Goal: Contribute content

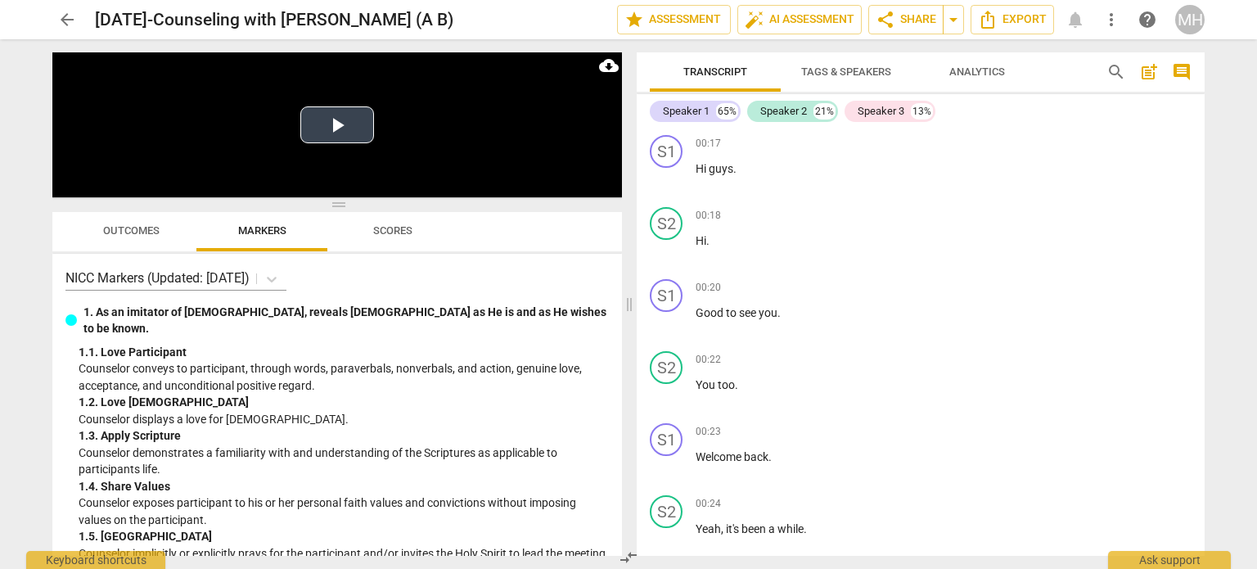
click at [340, 151] on video at bounding box center [336, 124] width 569 height 145
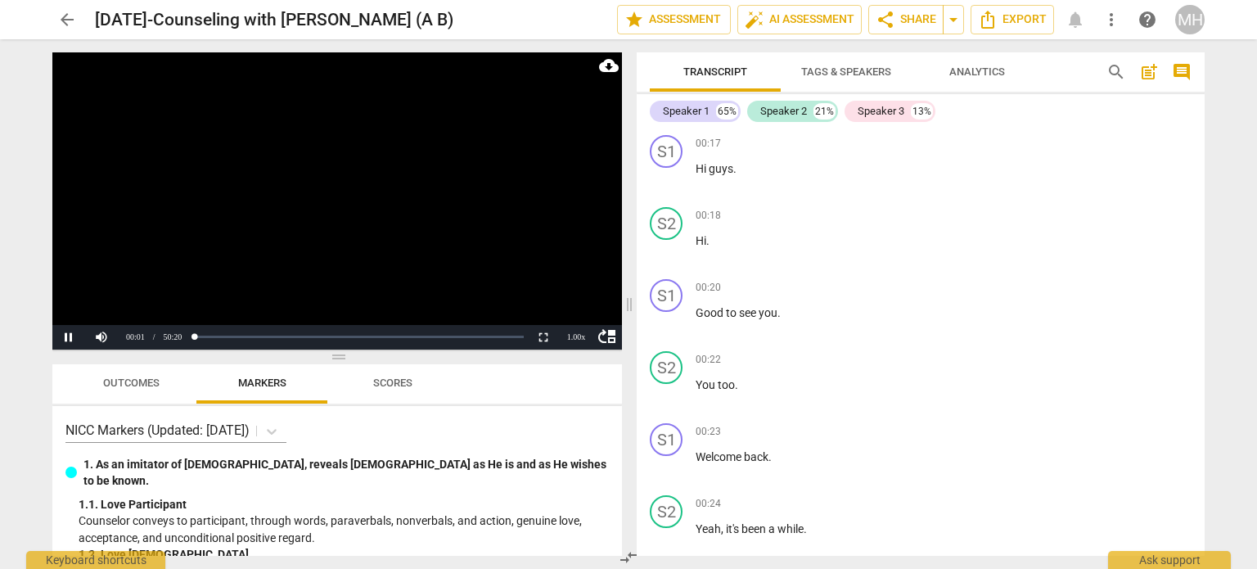
drag, startPoint x: 344, startPoint y: 205, endPoint x: 330, endPoint y: 358, distance: 152.8
click at [330, 358] on span at bounding box center [336, 357] width 569 height 10
click at [1188, 68] on span "comment" at bounding box center [1181, 72] width 20 height 20
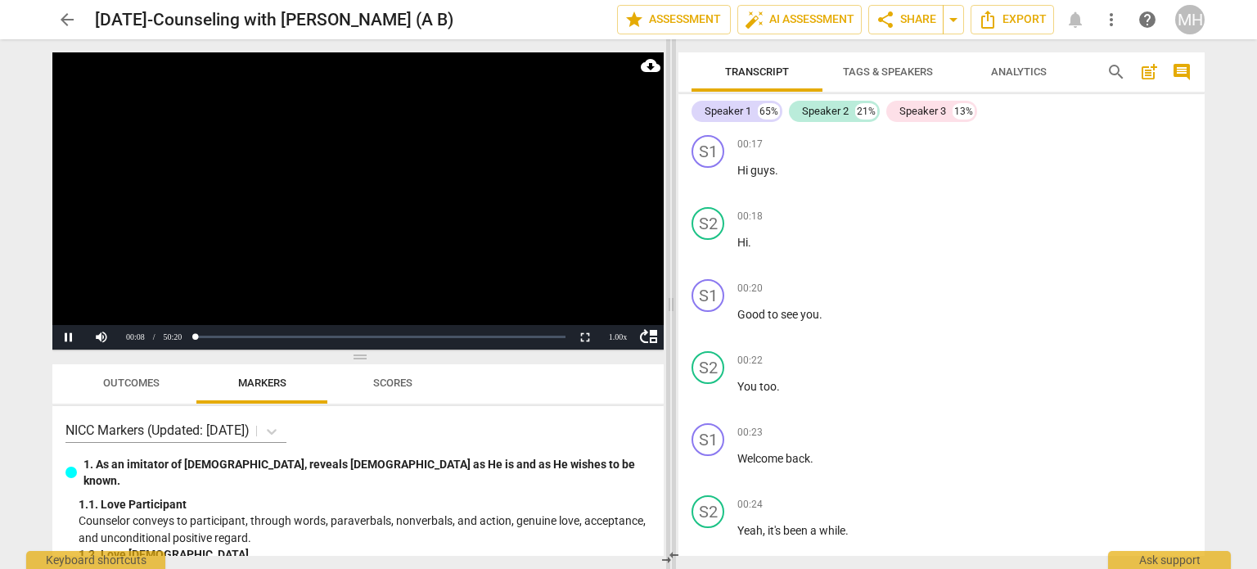
drag, startPoint x: 452, startPoint y: 304, endPoint x: 684, endPoint y: 315, distance: 231.8
click at [676, 315] on span at bounding box center [671, 303] width 10 height 529
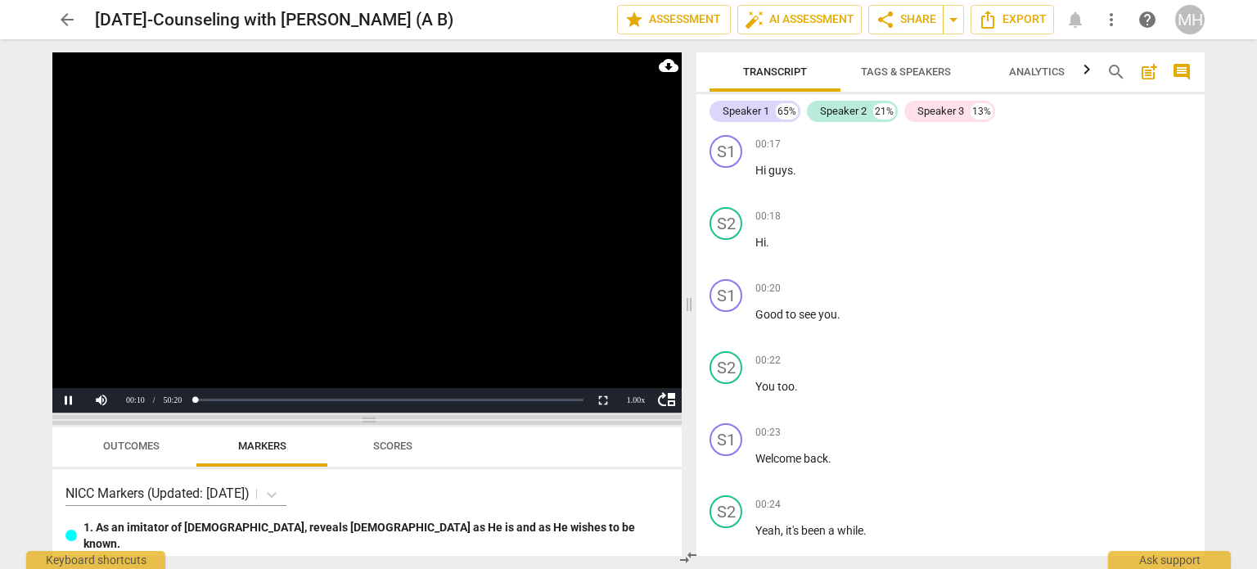
drag, startPoint x: 371, startPoint y: 356, endPoint x: 368, endPoint y: 420, distance: 63.9
click at [368, 420] on span at bounding box center [366, 420] width 629 height 10
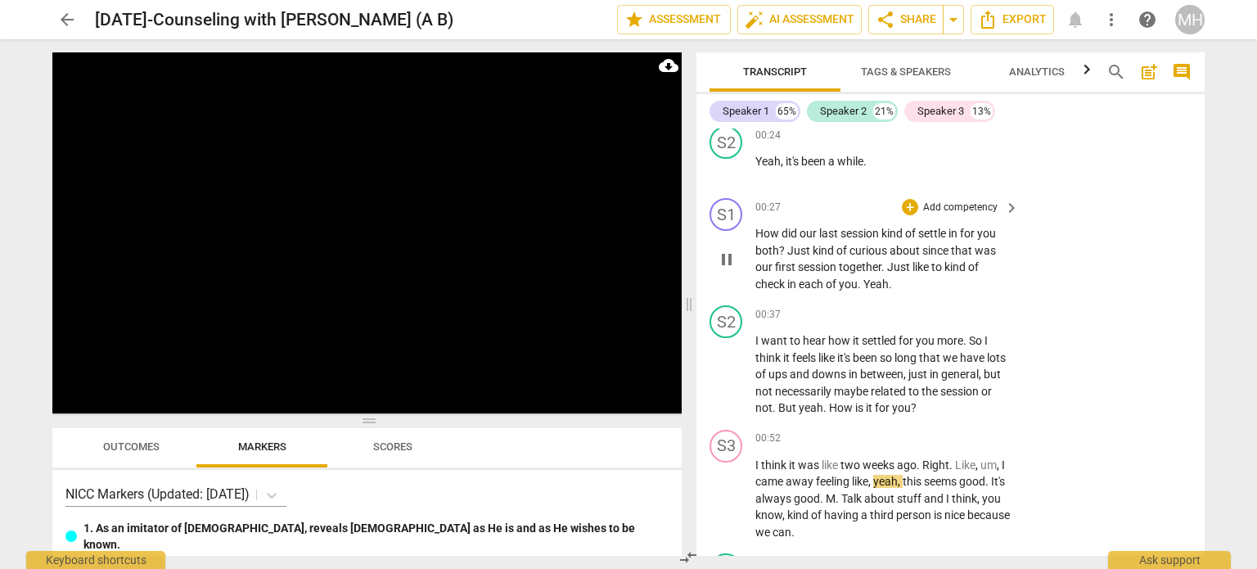
scroll to position [368, 0]
click at [980, 200] on div "+ Add competency" at bounding box center [950, 208] width 97 height 16
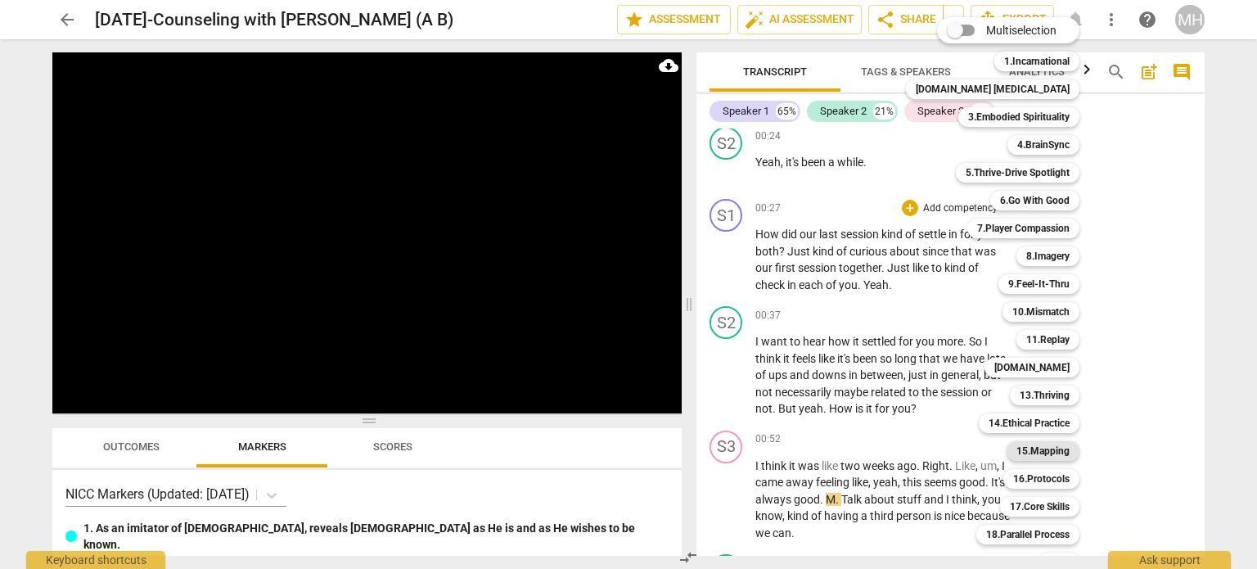
click at [1016, 452] on b "15.Mapping" at bounding box center [1042, 451] width 53 height 20
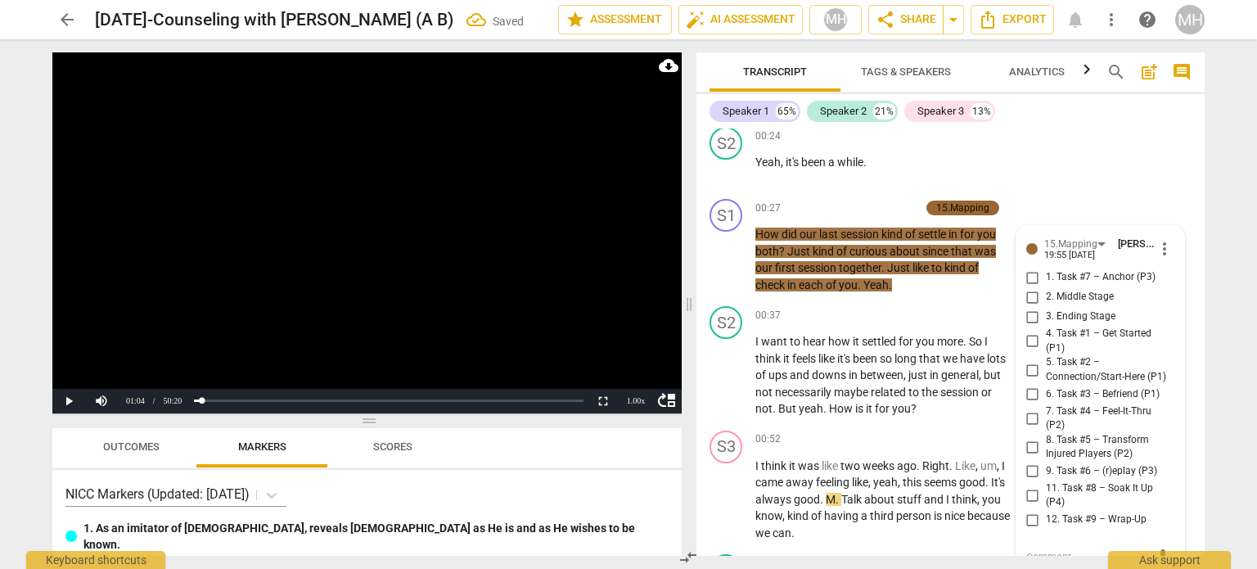
scroll to position [372, 0]
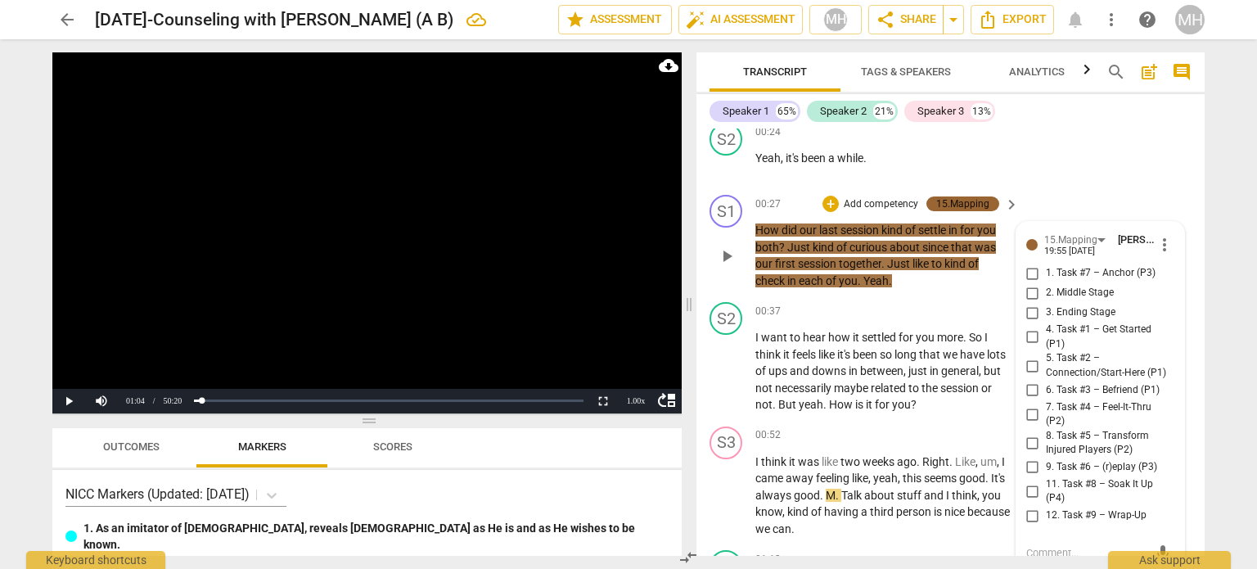
click at [1032, 365] on input "5. Task #2 – Connection/Start-Here (P1)" at bounding box center [1032, 366] width 26 height 20
checkbox input "true"
click at [507, 277] on video at bounding box center [366, 232] width 629 height 361
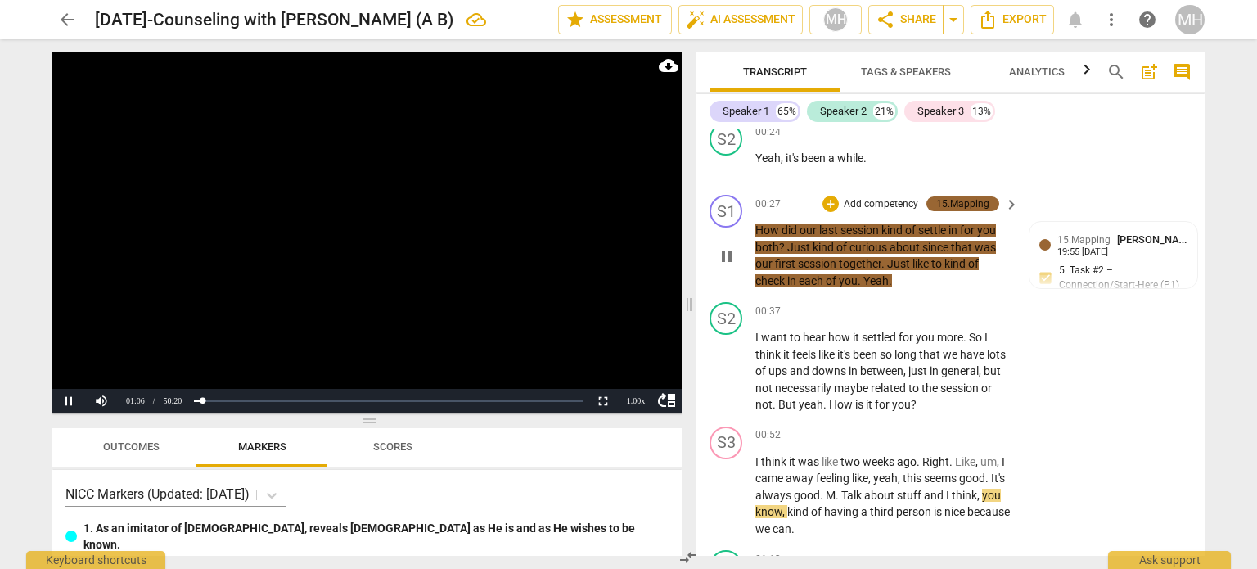
click at [877, 201] on p "Add competency" at bounding box center [881, 204] width 78 height 15
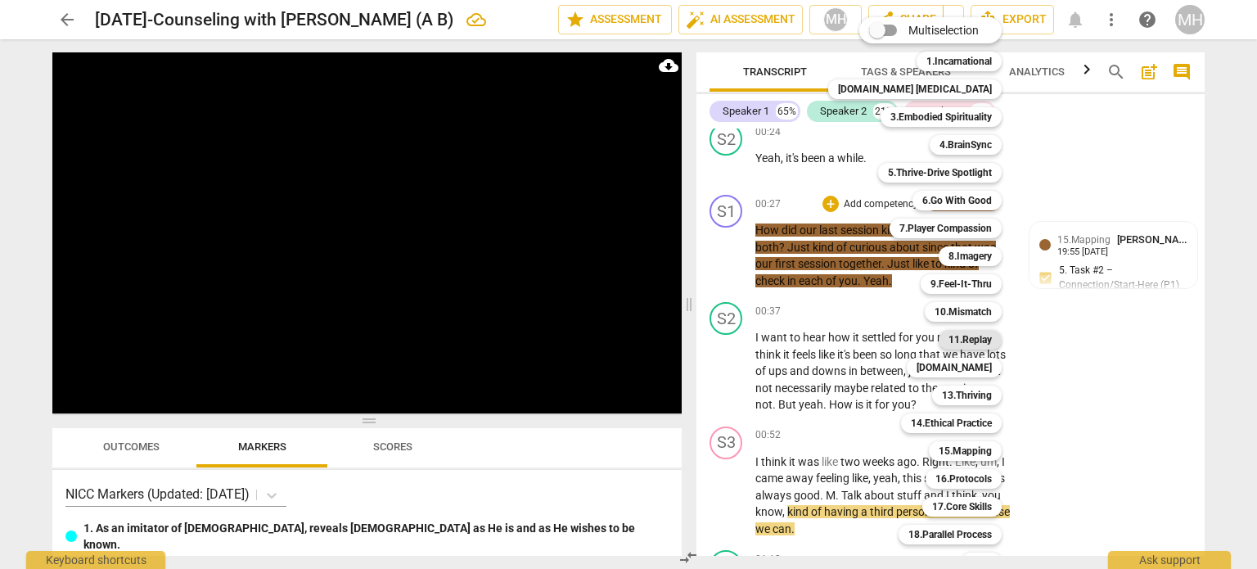
click at [948, 340] on b "11.Replay" at bounding box center [969, 340] width 43 height 20
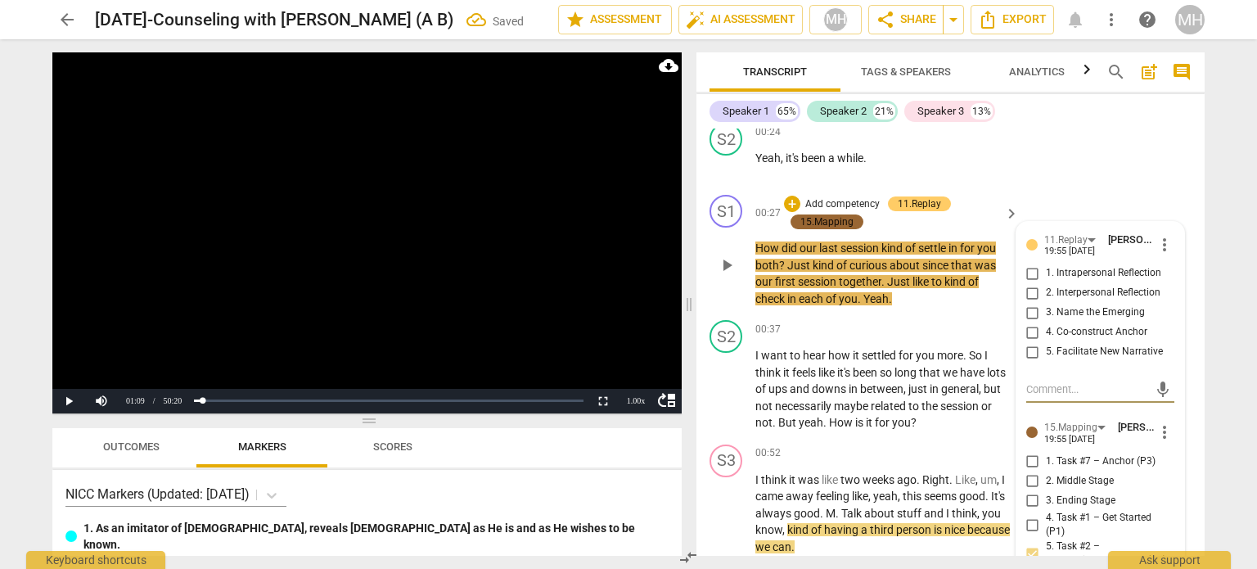
click at [1031, 265] on input "1. Intrapersonal Reflection" at bounding box center [1032, 273] width 26 height 20
click at [1031, 267] on input "1. Intrapersonal Reflection" at bounding box center [1032, 273] width 26 height 20
checkbox input "true"
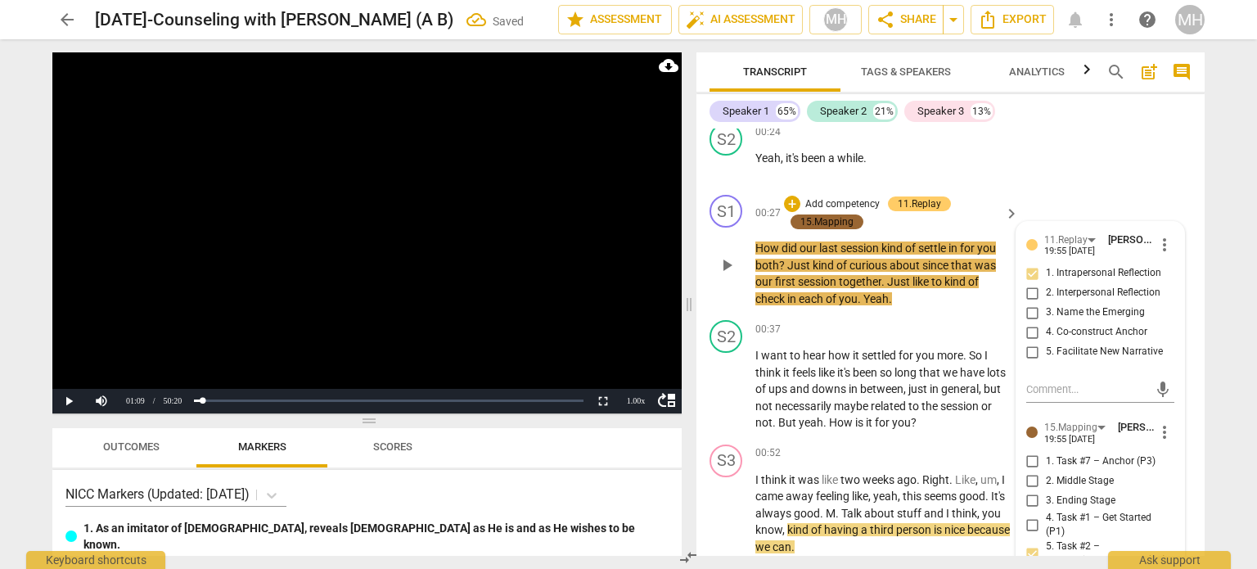
click at [1030, 290] on input "2. Interpersonal Reflection" at bounding box center [1032, 293] width 26 height 20
checkbox input "true"
click at [474, 350] on video at bounding box center [366, 232] width 629 height 361
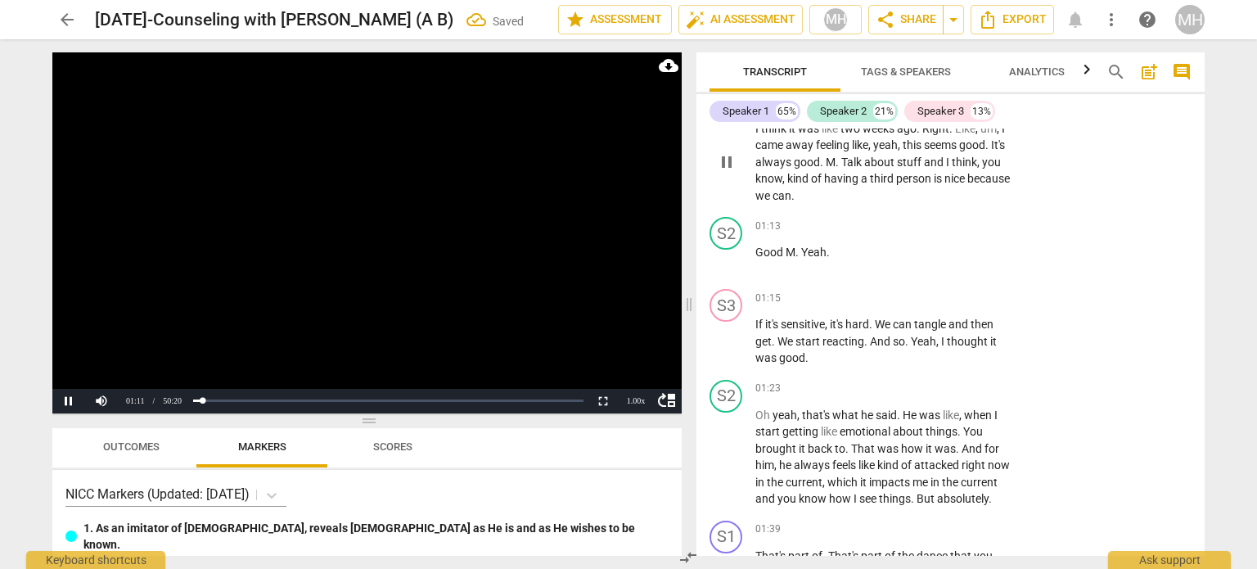
scroll to position [737, 0]
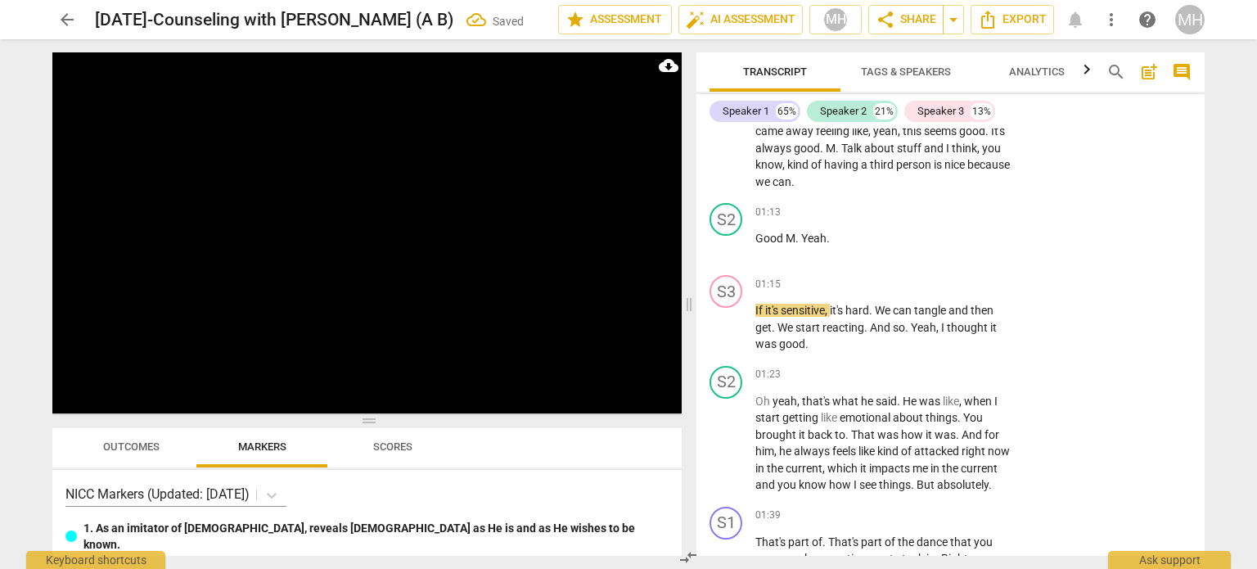
click at [916, 65] on span "Tags & Speakers" at bounding box center [906, 71] width 90 height 12
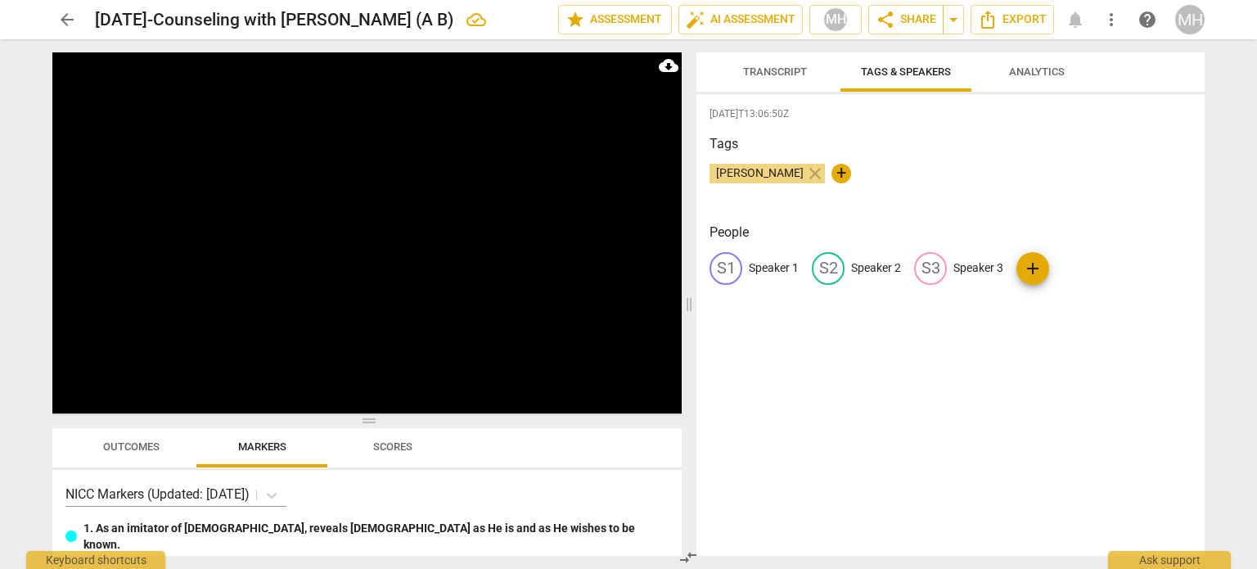
click at [773, 74] on span "Transcript" at bounding box center [775, 71] width 64 height 12
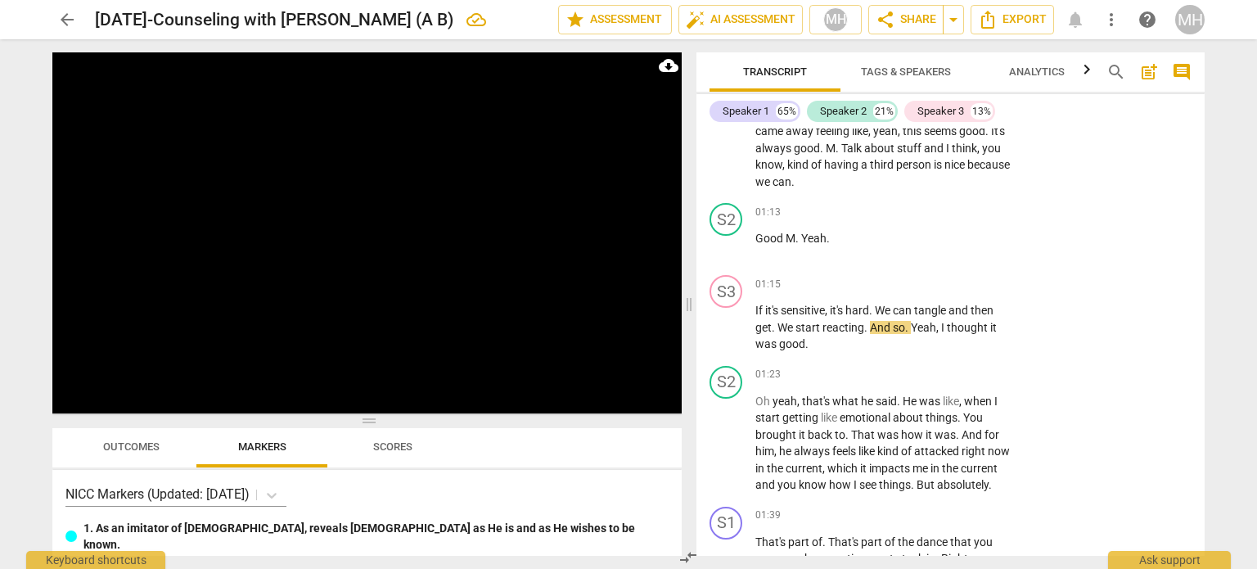
click at [887, 70] on span "Tags & Speakers" at bounding box center [906, 71] width 90 height 12
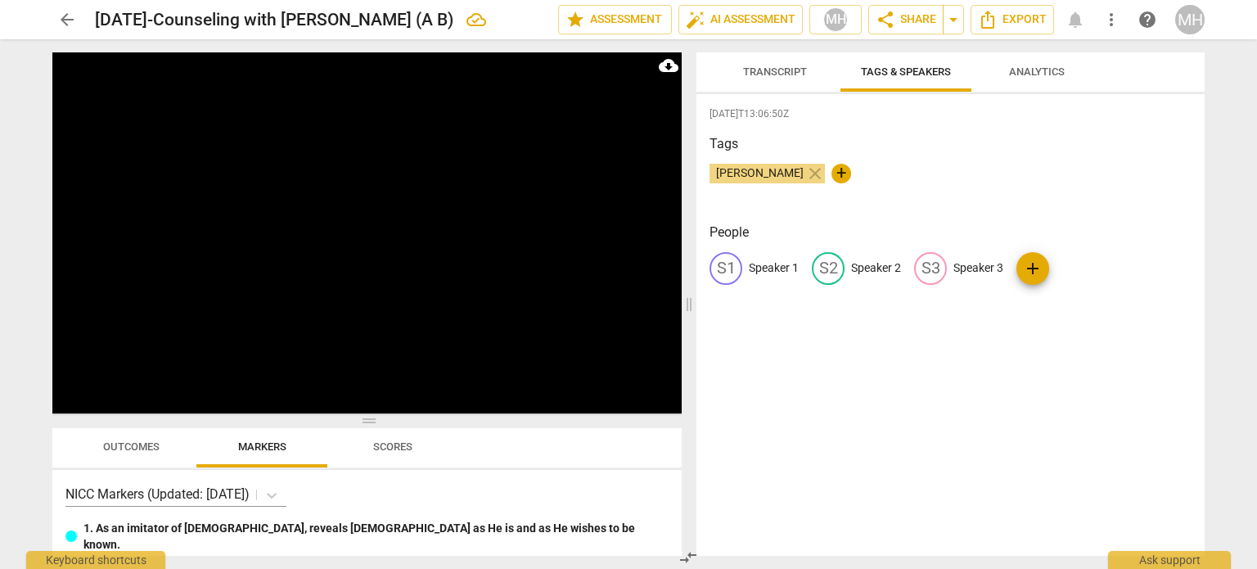
click at [974, 271] on p "Speaker 3" at bounding box center [978, 267] width 50 height 17
type input "M B"
click at [869, 263] on p "Speaker 2" at bounding box center [876, 267] width 50 height 17
drag, startPoint x: 869, startPoint y: 263, endPoint x: 784, endPoint y: 63, distance: 217.0
click at [784, 63] on span "Transcript" at bounding box center [774, 72] width 103 height 22
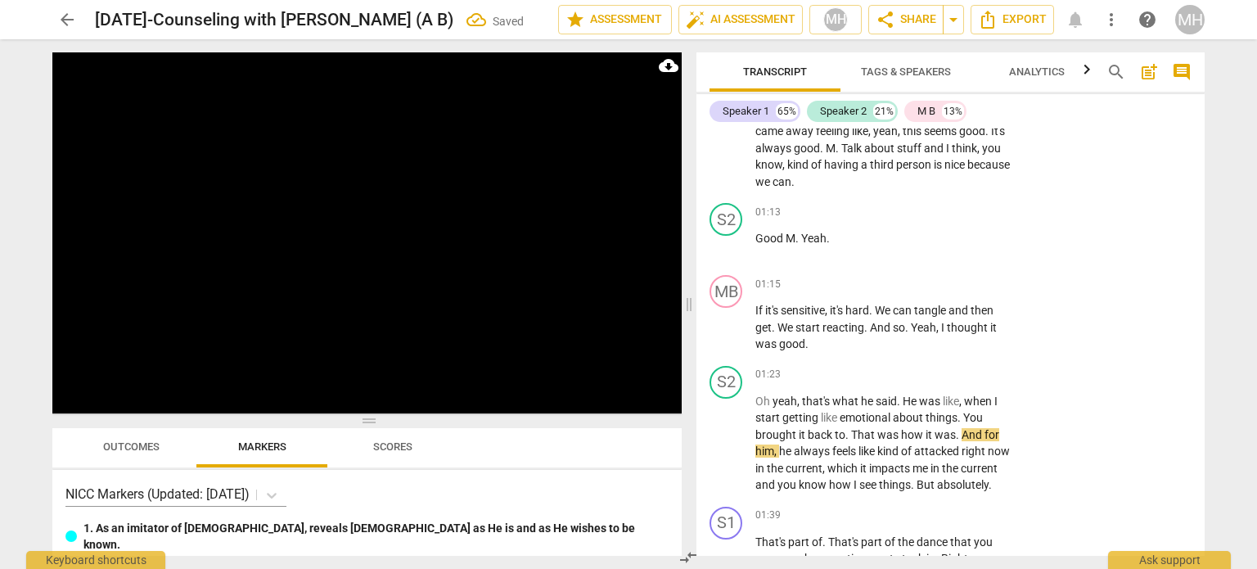
click at [880, 76] on span "Tags & Speakers" at bounding box center [906, 71] width 90 height 12
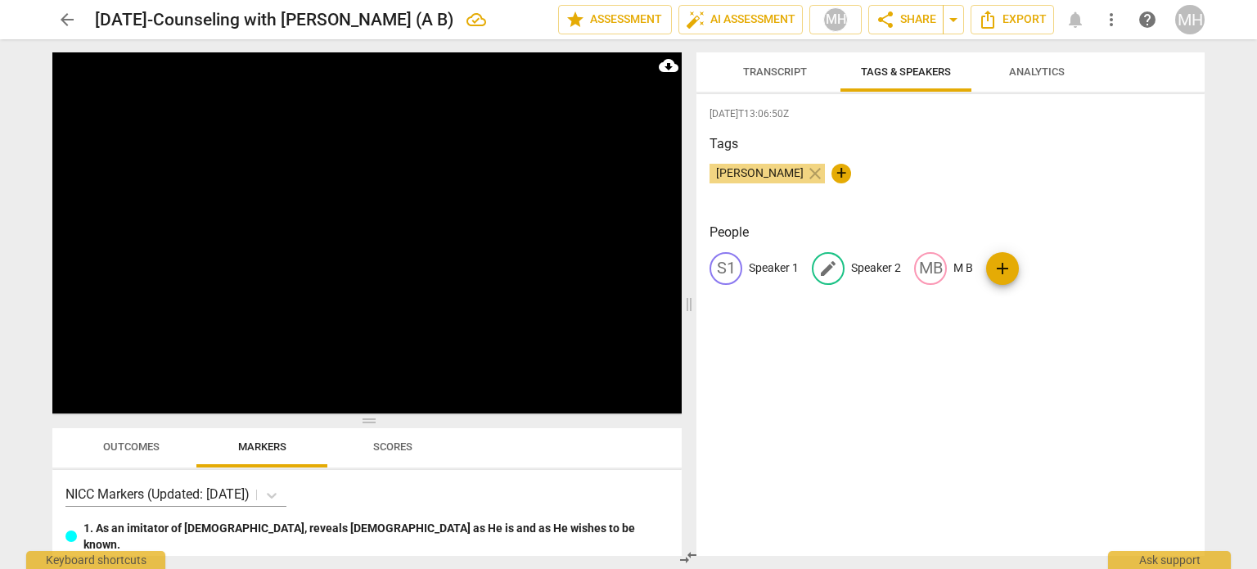
click at [869, 267] on p "Speaker 2" at bounding box center [876, 267] width 50 height 17
type input "A B"
click at [776, 272] on p "Speaker 1" at bounding box center [774, 267] width 50 height 17
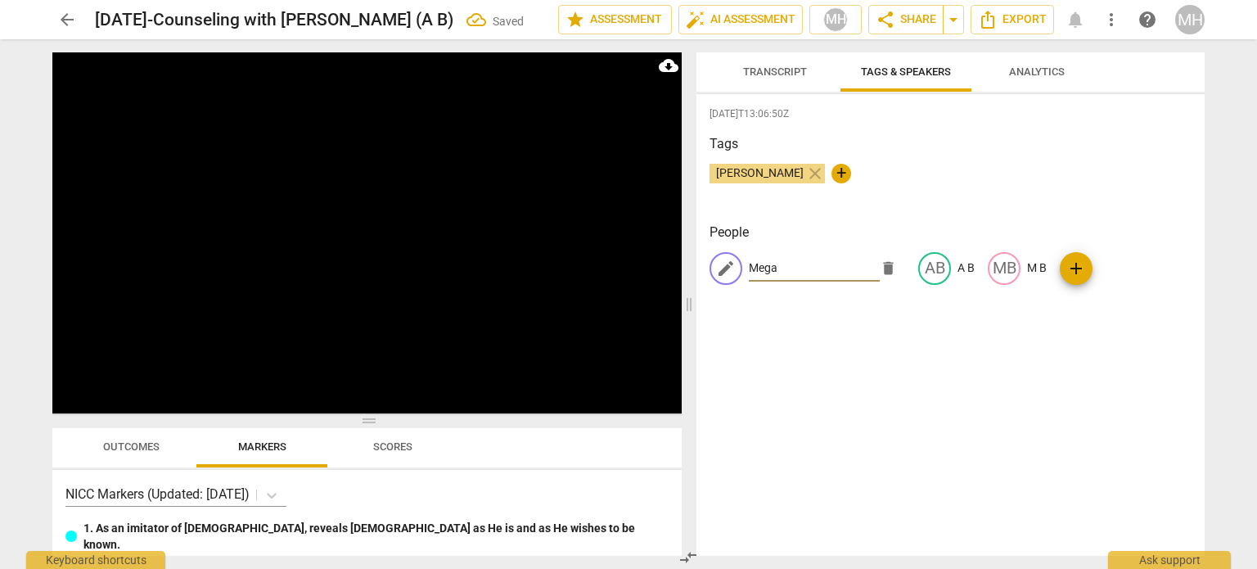
type input "[PERSON_NAME]"
click at [775, 78] on span "Transcript" at bounding box center [775, 71] width 64 height 12
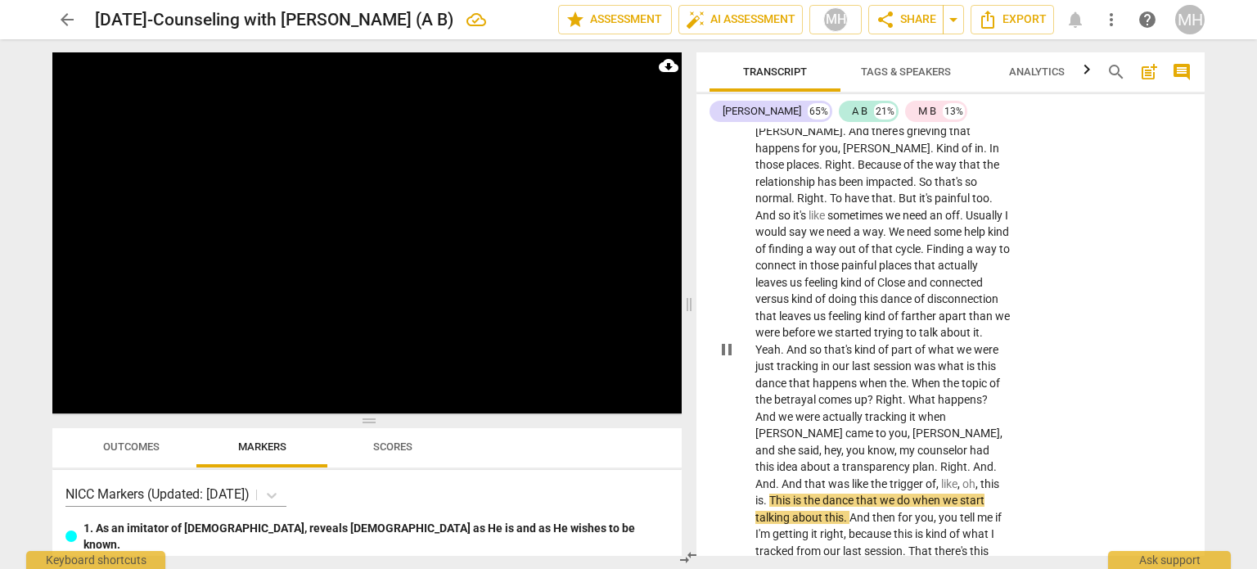
scroll to position [1545, 0]
click at [763, 495] on span "is" at bounding box center [759, 501] width 8 height 13
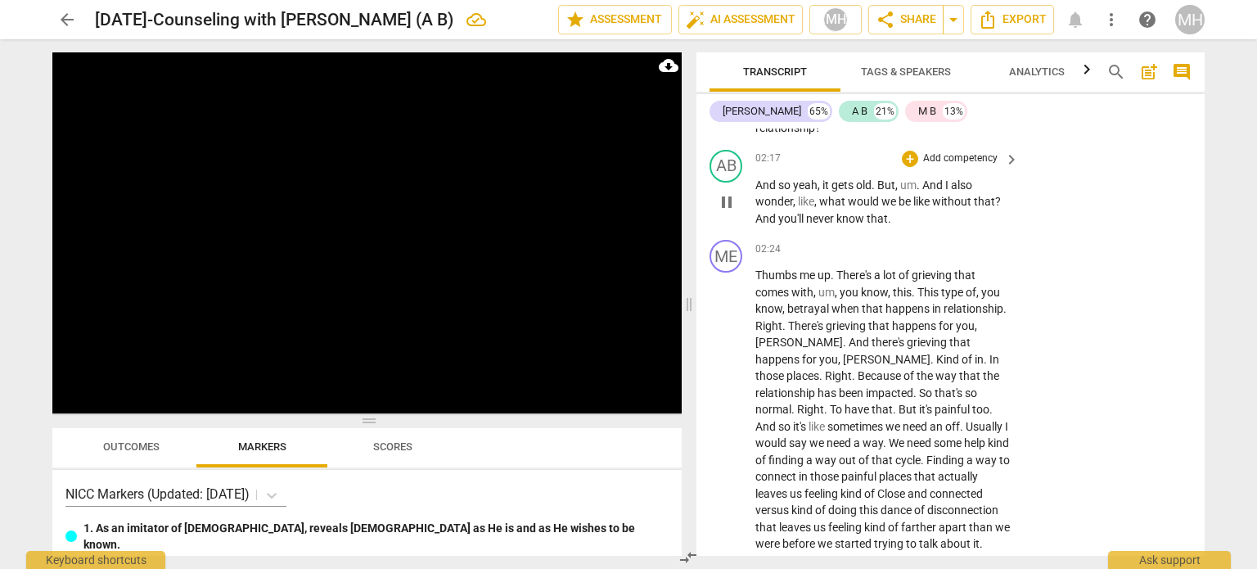
scroll to position [1329, 0]
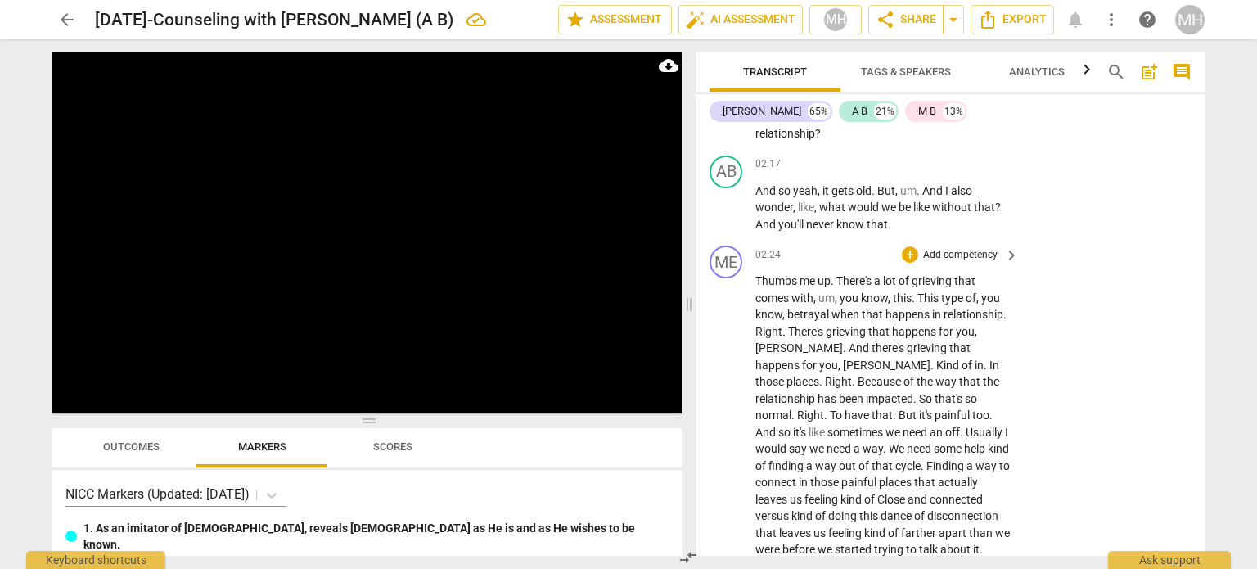
click at [966, 263] on p "Add competency" at bounding box center [960, 255] width 78 height 15
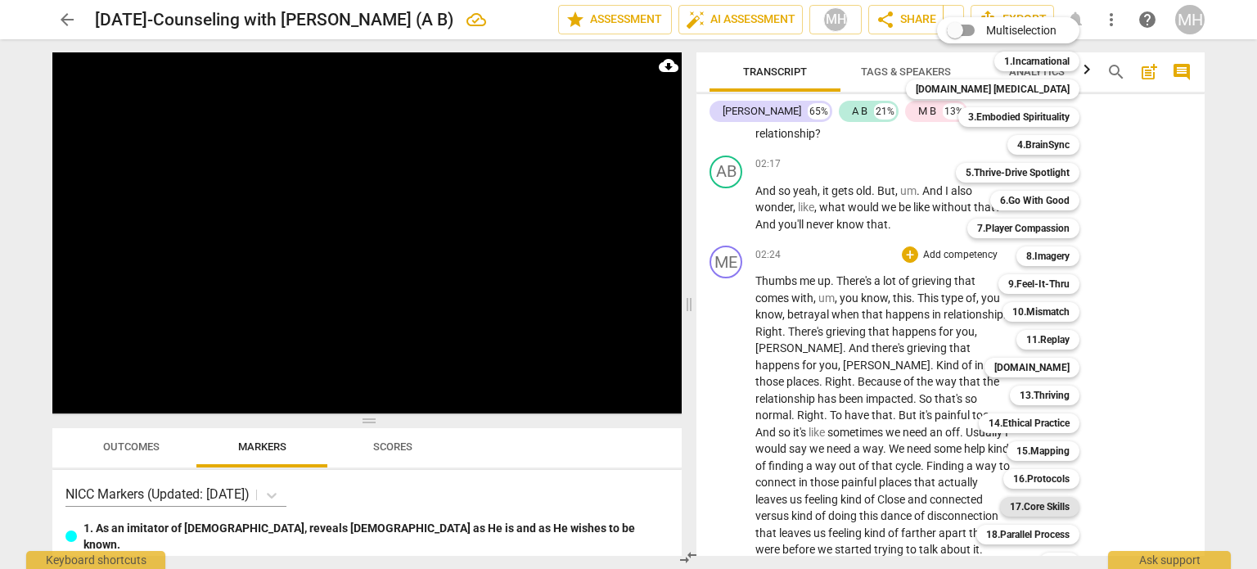
scroll to position [48, 0]
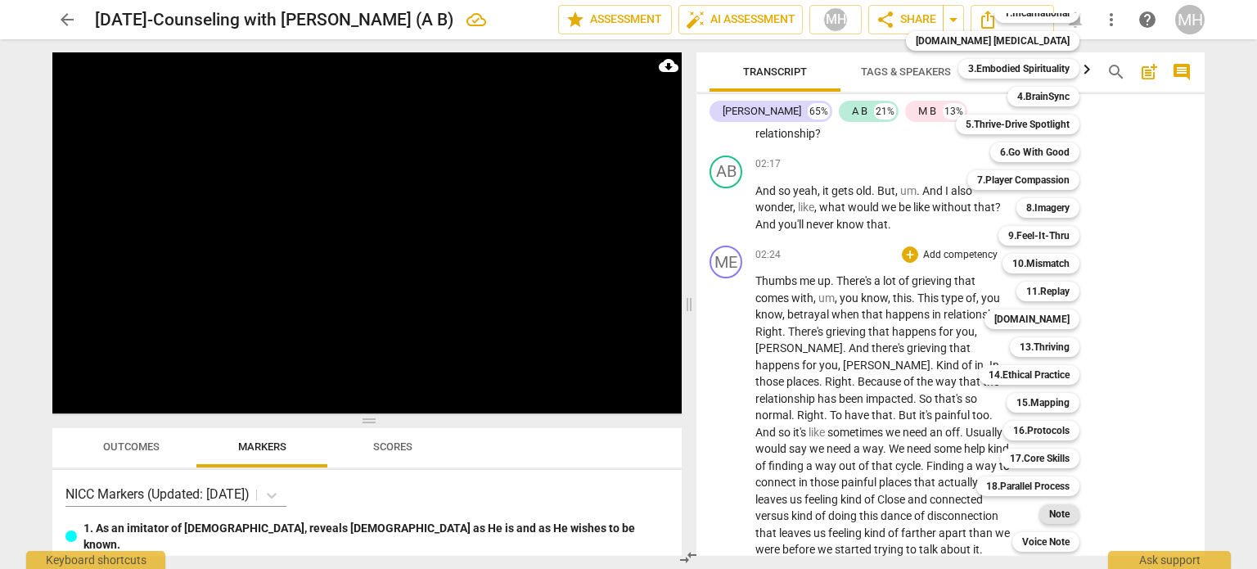
click at [1049, 510] on b "Note" at bounding box center [1059, 514] width 20 height 20
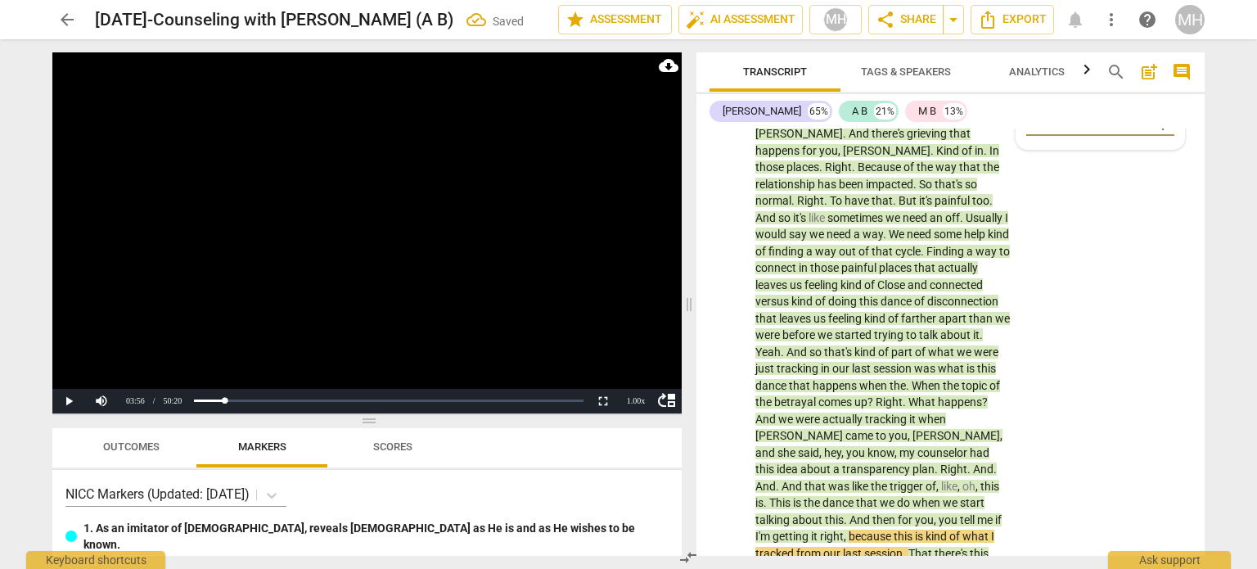
scroll to position [1543, 0]
type textarea "R"
type textarea "Re"
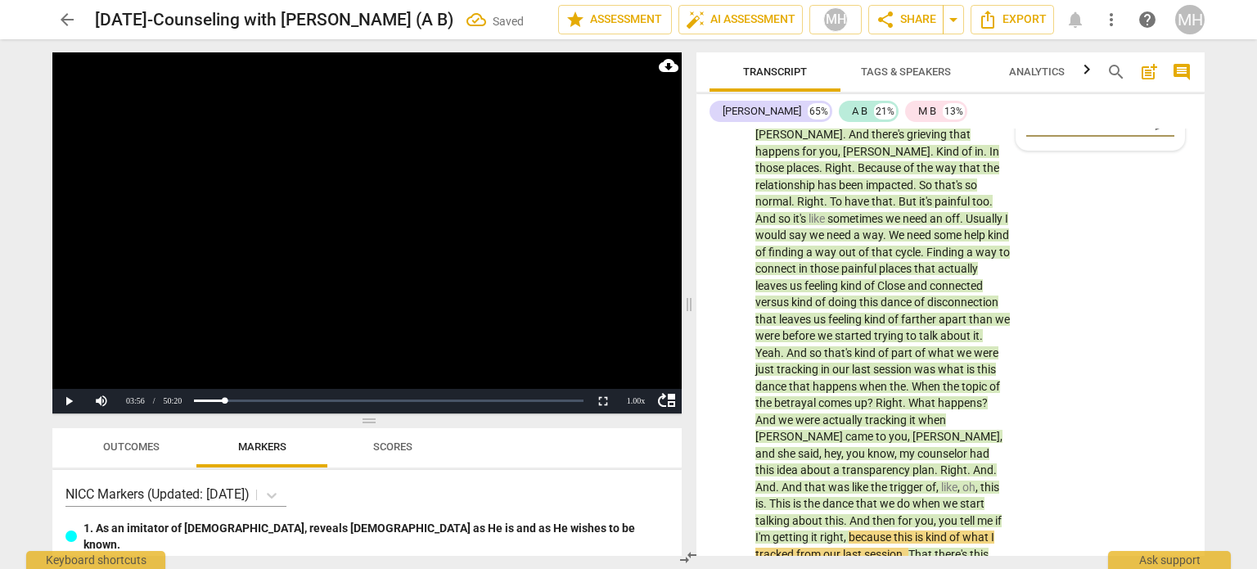
type textarea "Ref"
type textarea "Refl"
type textarea "Refle"
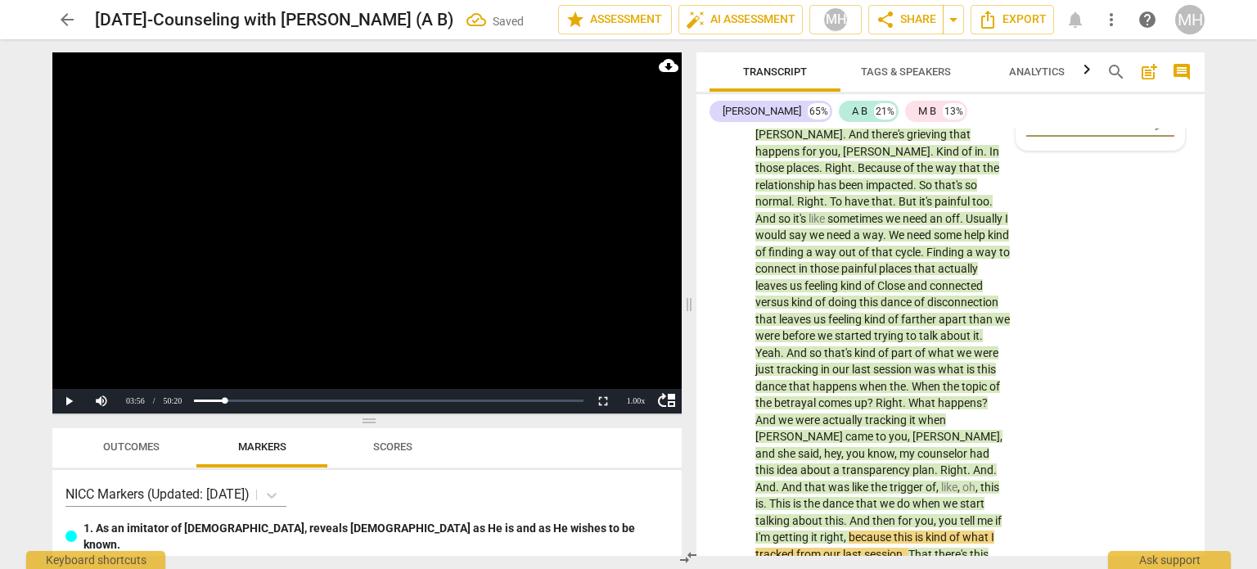
type textarea "Refle"
type textarea "Reflec"
type textarea "Reflect"
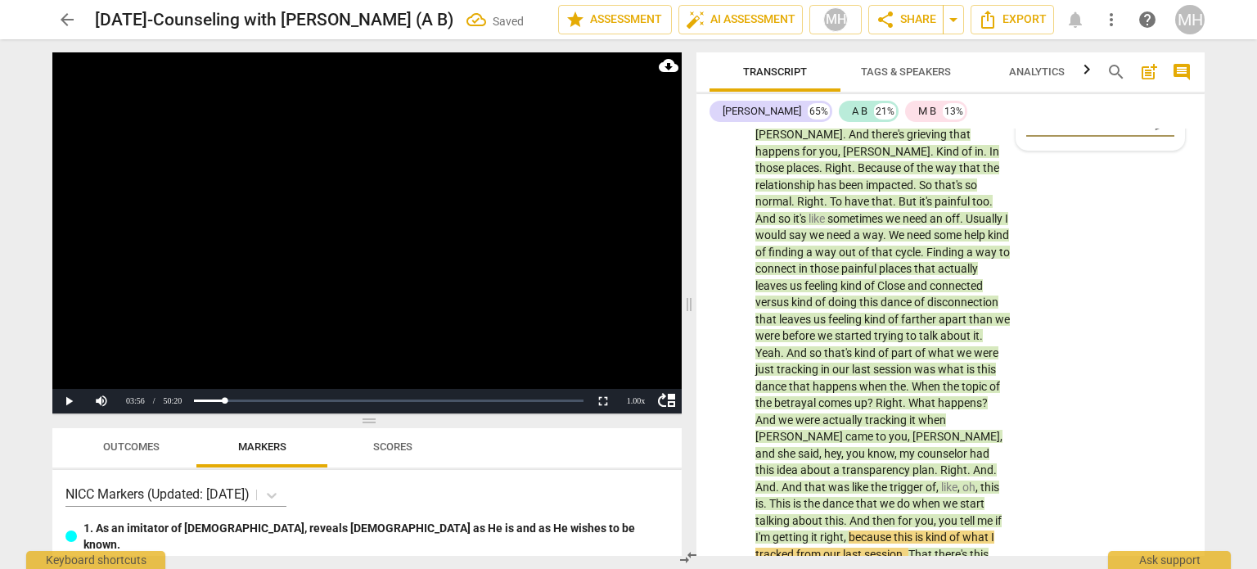
type textarea "Reflecti"
type textarea "Reflectin"
type textarea "Reflecting"
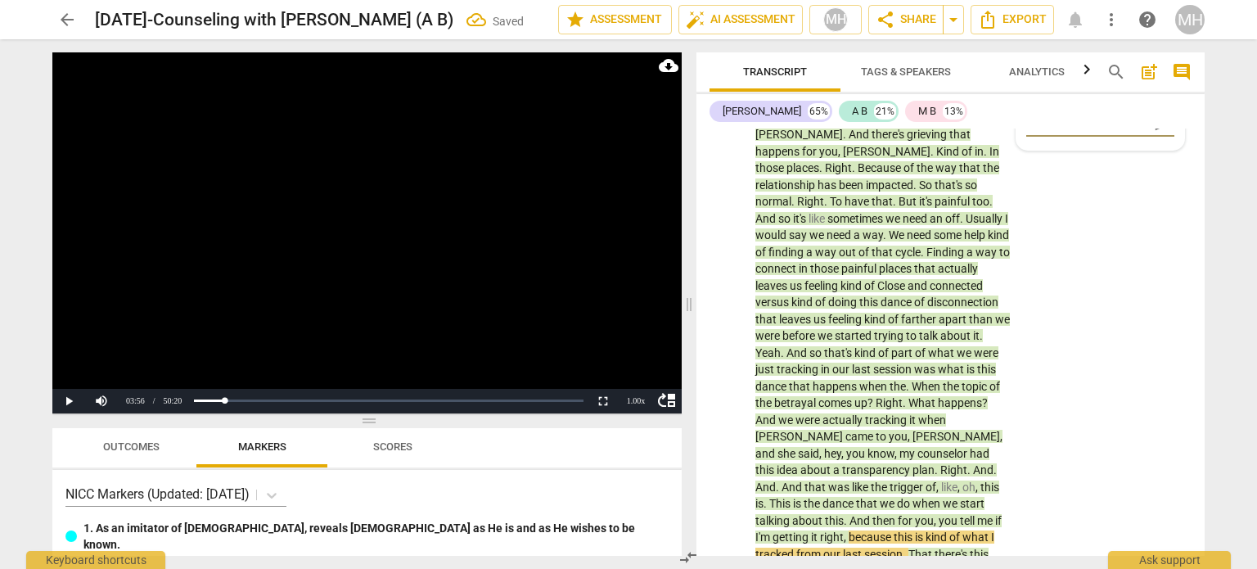
type textarea "Reflecting"
type textarea "Reflecting t"
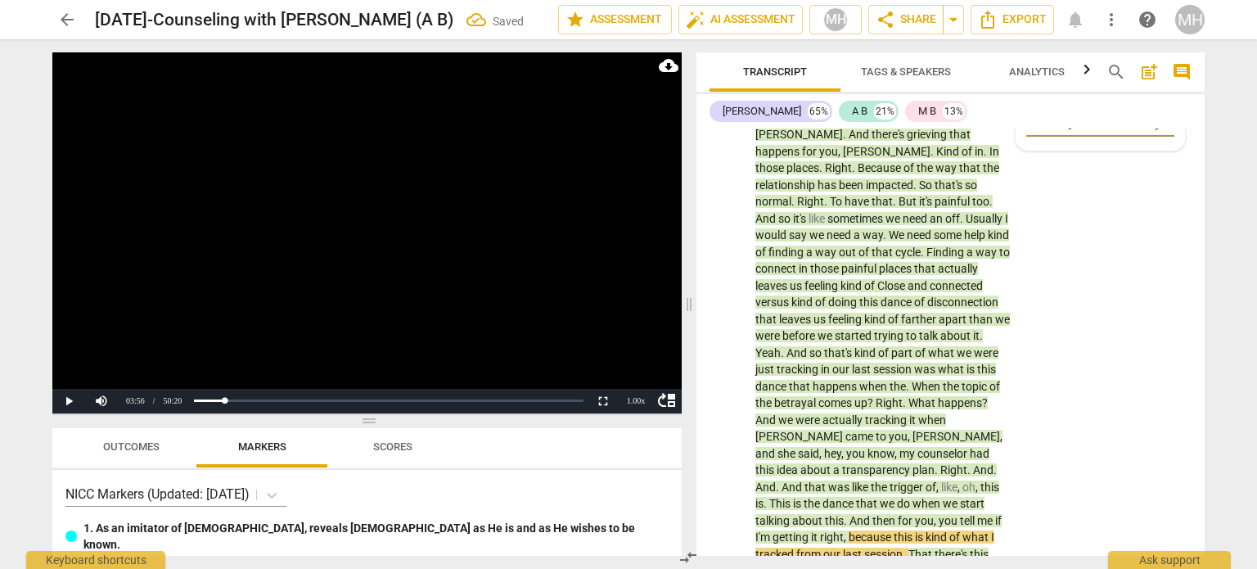
type textarea "Reflecting th"
type textarea "Reflecting the"
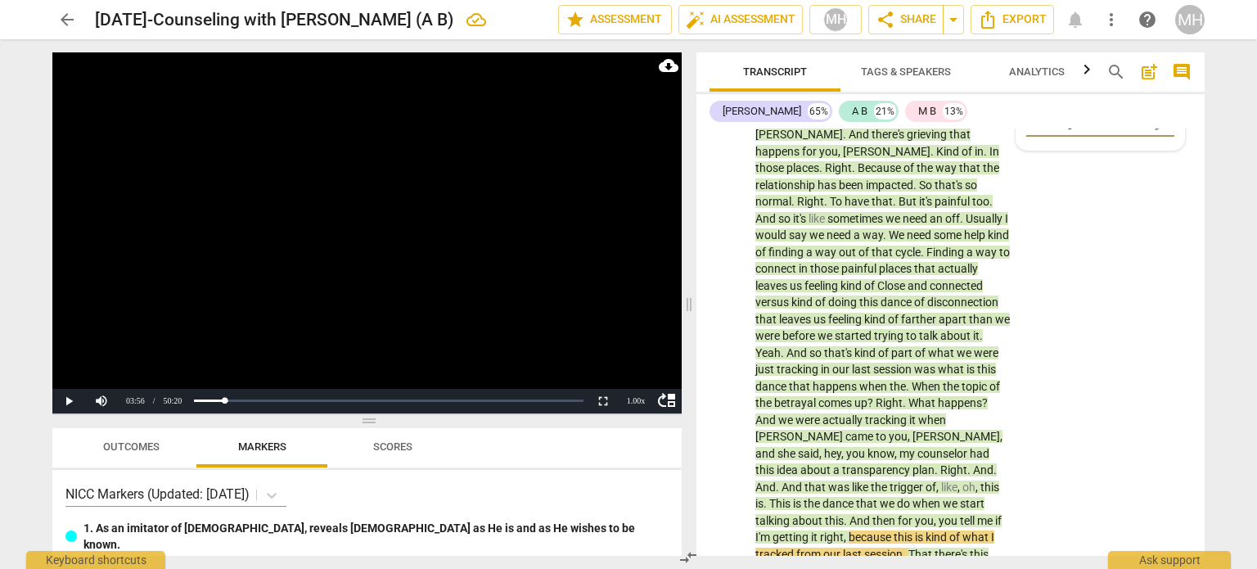
type textarea "Reflecting the"
type textarea "Reflecting the l"
type textarea "Reflecting the la"
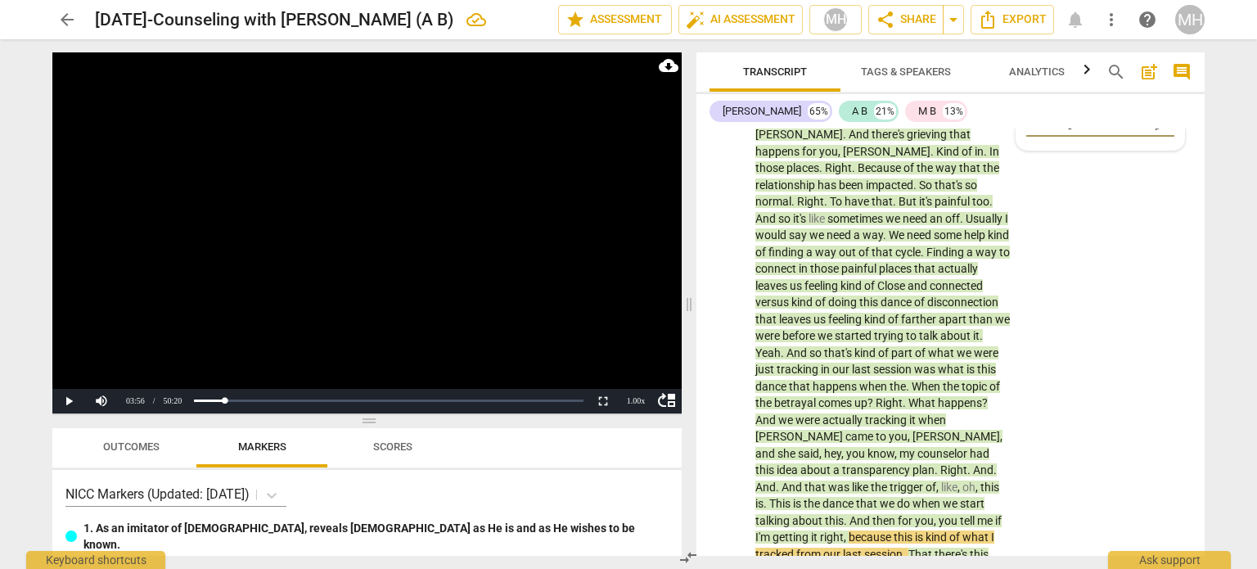
type textarea "Reflecting the las"
type textarea "Reflecting the last"
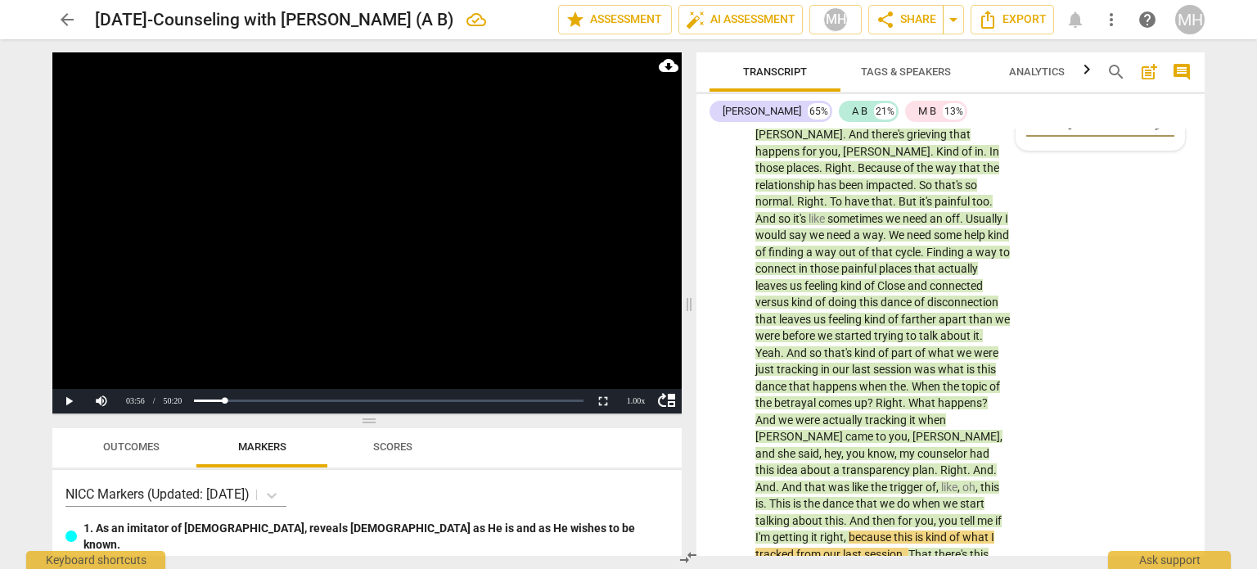
type textarea "Reflecting the last"
type textarea "Reflecting the last c"
type textarea "Reflecting the last cy"
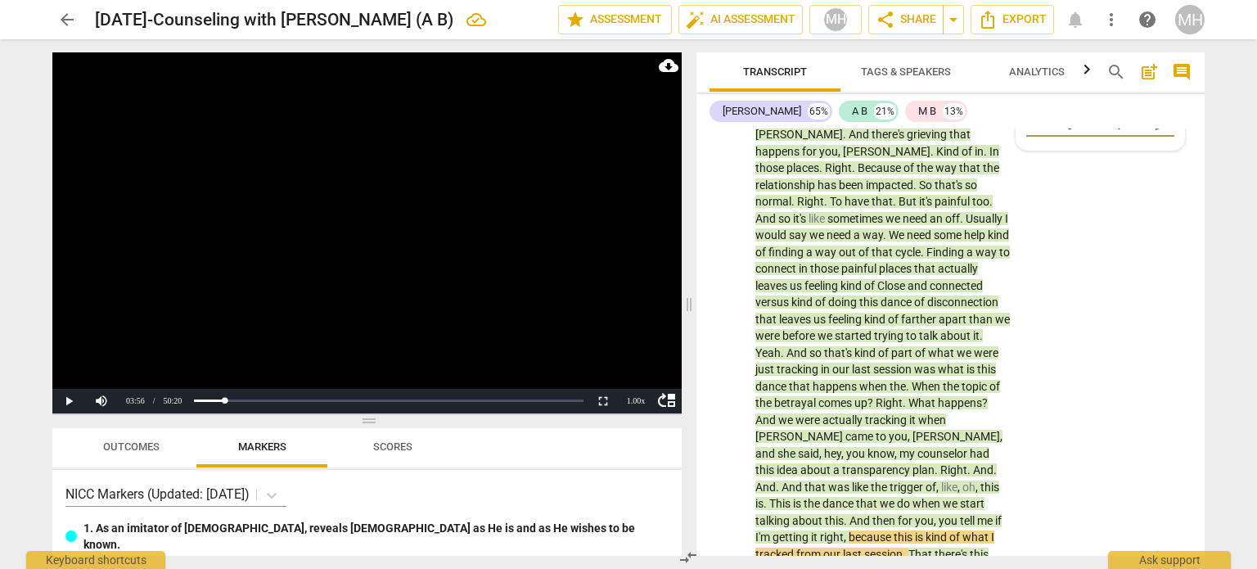
type textarea "Reflecting the last cyc"
type textarea "Reflecting the last cycl"
type textarea "Reflecting the last cycle"
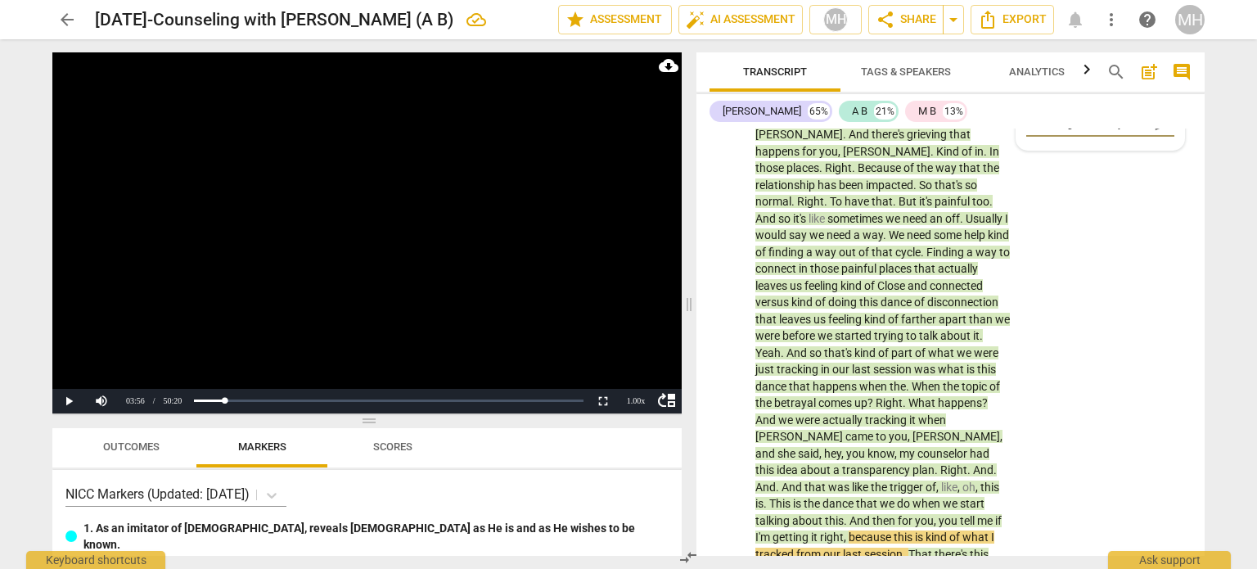
type textarea "Reflecting the last cycle"
type textarea "Reflecting the last cycle t"
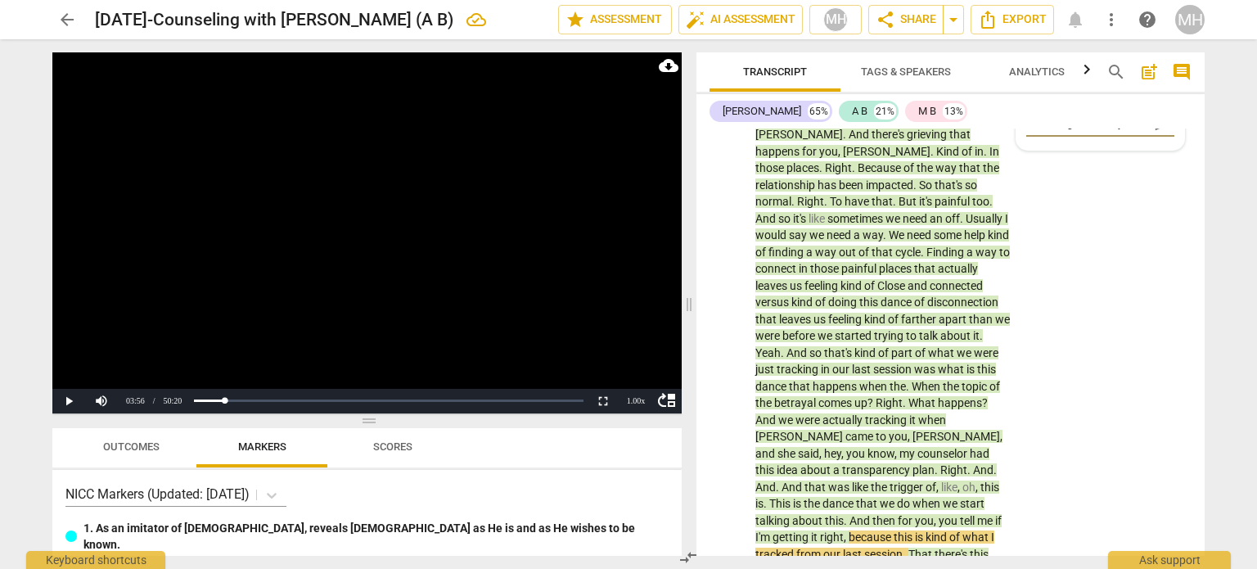
type textarea "Reflecting the last cycle th"
type textarea "Reflecting the last cycle tha"
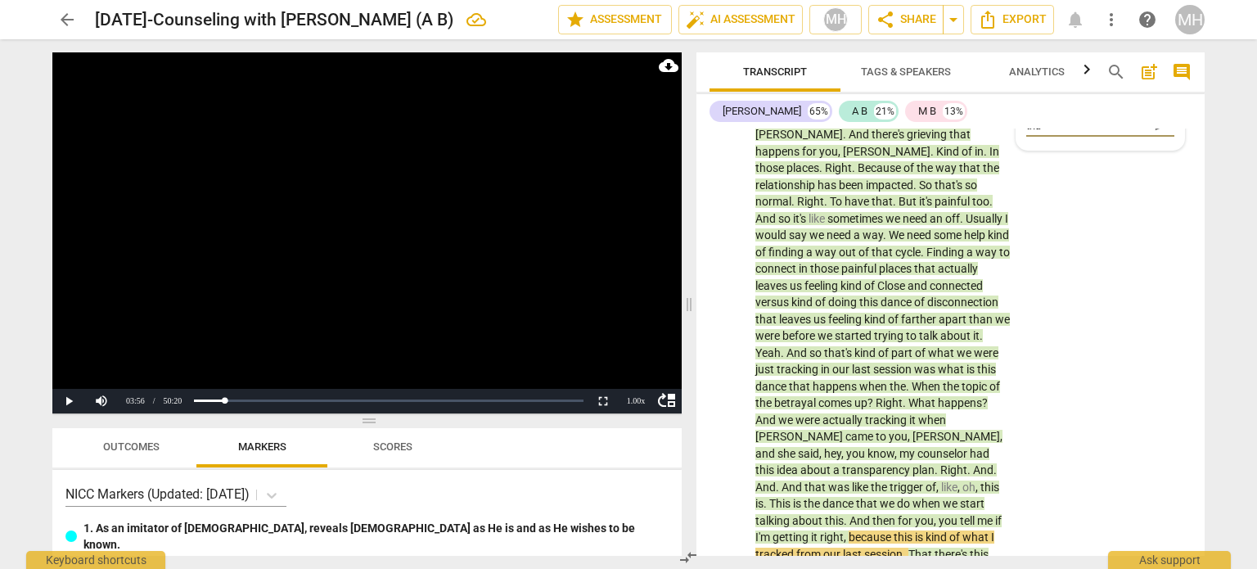
type textarea "Reflecting the last cycle that"
type textarea "Reflecting the last cycle that w"
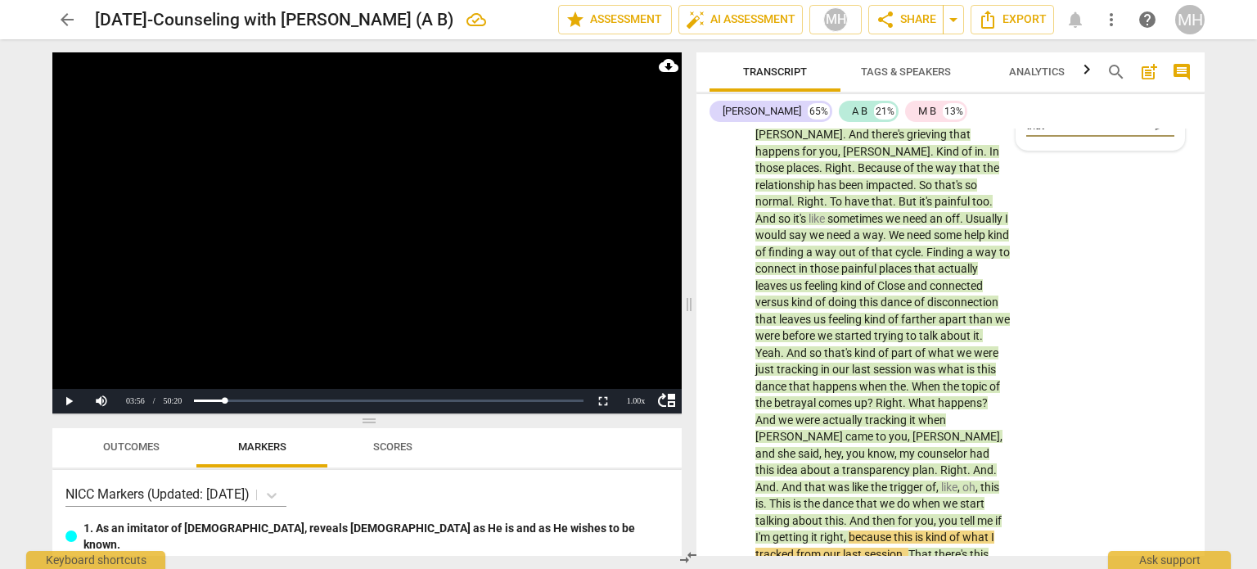
type textarea "Reflecting the last cycle that w"
type textarea "Reflecting the last cycle that we"
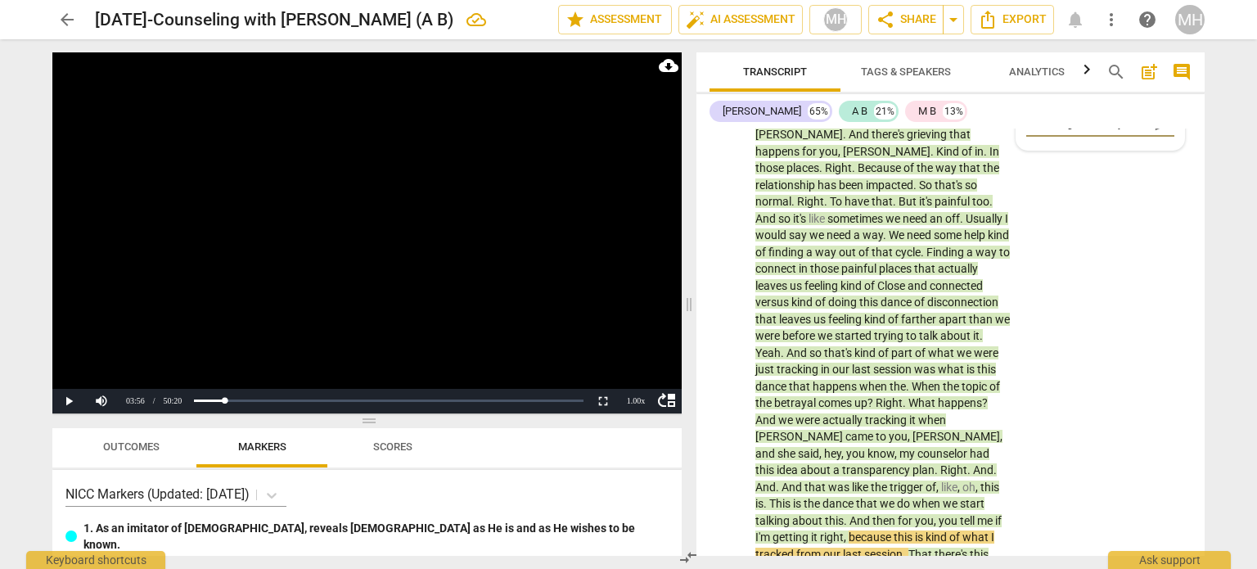
type textarea "Reflecting the last cycle that we"
type textarea "Reflecting the last cycle that we k"
type textarea "Reflecting the last cycle that we kn"
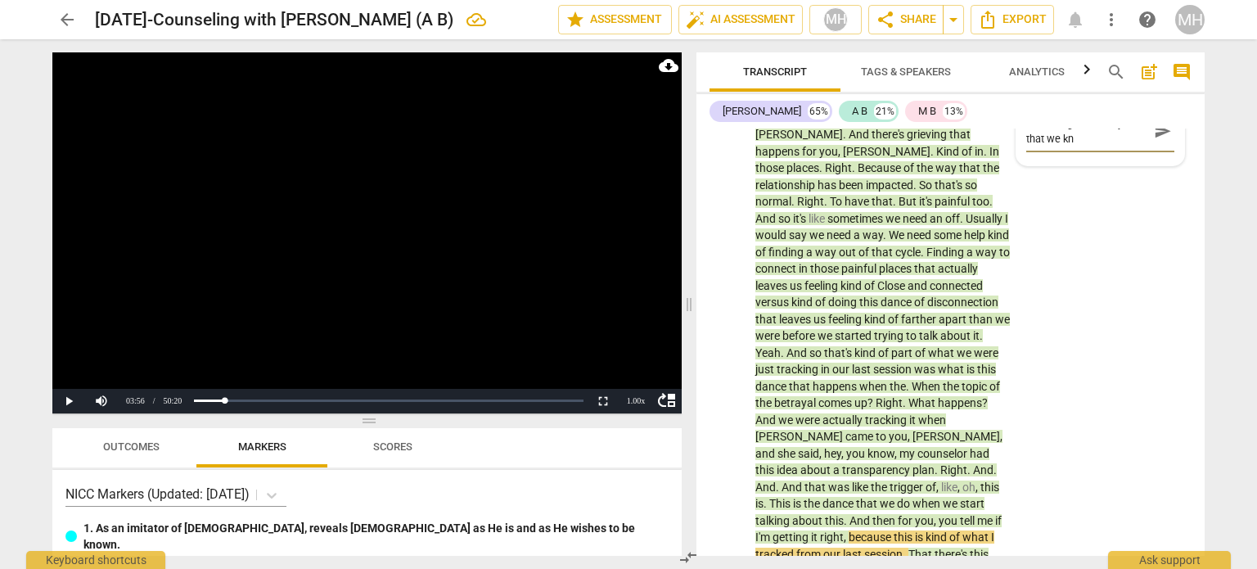
type textarea "Reflecting the last cycle that we kne"
type textarea "Reflecting the last cycle that we knew"
click at [1158, 140] on span "send" at bounding box center [1162, 131] width 18 height 18
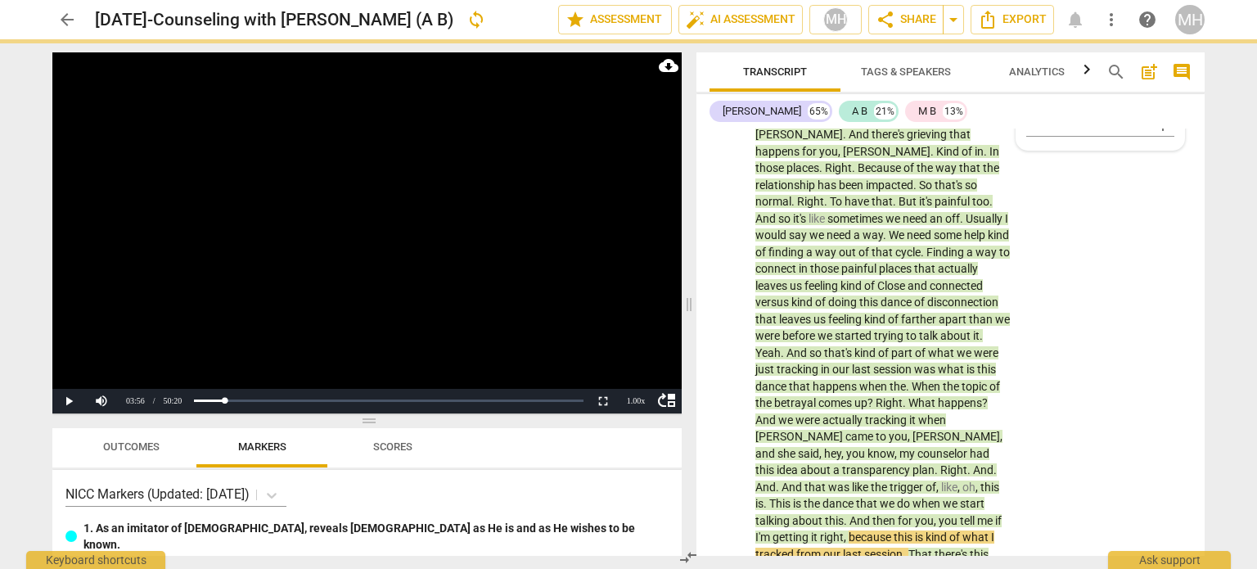
click at [543, 225] on video at bounding box center [366, 232] width 629 height 361
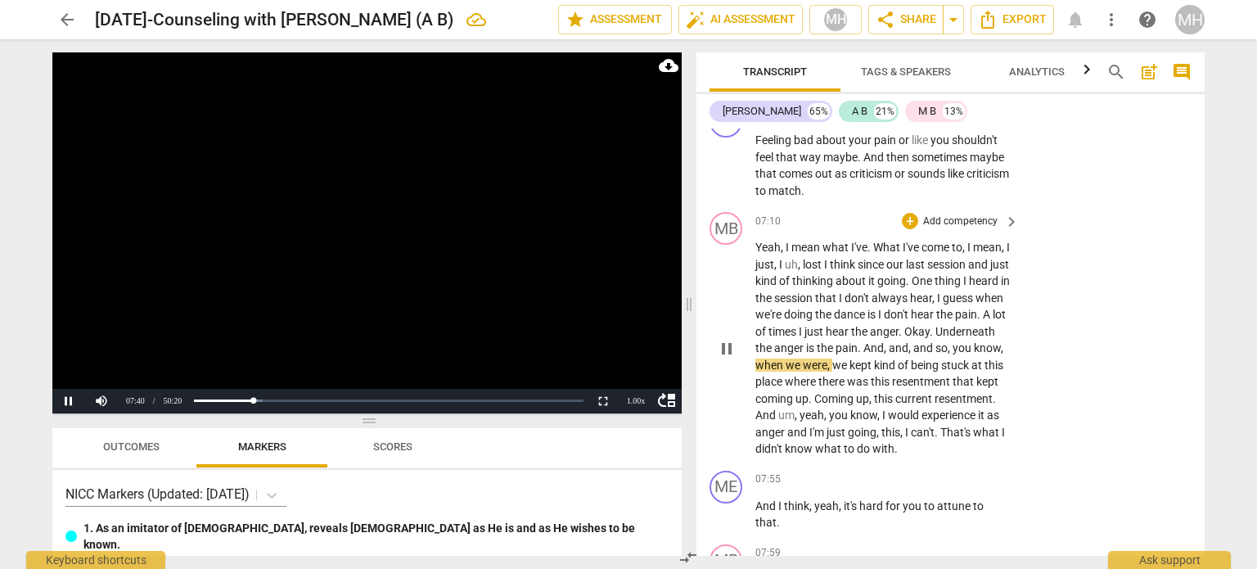
scroll to position [3440, 0]
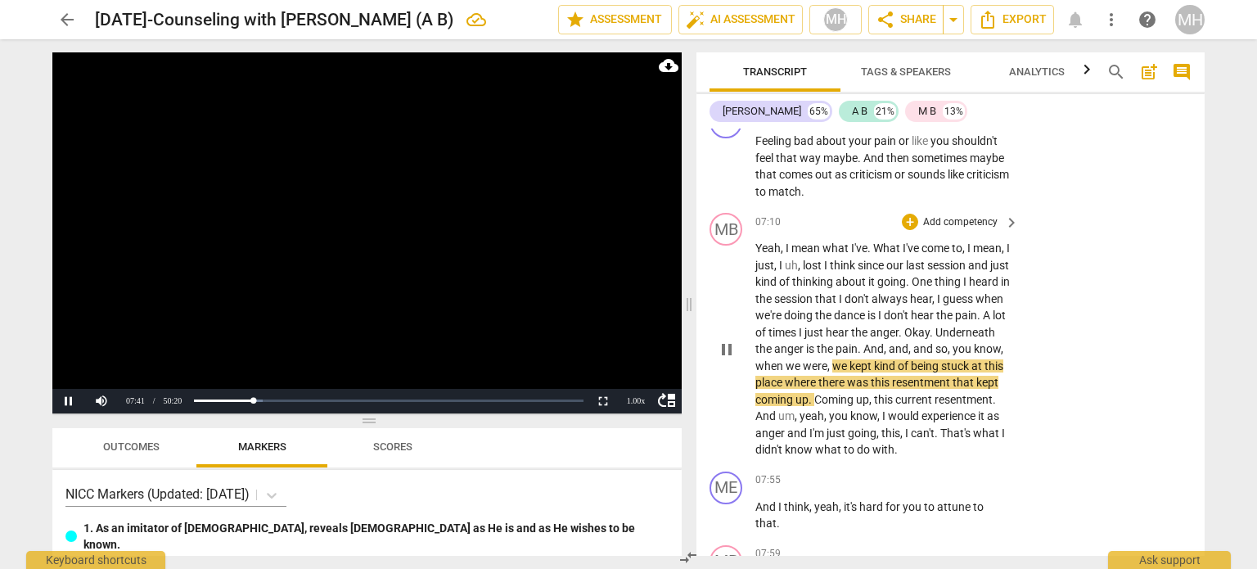
click at [974, 215] on p "Add competency" at bounding box center [960, 222] width 78 height 15
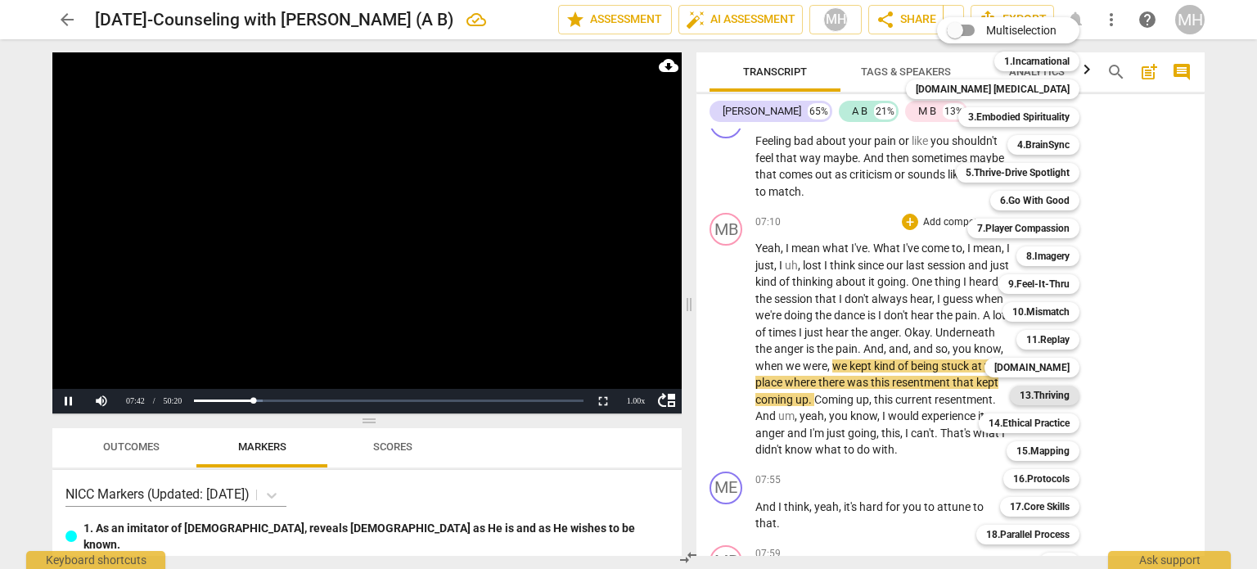
scroll to position [48, 0]
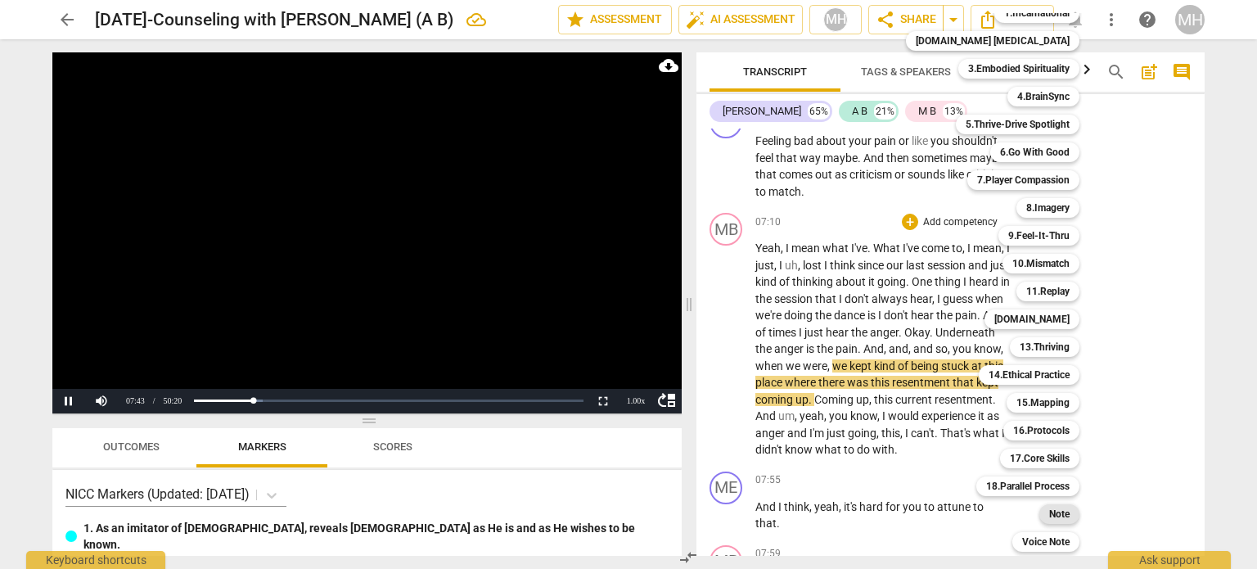
click at [1049, 512] on b "Note" at bounding box center [1059, 514] width 20 height 20
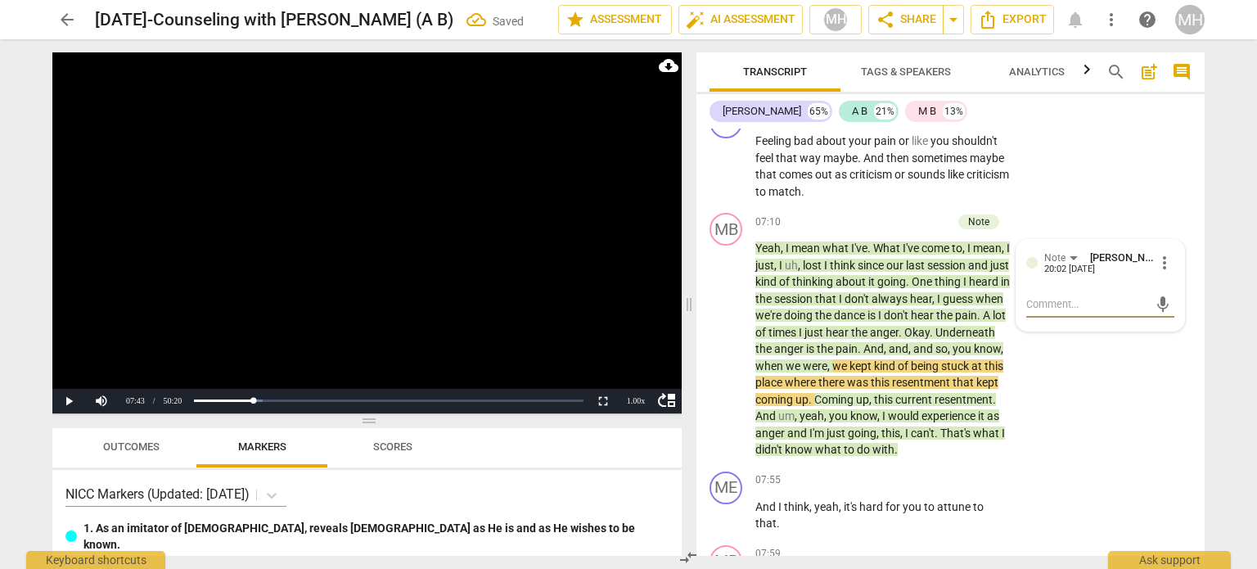
type textarea "M"
type textarea "Ma"
type textarea "Mat"
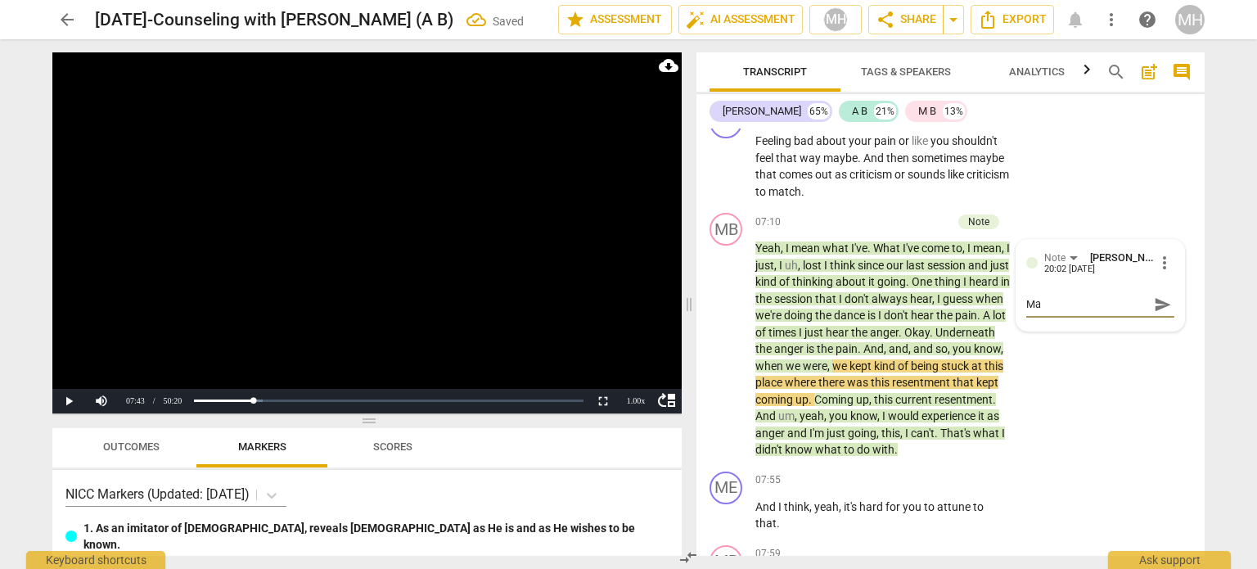
type textarea "Mat"
type textarea "[PERSON_NAME]"
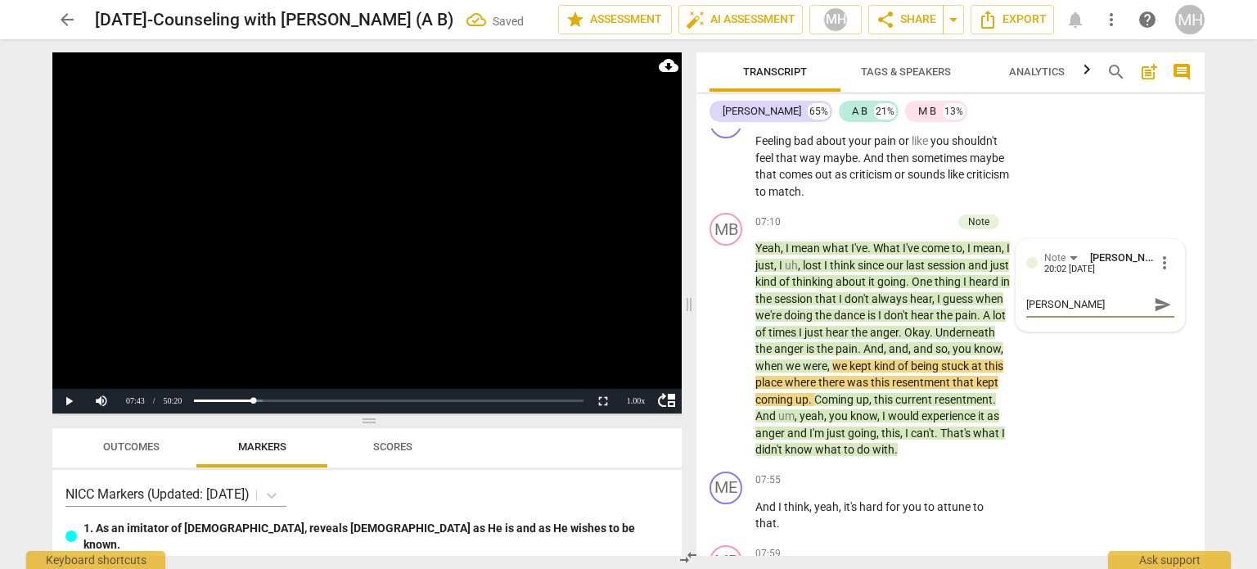
type textarea "[PERSON_NAME]"
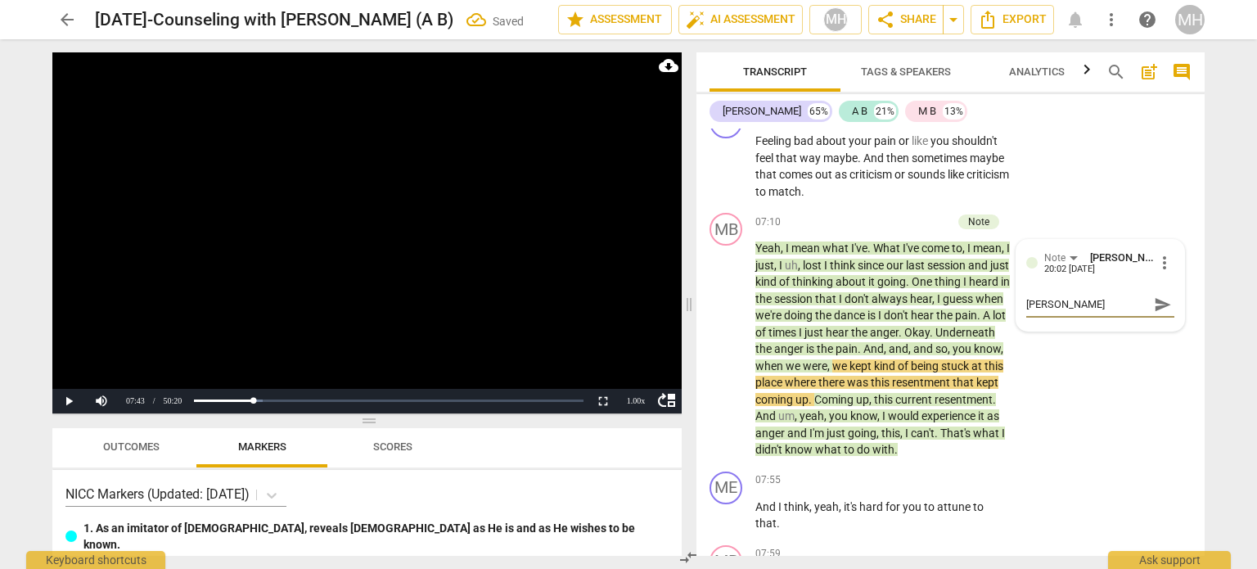
type textarea "[PERSON_NAME] show"
type textarea "[PERSON_NAME]"
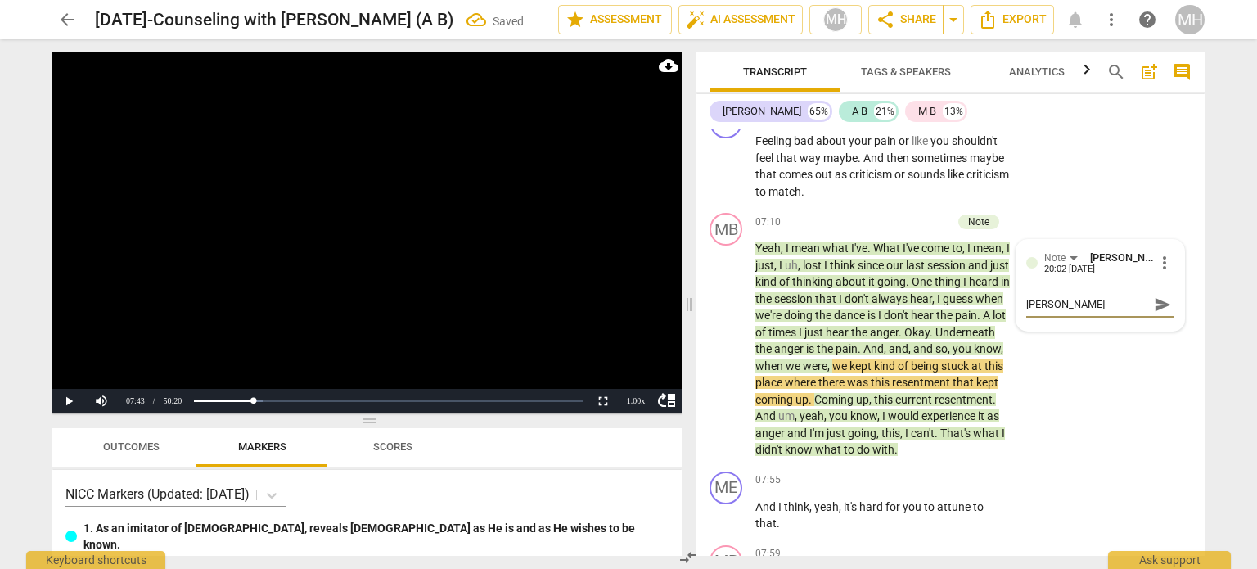
type textarea "[PERSON_NAME] showing"
type textarea "[PERSON_NAME] showing s"
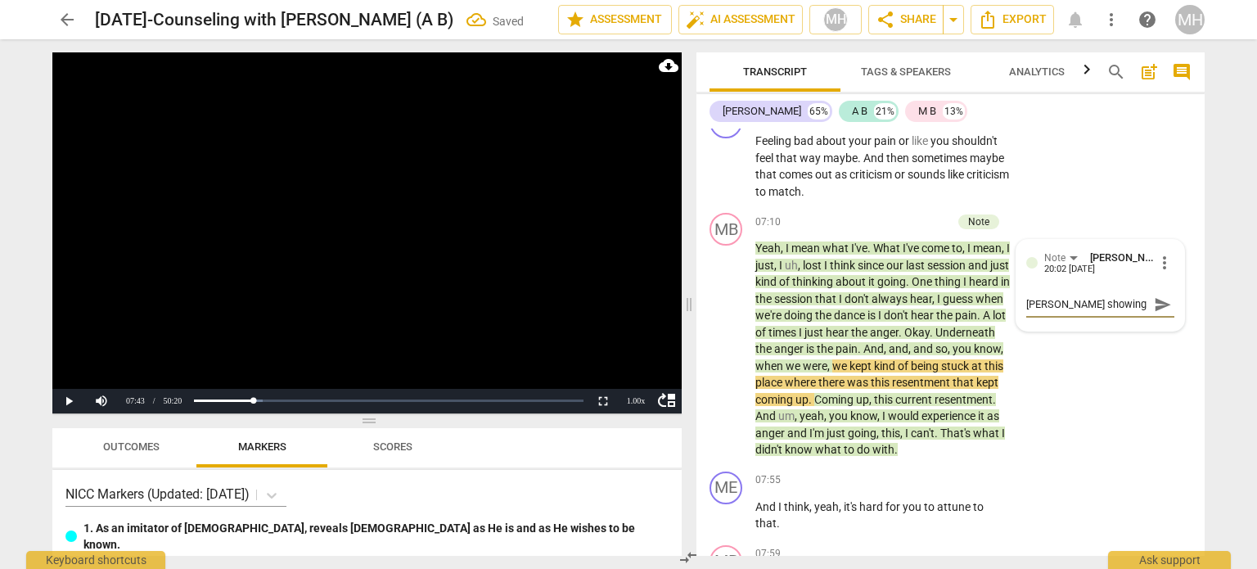
type textarea "[PERSON_NAME] showing s"
type textarea "[PERSON_NAME] showing so"
type textarea "[PERSON_NAME] showing som"
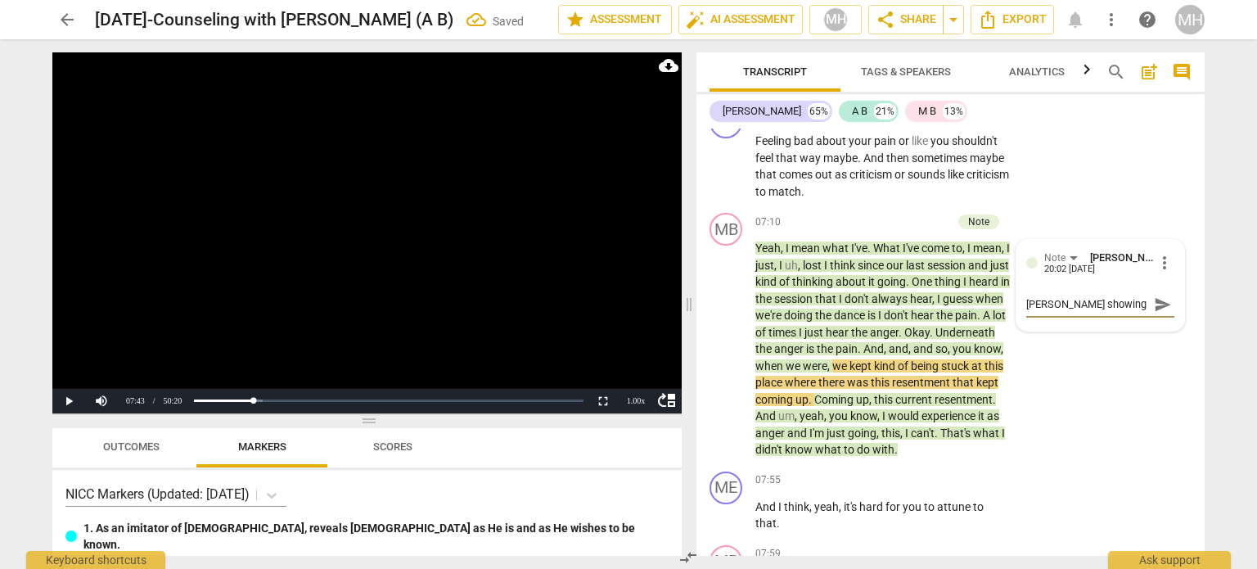
type textarea "[PERSON_NAME] showing some"
type textarea "[PERSON_NAME] showing some u"
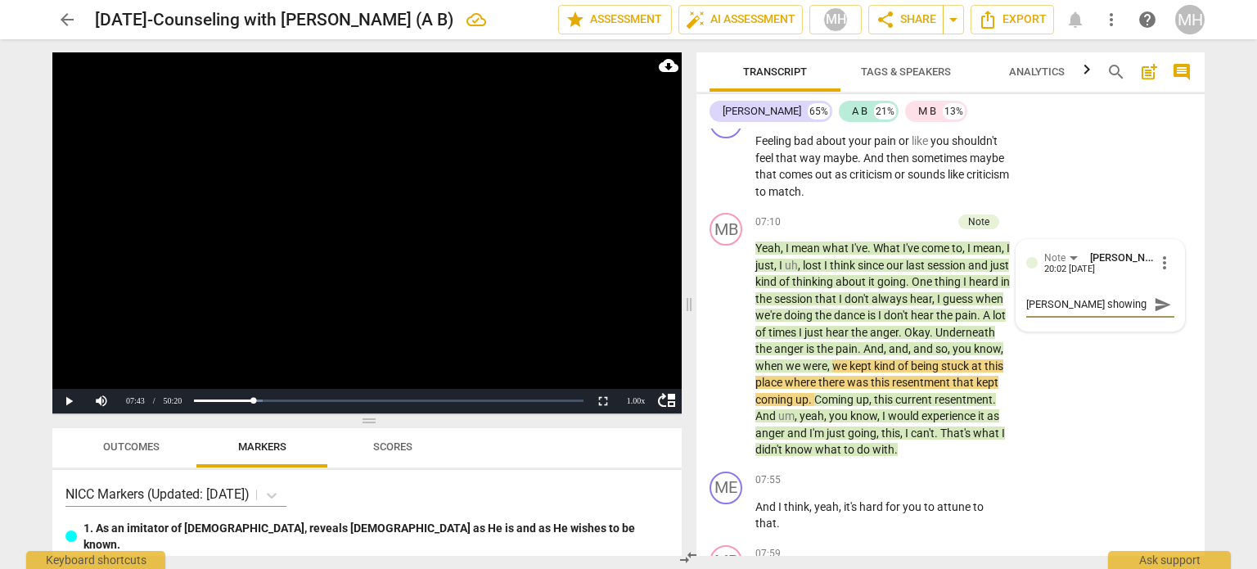
type textarea "[PERSON_NAME] showing some u"
type textarea "[PERSON_NAME] showing some un"
type textarea "[PERSON_NAME] showing some und"
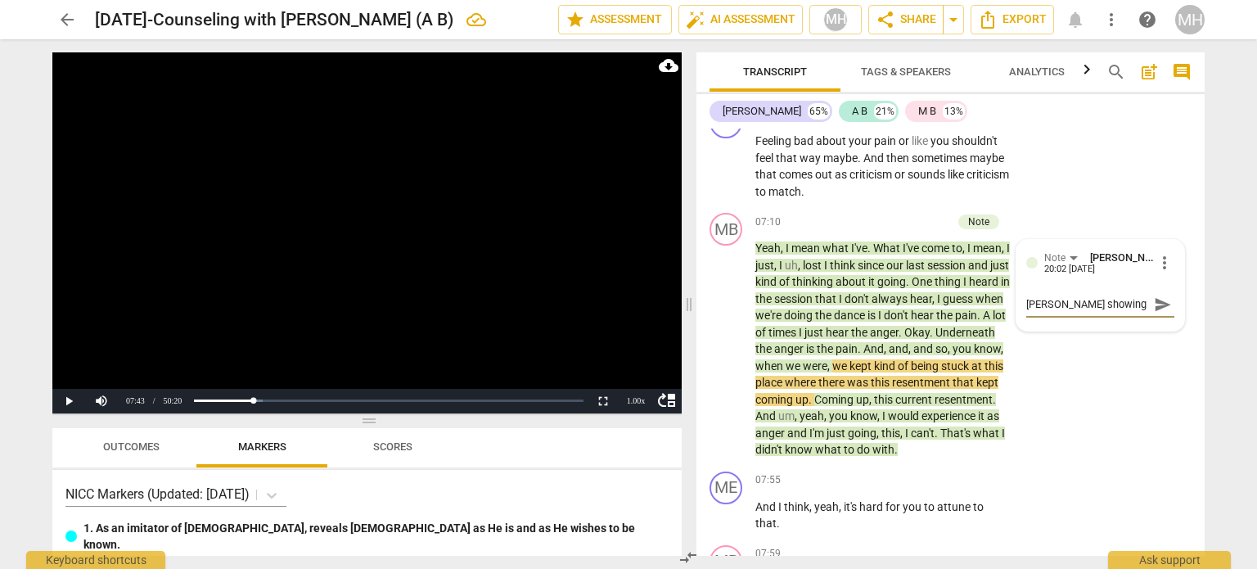
type textarea "[PERSON_NAME] showing some unde"
type textarea "[PERSON_NAME] showing some under"
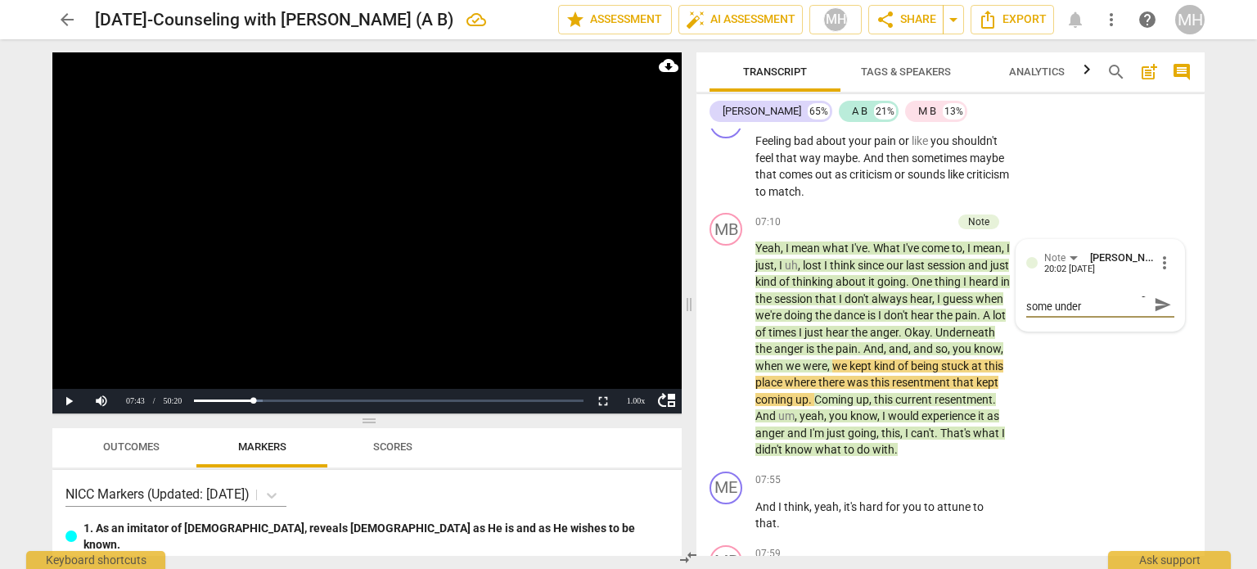
type textarea "[PERSON_NAME] showing some unders"
type textarea "[PERSON_NAME] showing some underst"
type textarea "[PERSON_NAME] showing some understa"
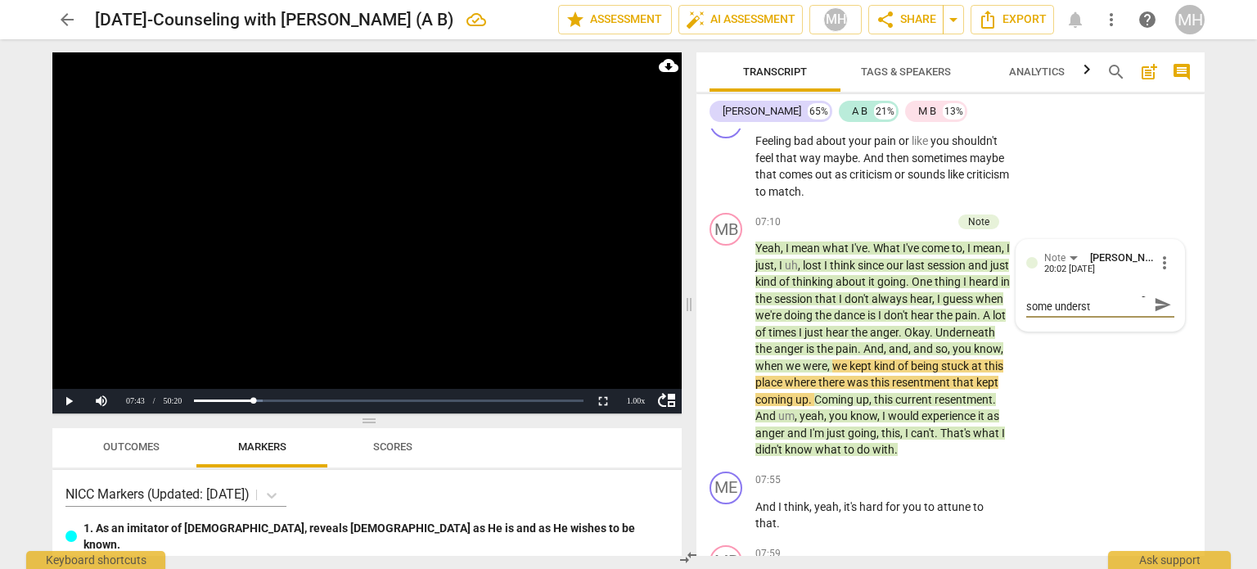
type textarea "[PERSON_NAME] showing some understa"
type textarea "[PERSON_NAME] showing some understan"
type textarea "[PERSON_NAME] showing some understani"
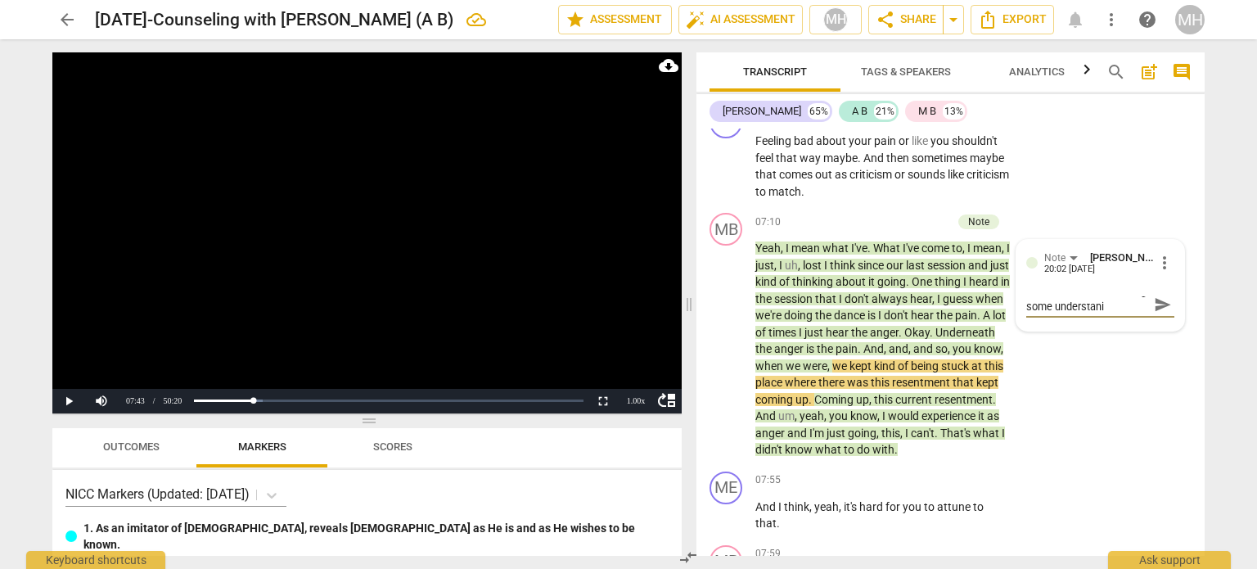
type textarea "[PERSON_NAME] showing some understanin"
type textarea "[PERSON_NAME] showing some understaning"
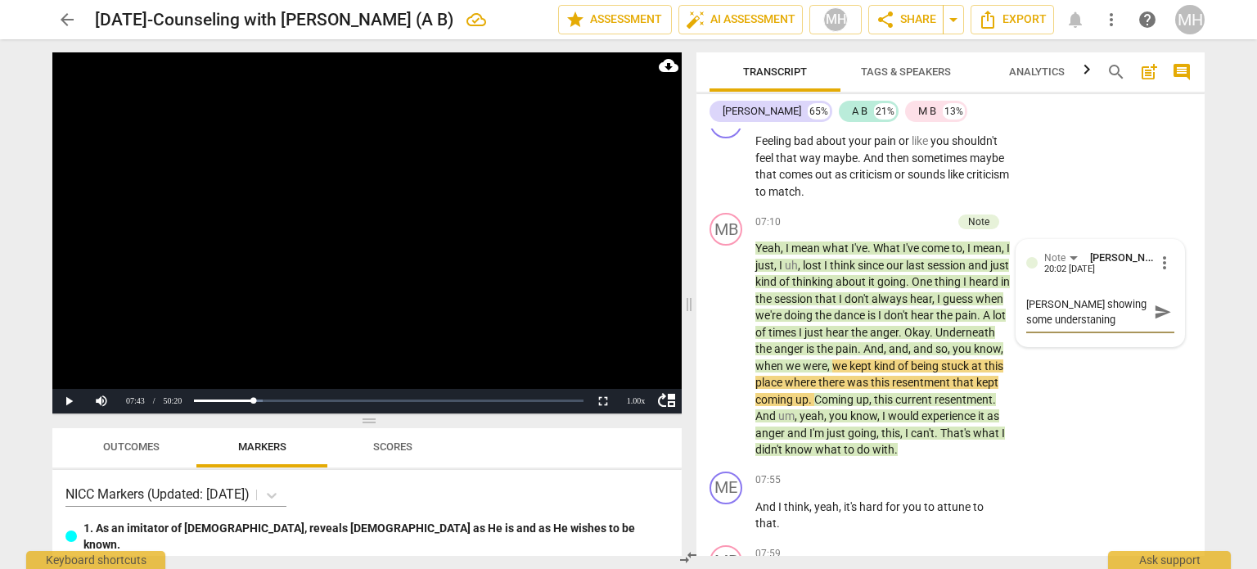
type textarea "[PERSON_NAME] showing some understaning"
type textarea "[PERSON_NAME] showing some understaning h"
type textarea "[PERSON_NAME] showing some understaning he"
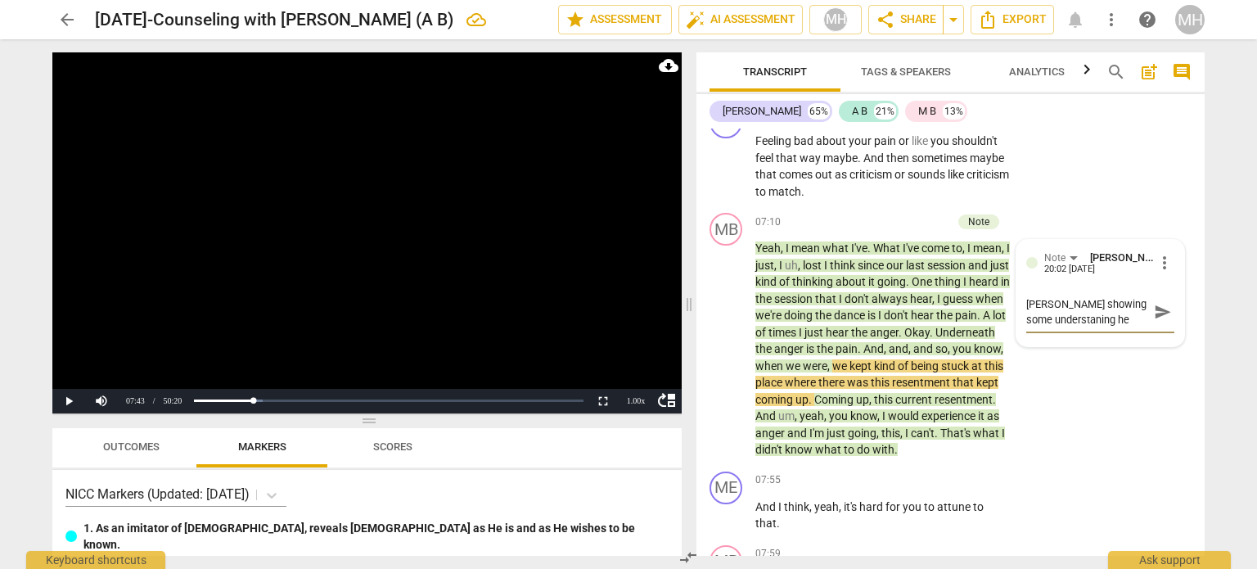
type textarea "[PERSON_NAME] showing some understaning her"
type textarea "[PERSON_NAME] showing some understaning here"
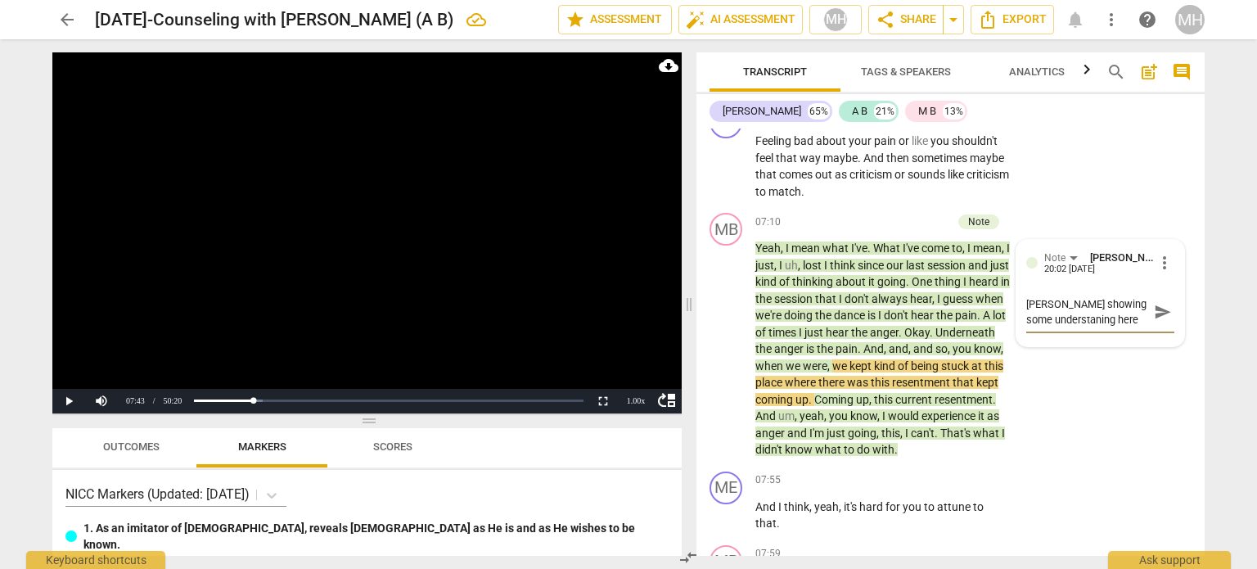
type textarea "[PERSON_NAME] showing some understaning here o"
type textarea "[PERSON_NAME] showing some understaning here of"
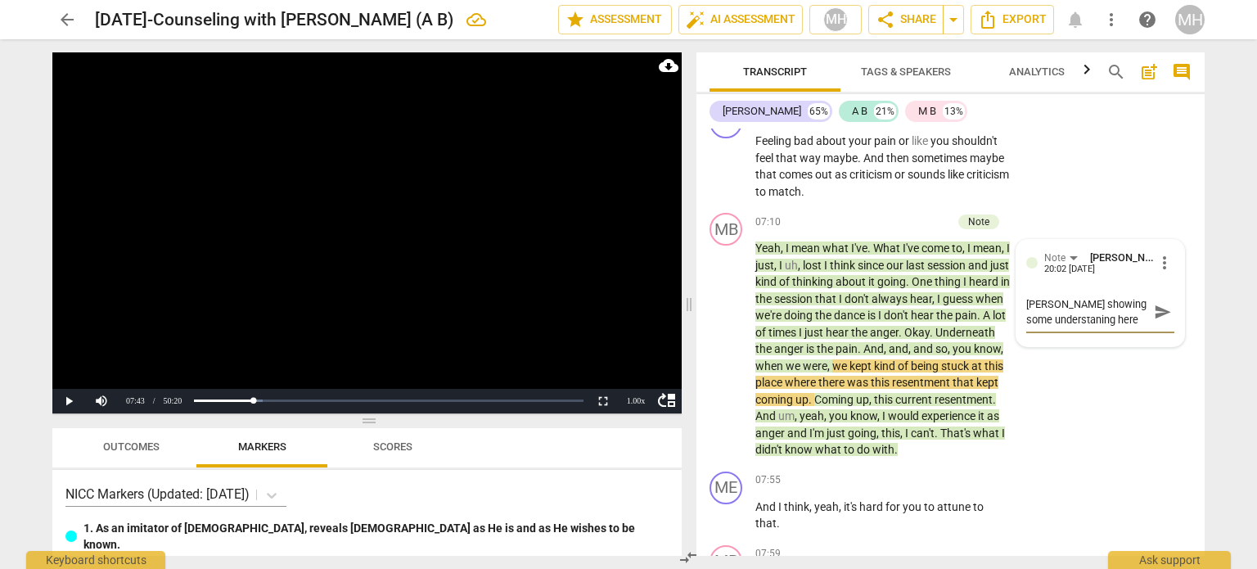
type textarea "[PERSON_NAME] showing some understaning here of"
type textarea "[PERSON_NAME] showing some understaning here o"
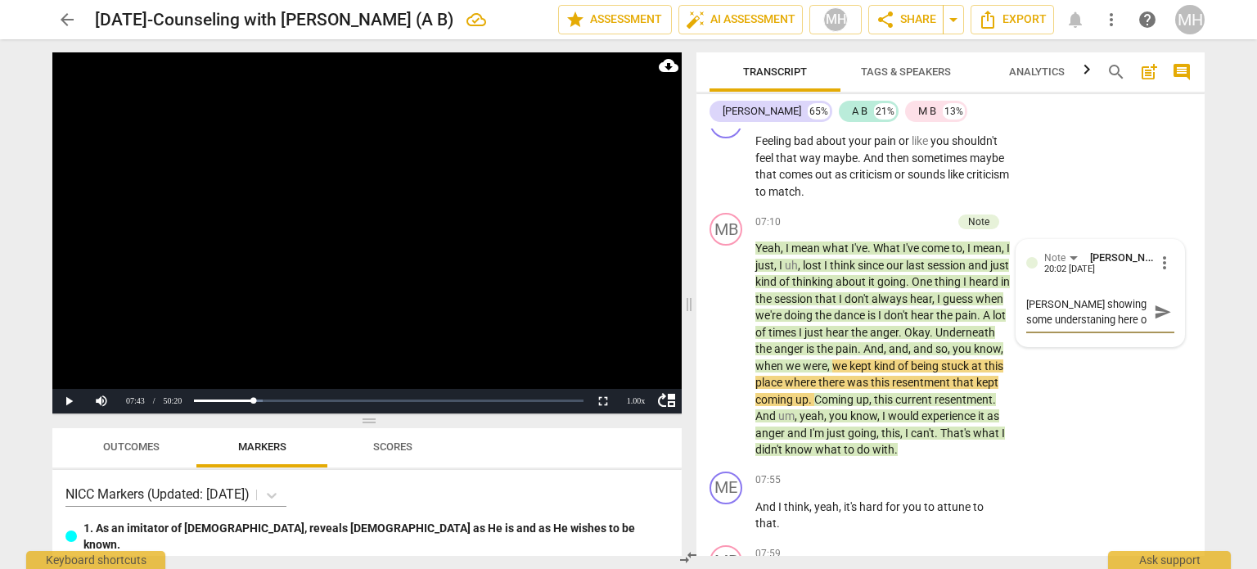
type textarea "[PERSON_NAME] showing some understaning here"
type textarea "[PERSON_NAME] showing some understaning her"
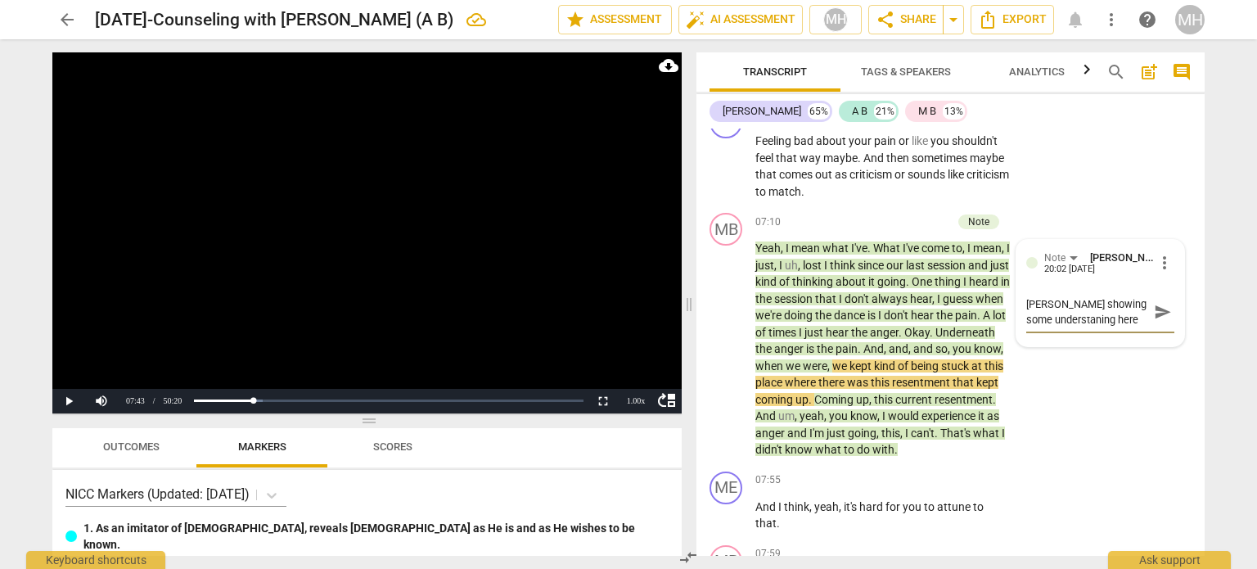
type textarea "[PERSON_NAME] showing some understaning her"
type textarea "[PERSON_NAME] showing some understaning he"
type textarea "[PERSON_NAME] showing some understaning h"
type textarea "[PERSON_NAME] showing some understaning"
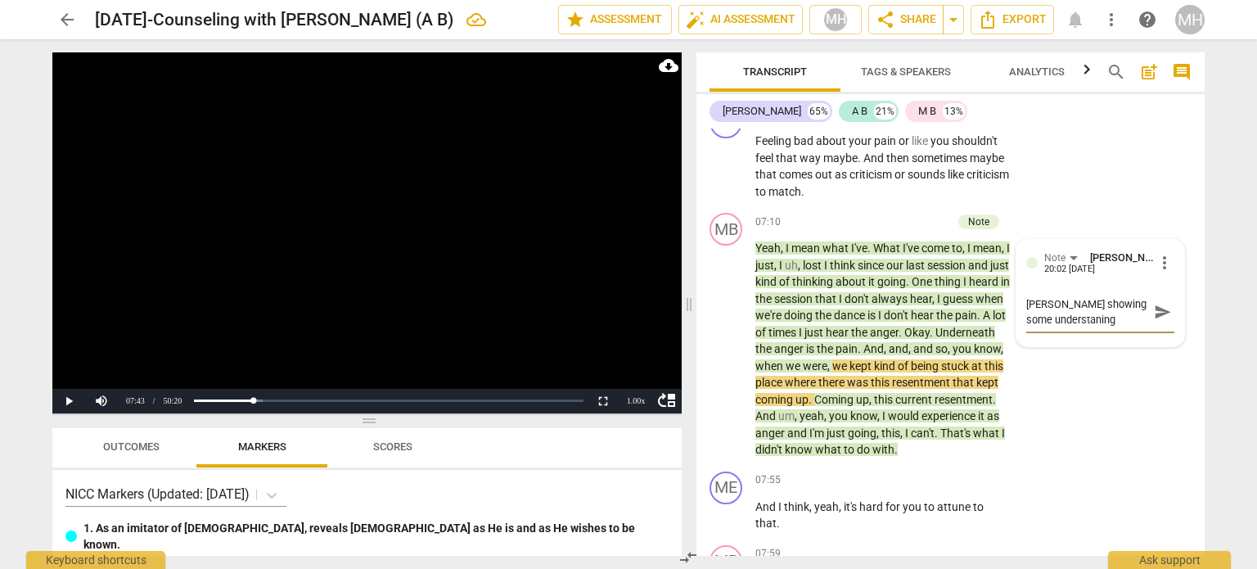
type textarea "[PERSON_NAME] showing some understaning"
type textarea "[PERSON_NAME] showing some understanin"
type textarea "[PERSON_NAME] showing some understani"
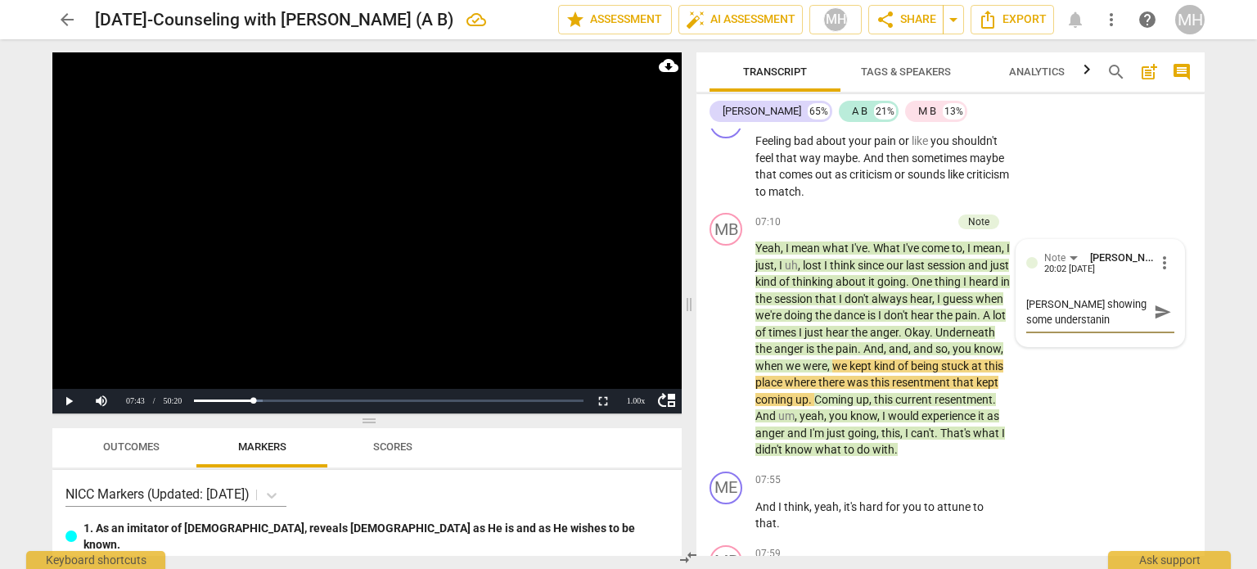
type textarea "[PERSON_NAME] showing some understani"
type textarea "[PERSON_NAME] showing some understan"
type textarea "[PERSON_NAME] showing some understand"
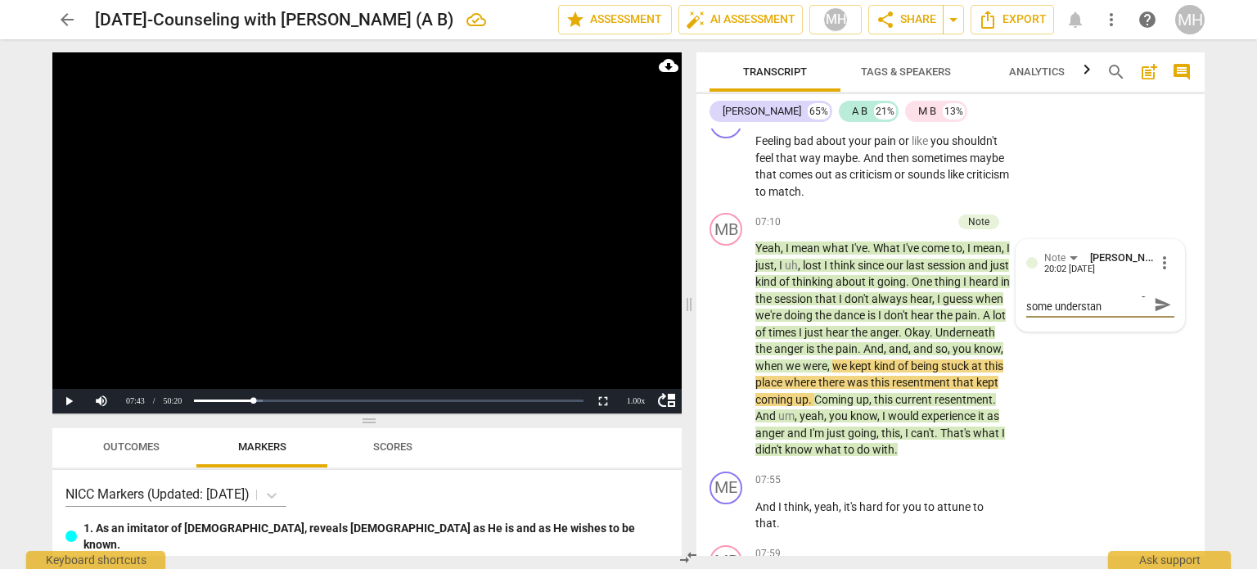
type textarea "[PERSON_NAME] showing some understand"
type textarea "[PERSON_NAME] showing some understandi"
type textarea "[PERSON_NAME] showing some understandin"
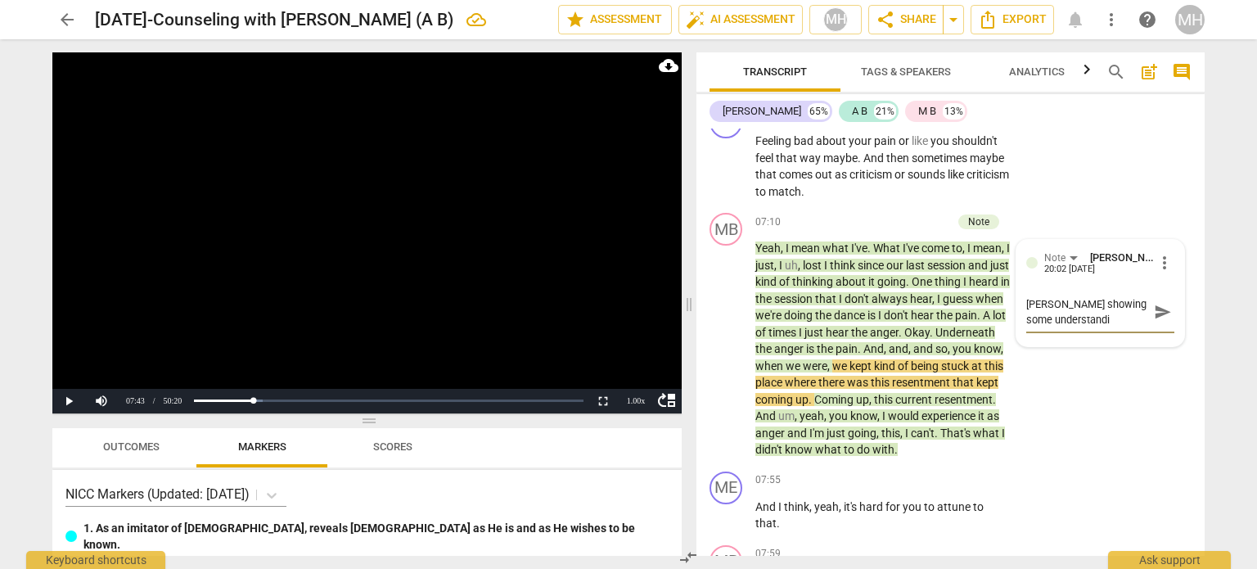
type textarea "[PERSON_NAME] showing some understandin"
type textarea "[PERSON_NAME] showing some understanding"
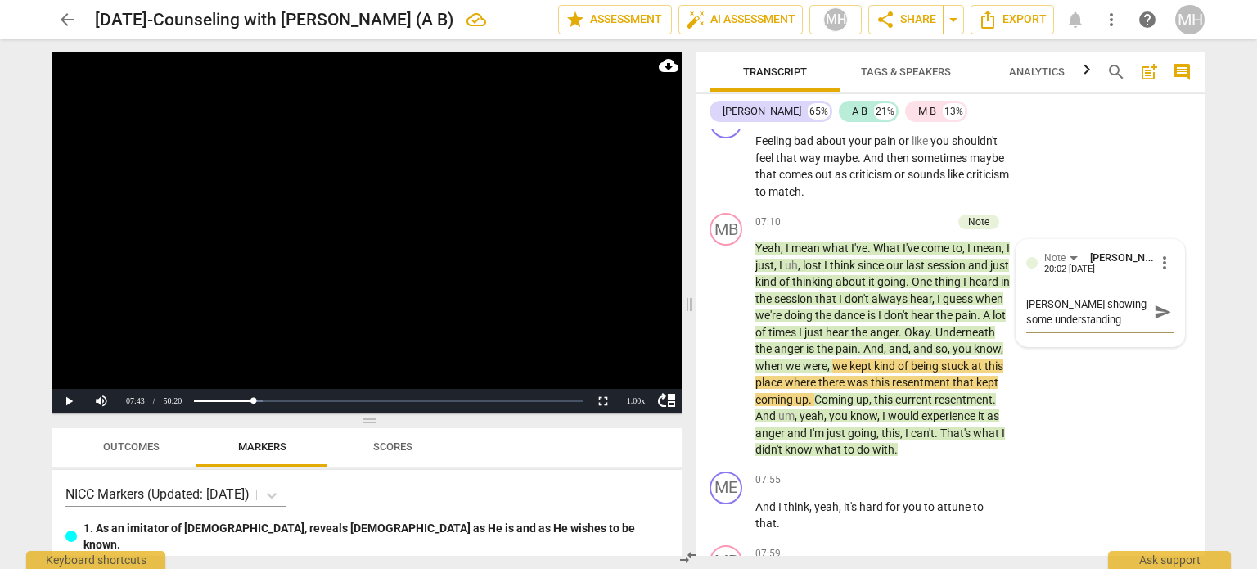
type textarea "[PERSON_NAME] showing some understanding h"
type textarea "[PERSON_NAME] showing some understanding he"
type textarea "[PERSON_NAME] showing some understanding her"
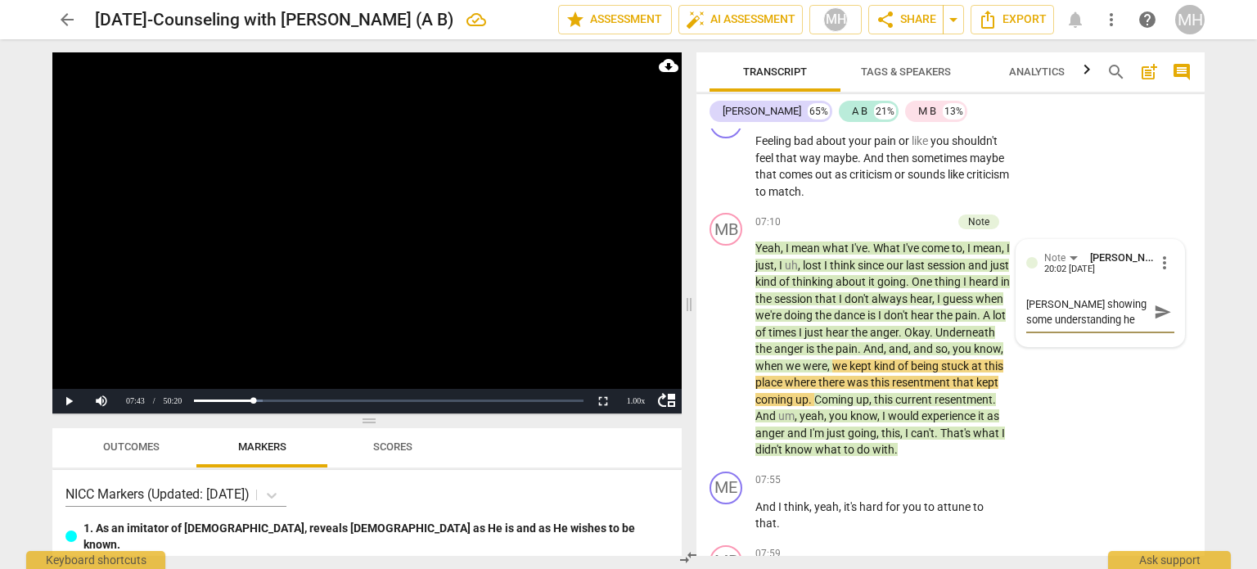
type textarea "[PERSON_NAME] showing some understanding her"
type textarea "[PERSON_NAME] showing some understanding here"
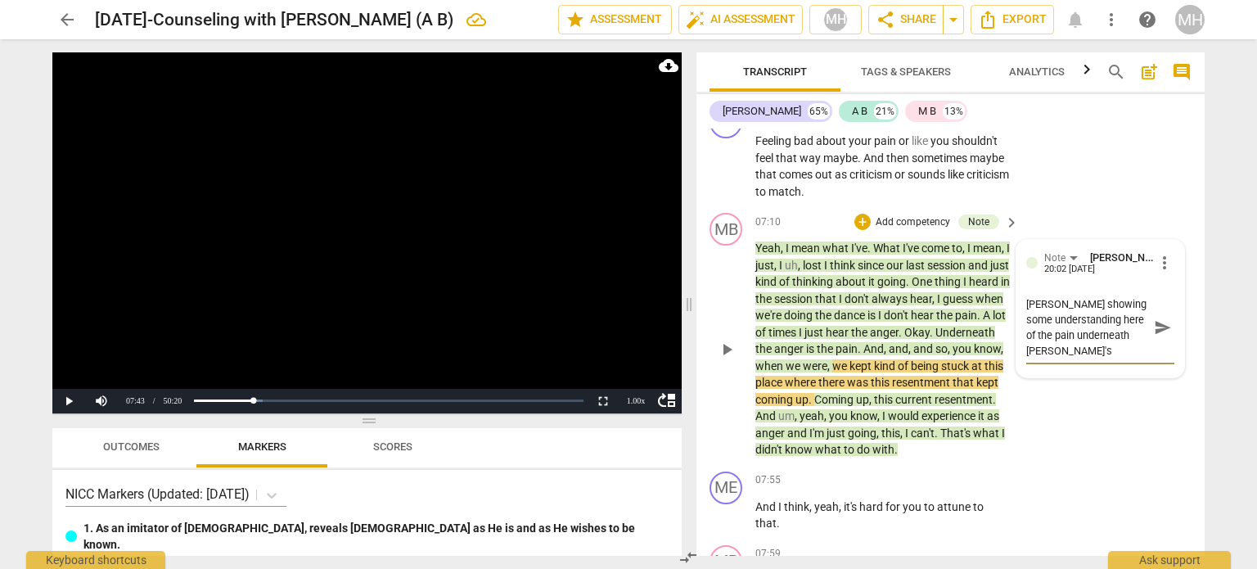
click at [1164, 318] on span "send" at bounding box center [1162, 327] width 18 height 18
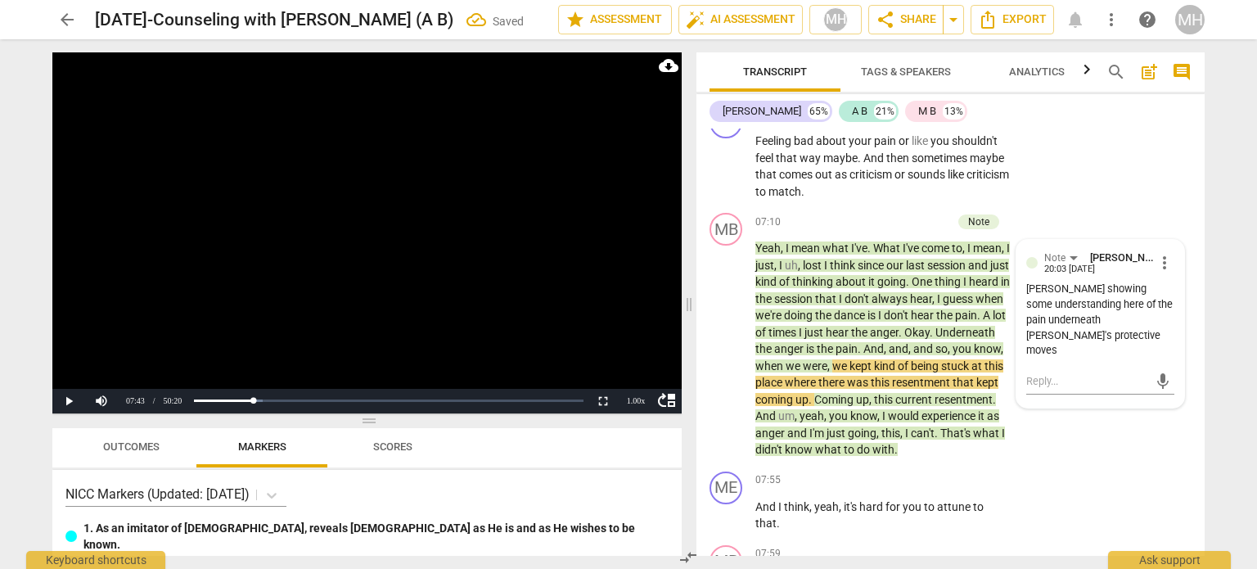
click at [677, 243] on video at bounding box center [366, 232] width 629 height 361
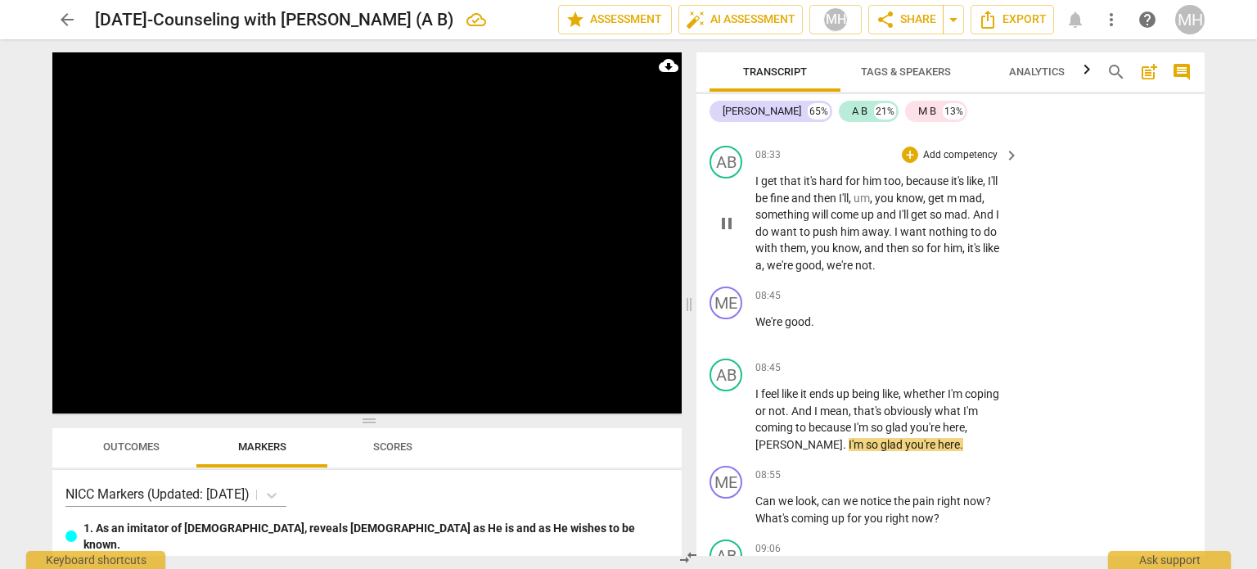
scroll to position [4216, 0]
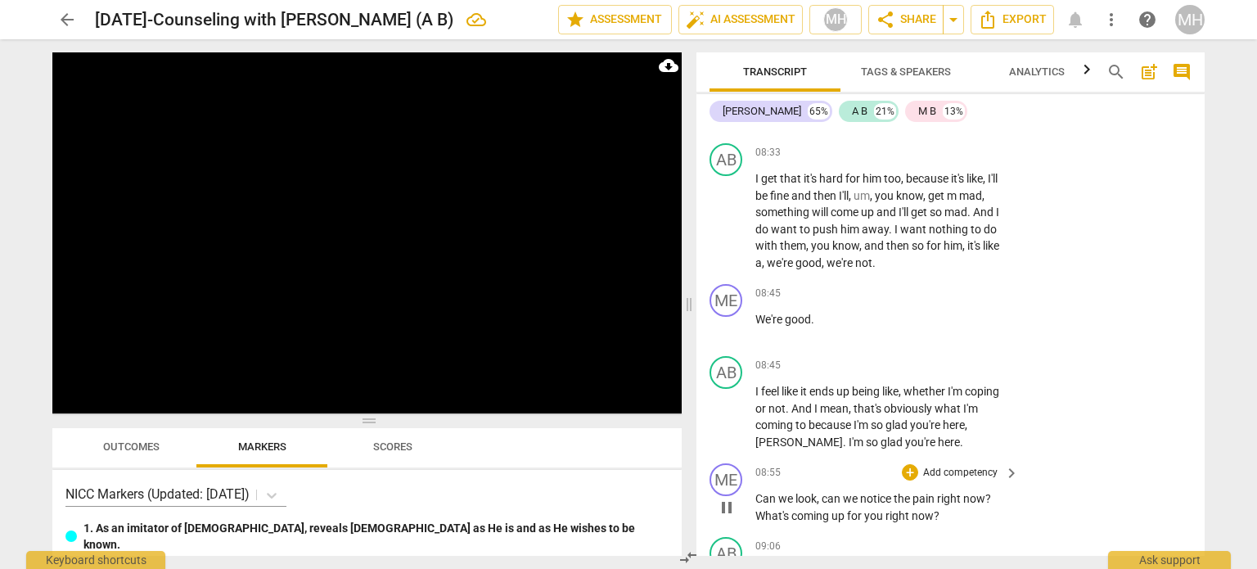
click at [974, 465] on p "Add competency" at bounding box center [960, 472] width 78 height 15
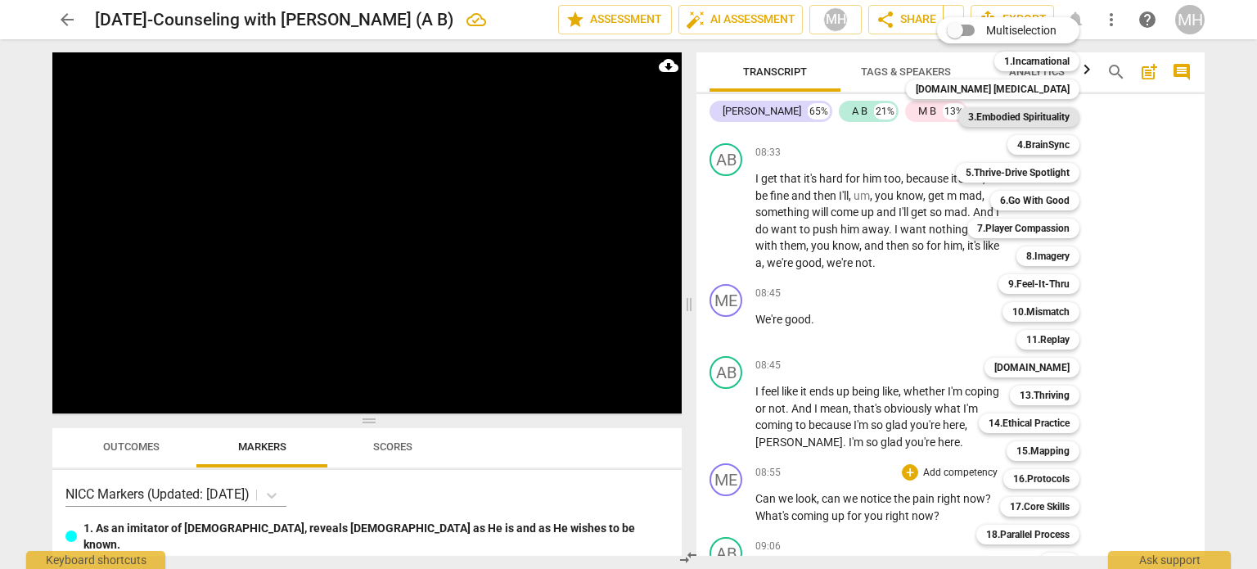
click at [1010, 116] on b "3.Embodied Spirituality" at bounding box center [1018, 117] width 101 height 20
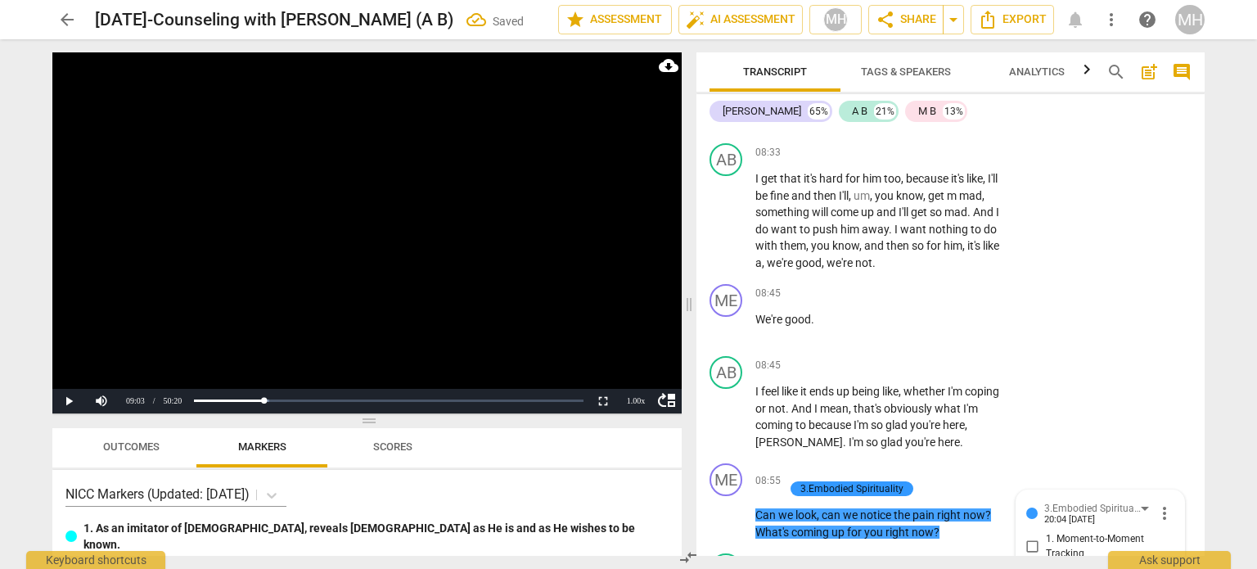
scroll to position [4541, 0]
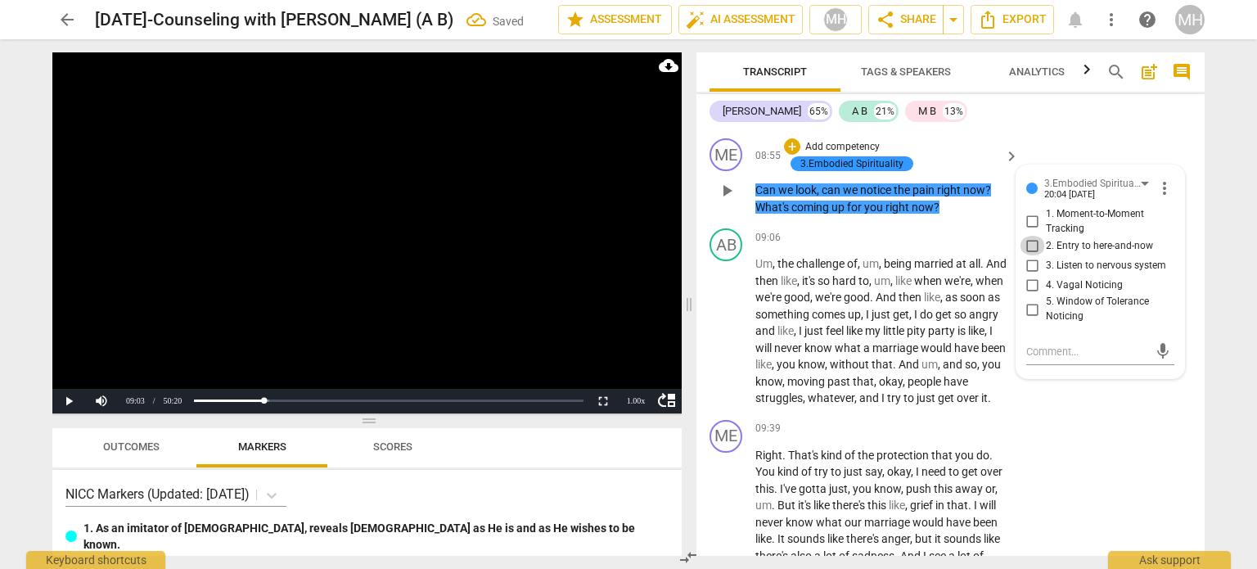
click at [1025, 239] on input "2. Entry to here-and-now" at bounding box center [1032, 246] width 26 height 20
click at [587, 307] on video at bounding box center [366, 232] width 629 height 361
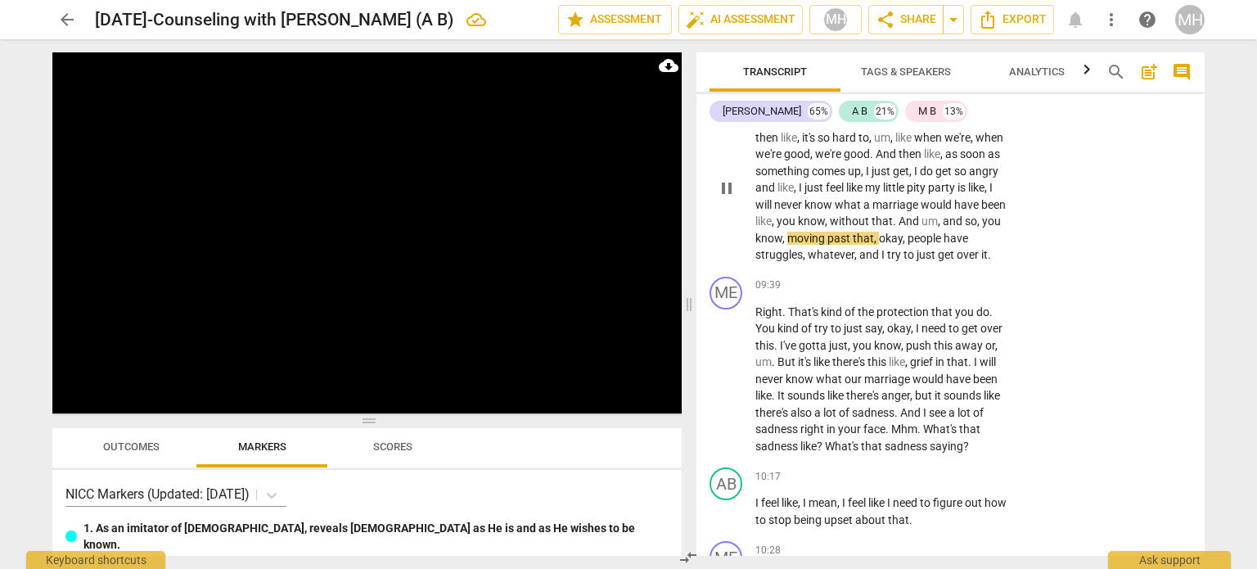
scroll to position [4687, 0]
click at [974, 284] on p "Add competency" at bounding box center [960, 283] width 78 height 15
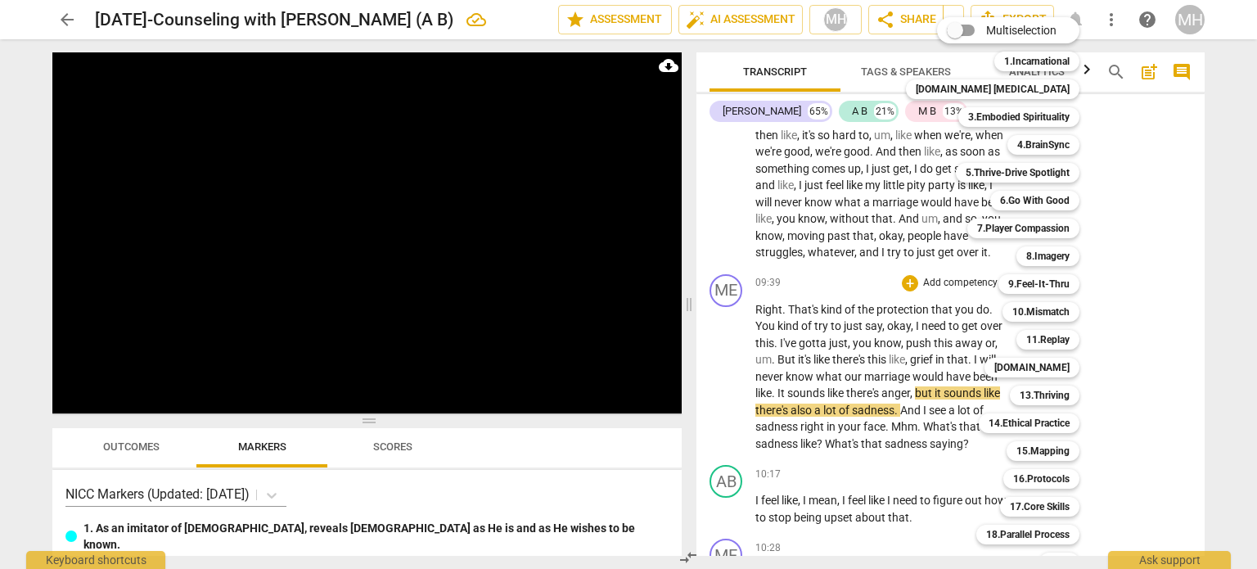
click at [1143, 323] on div at bounding box center [628, 284] width 1257 height 569
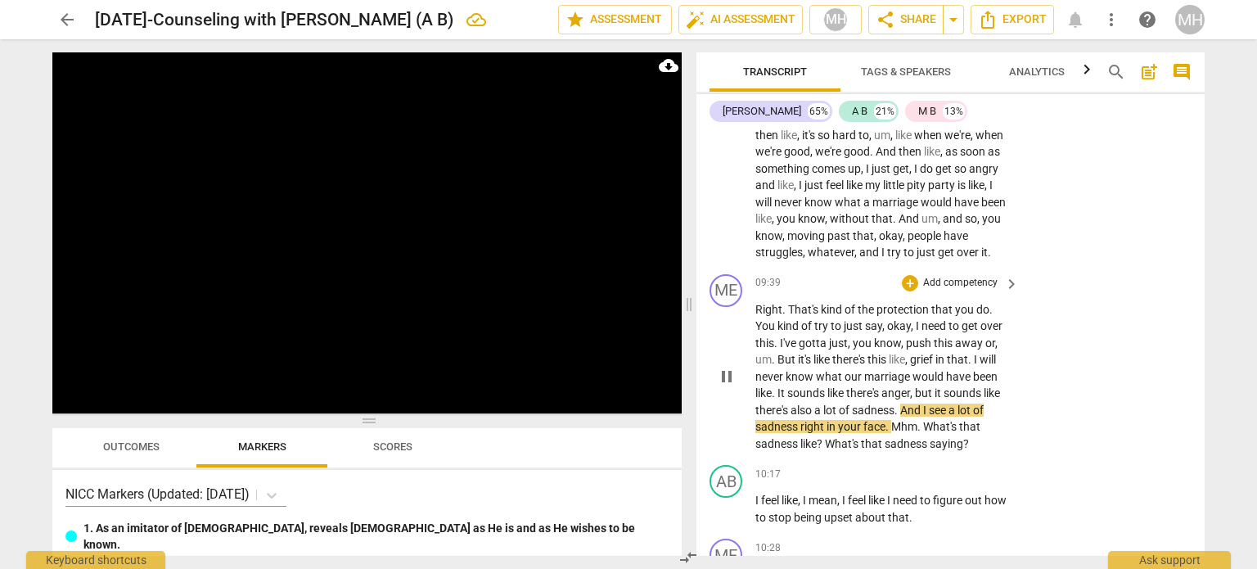
click at [953, 287] on p "Add competency" at bounding box center [960, 283] width 78 height 15
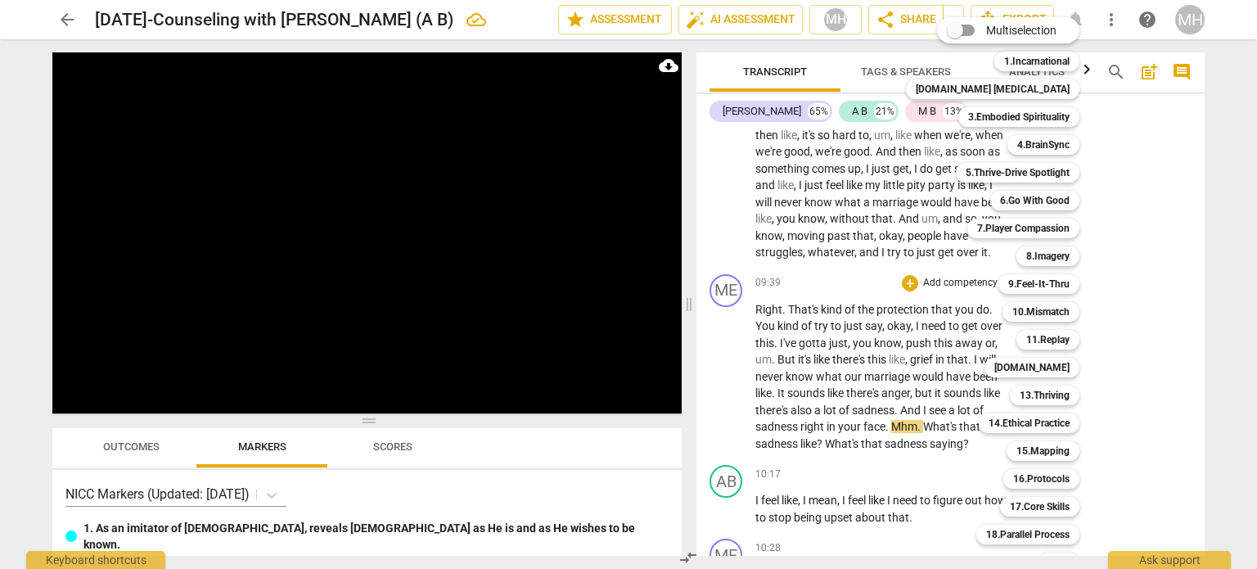
scroll to position [48, 0]
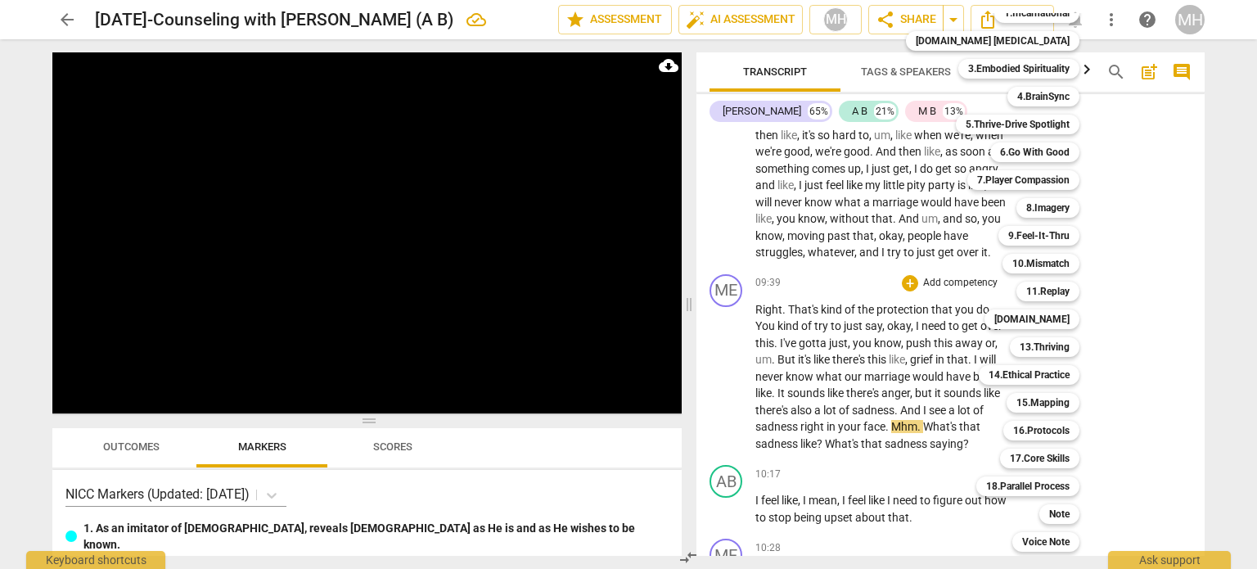
click at [1032, 524] on div "Note s" at bounding box center [1067, 514] width 71 height 28
click at [1049, 519] on b "Note" at bounding box center [1059, 514] width 20 height 20
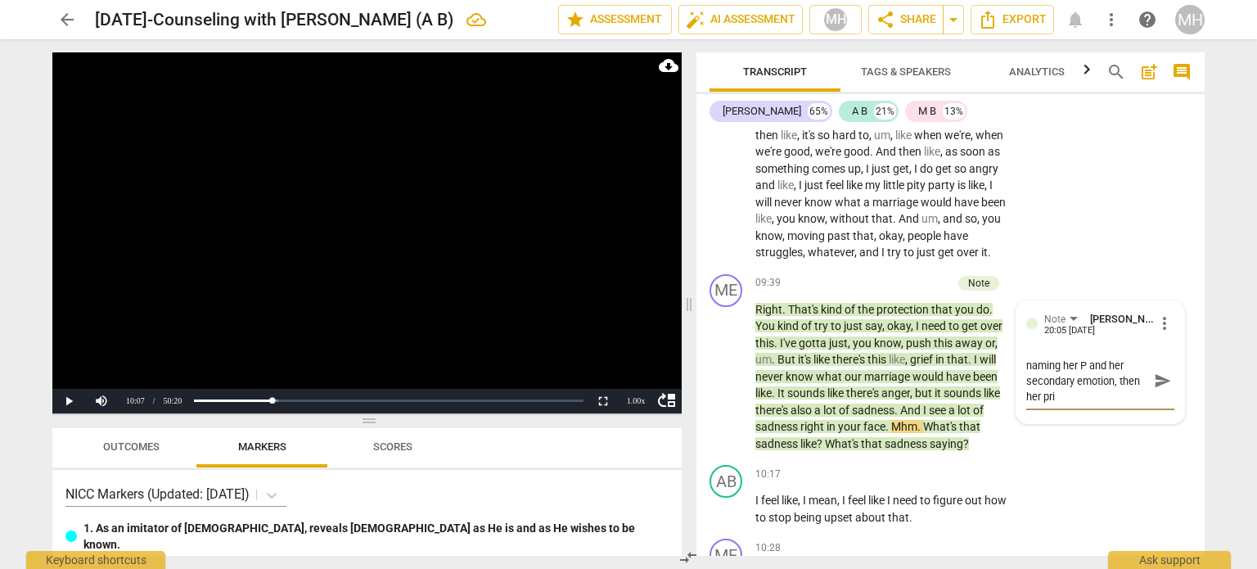
scroll to position [0, 0]
click at [1158, 386] on span "send" at bounding box center [1162, 380] width 18 height 18
click at [484, 304] on video at bounding box center [366, 232] width 629 height 361
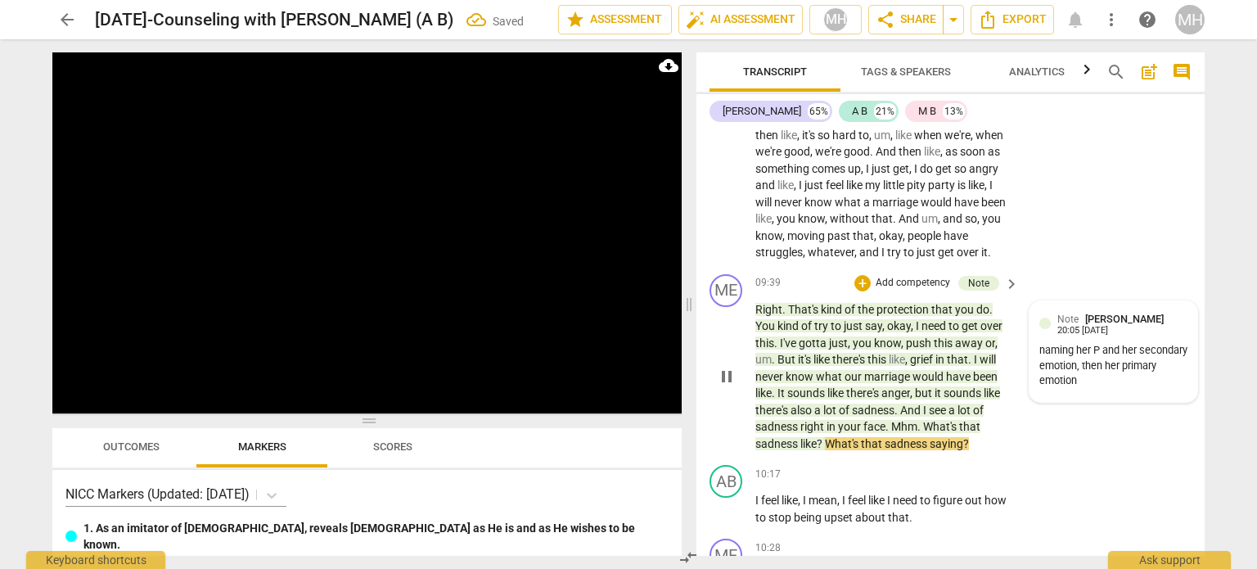
click at [1168, 336] on div "Note [PERSON_NAME] 20:05 [DATE]" at bounding box center [1122, 323] width 130 height 25
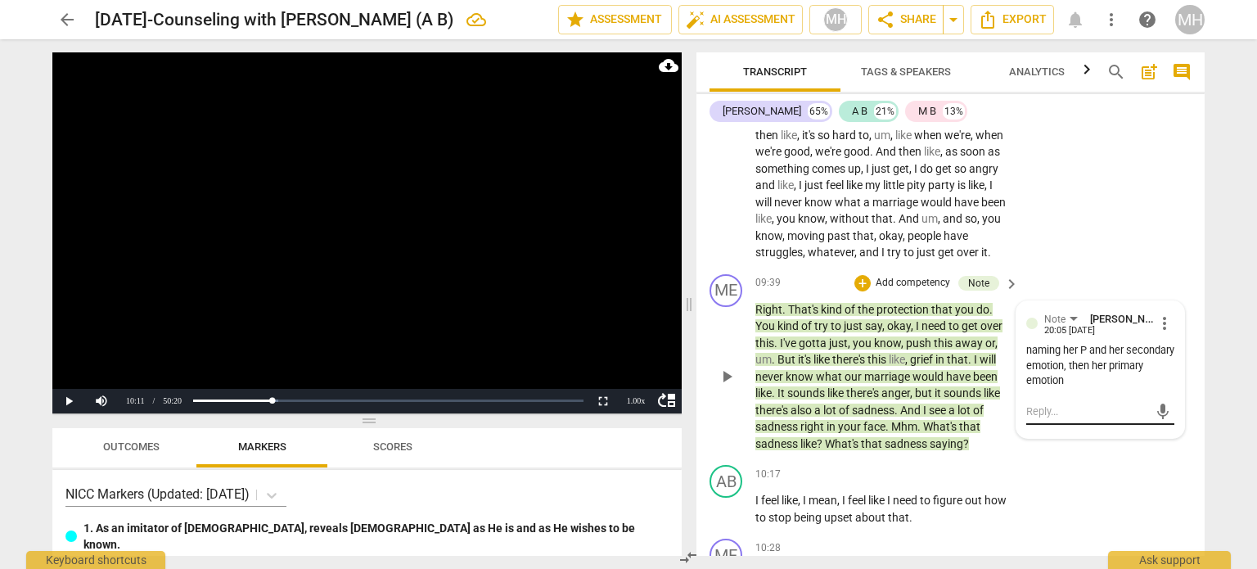
click at [1049, 419] on textarea at bounding box center [1087, 411] width 122 height 16
click at [1153, 436] on span "send" at bounding box center [1162, 427] width 18 height 18
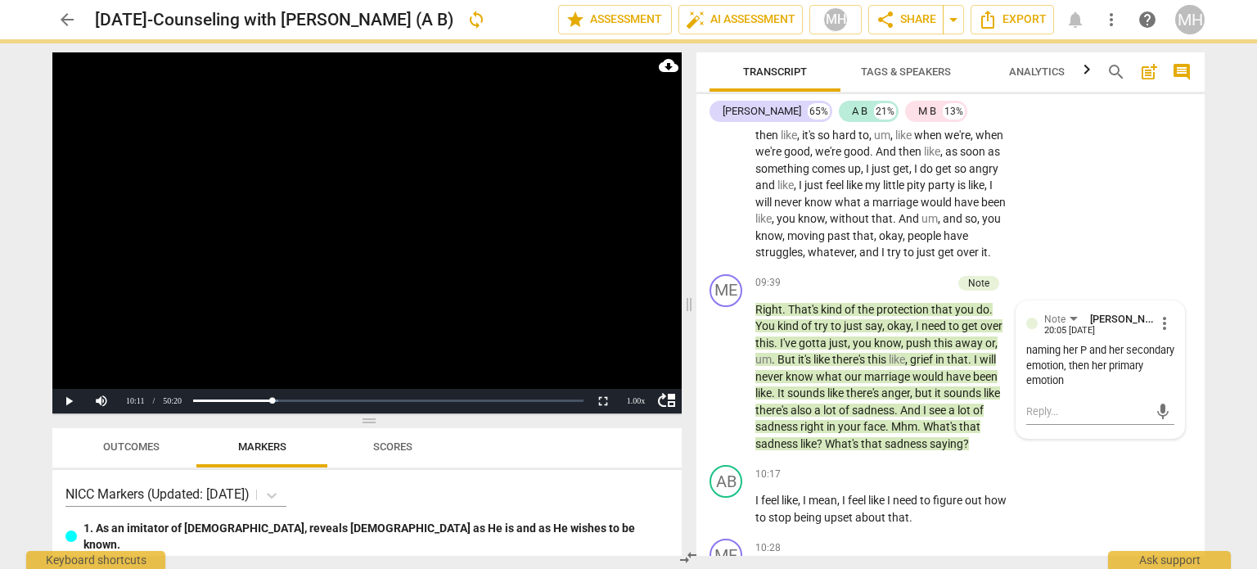
click at [504, 278] on video at bounding box center [366, 232] width 629 height 361
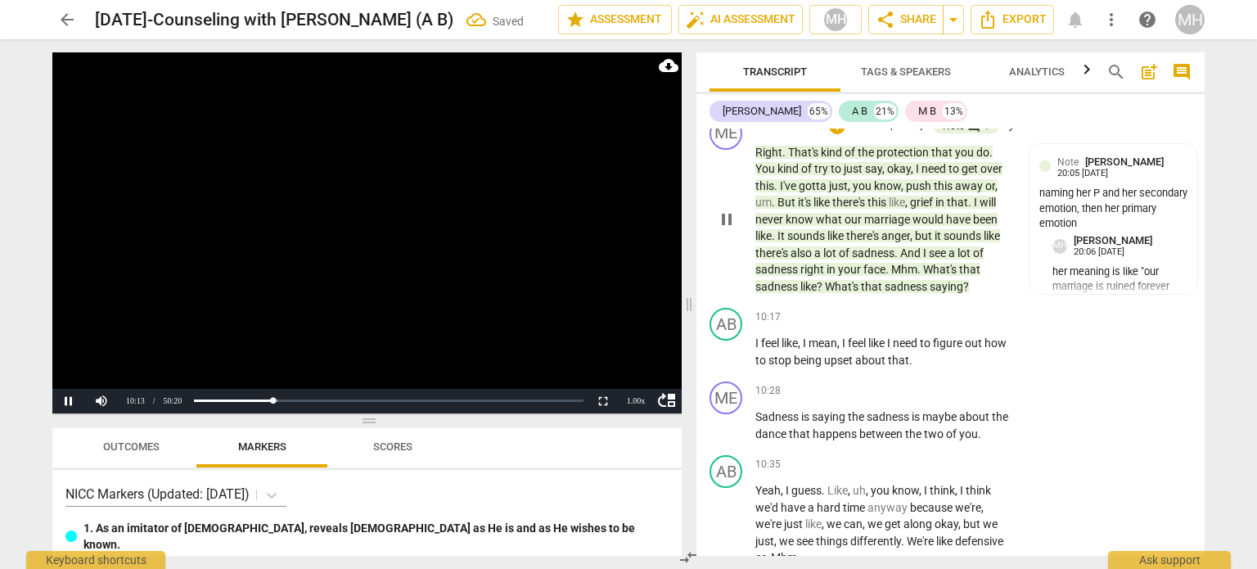
scroll to position [4828, 0]
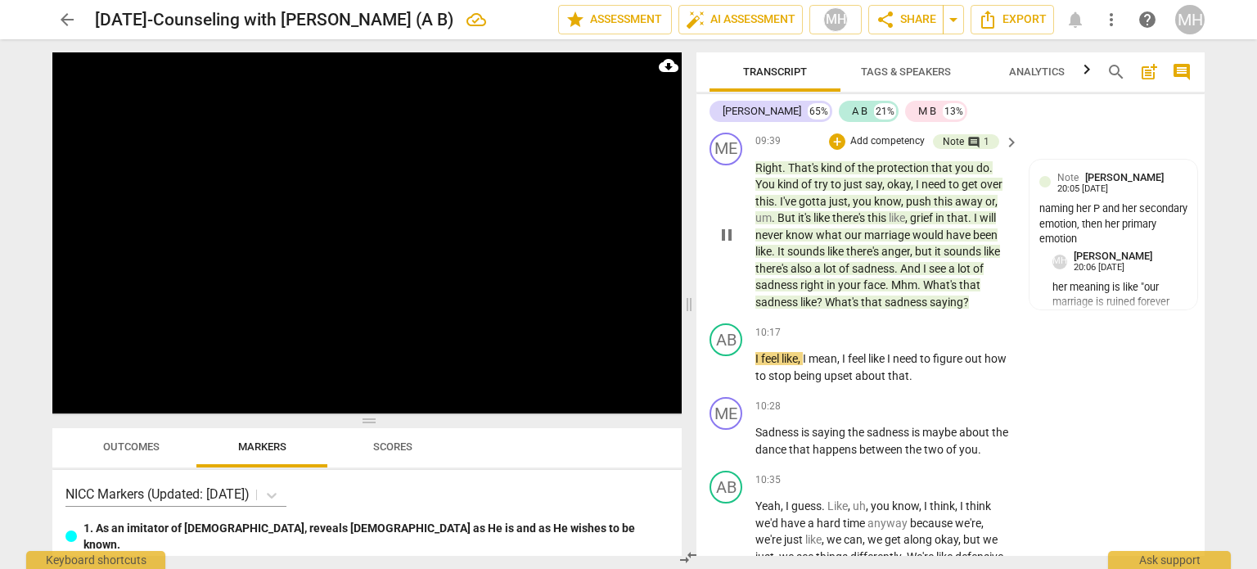
click at [888, 146] on p "Add competency" at bounding box center [887, 141] width 78 height 15
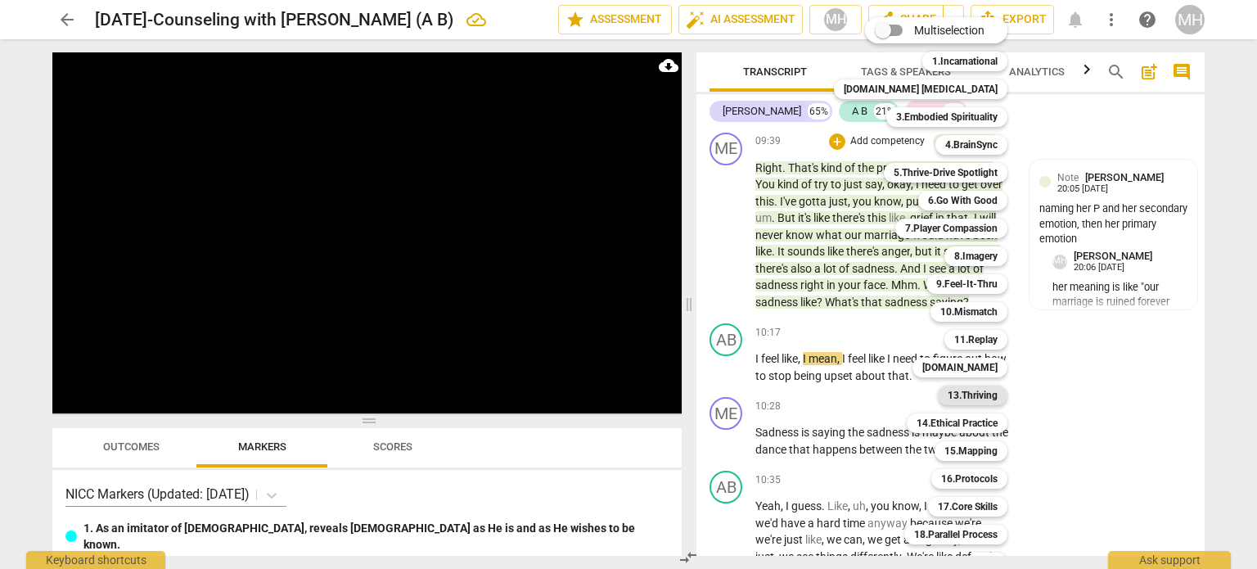
scroll to position [48, 0]
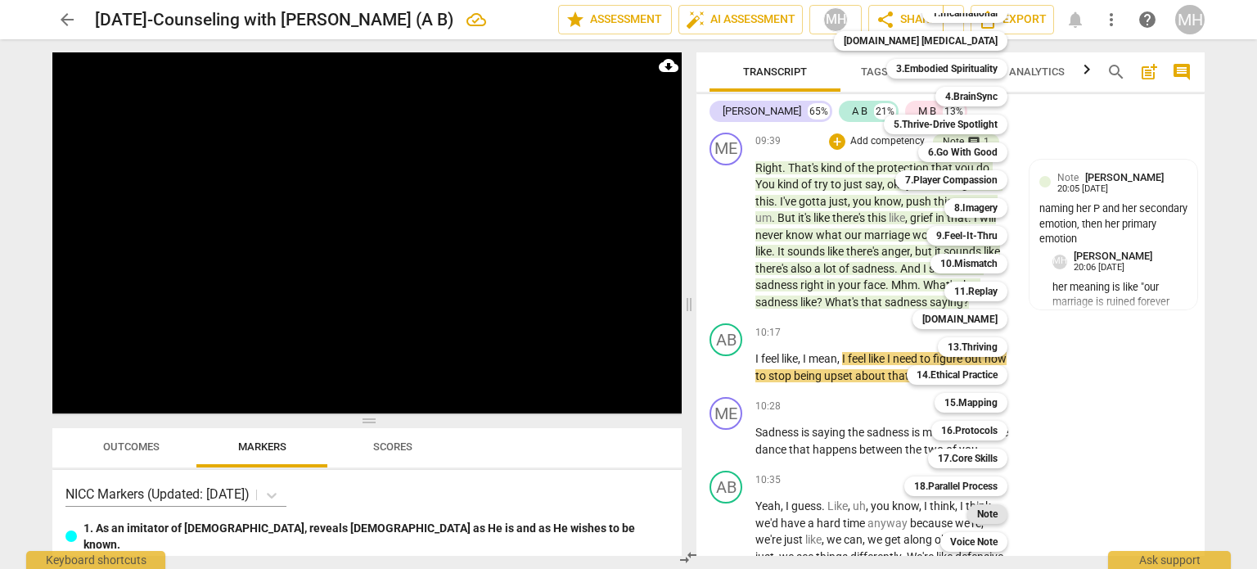
click at [977, 513] on b "Note" at bounding box center [987, 514] width 20 height 20
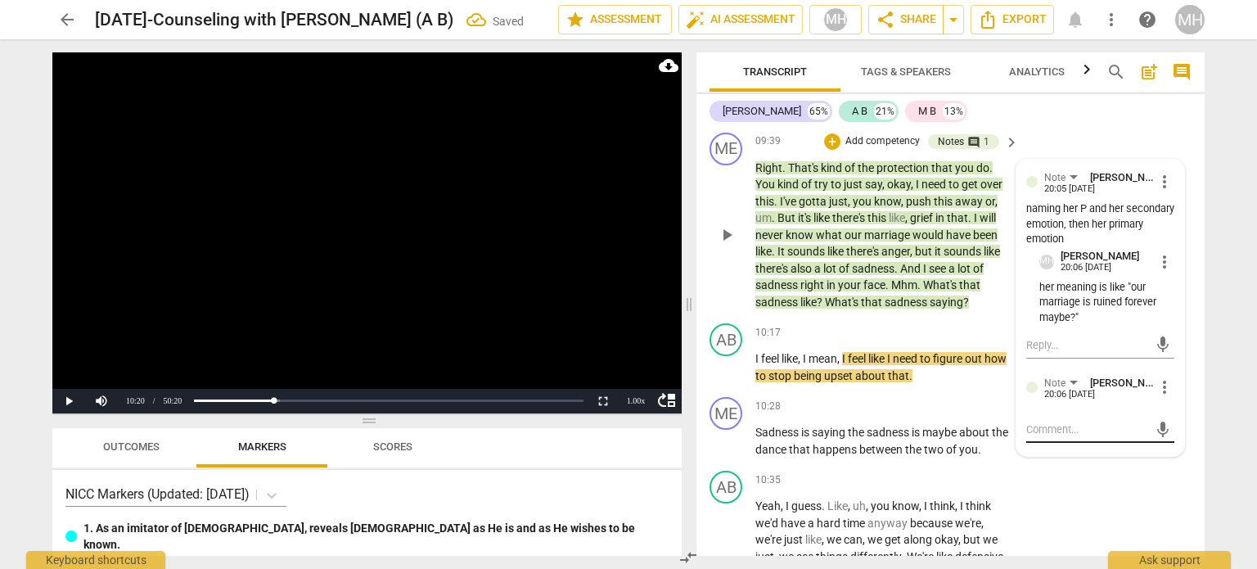
click at [1090, 437] on textarea at bounding box center [1087, 429] width 122 height 16
click at [1154, 443] on span "send" at bounding box center [1162, 437] width 18 height 18
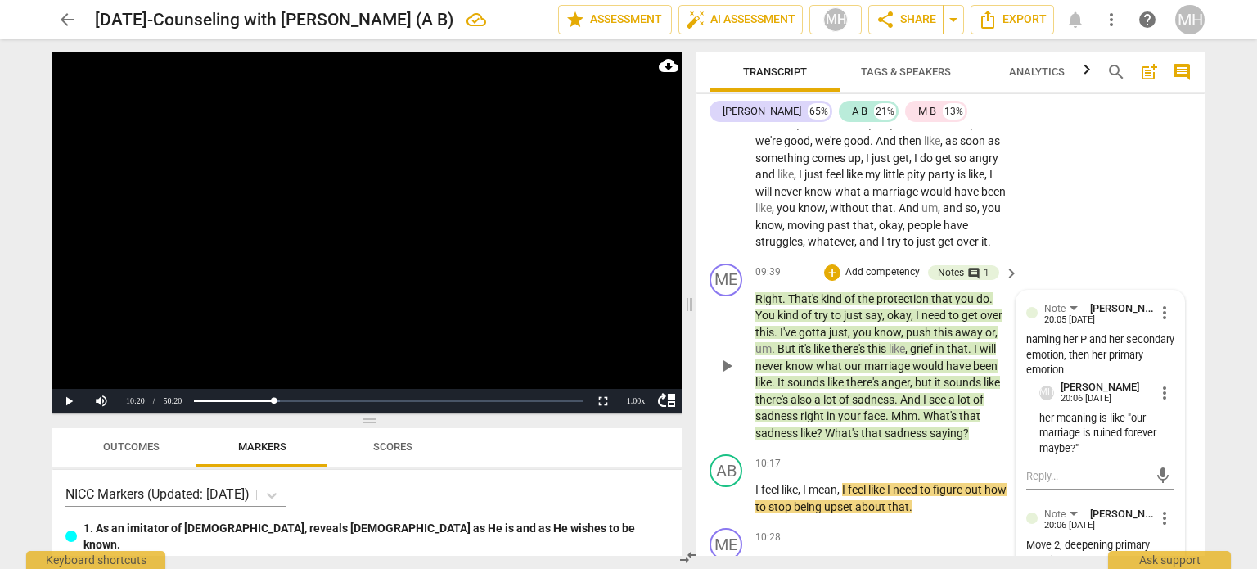
scroll to position [4700, 0]
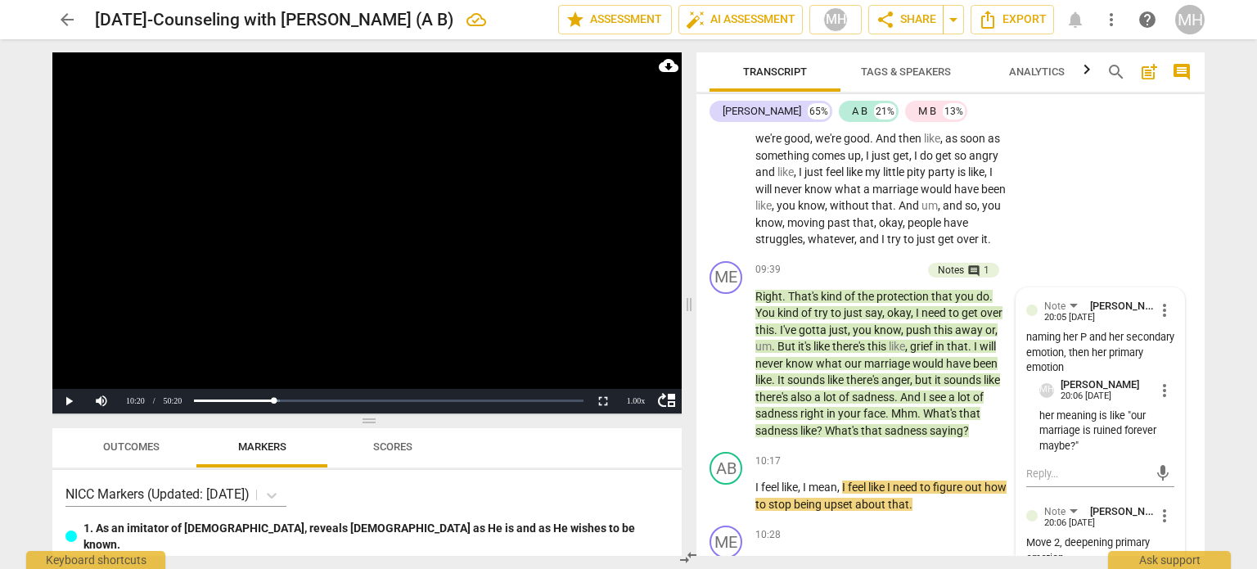
click at [555, 270] on video at bounding box center [366, 232] width 629 height 361
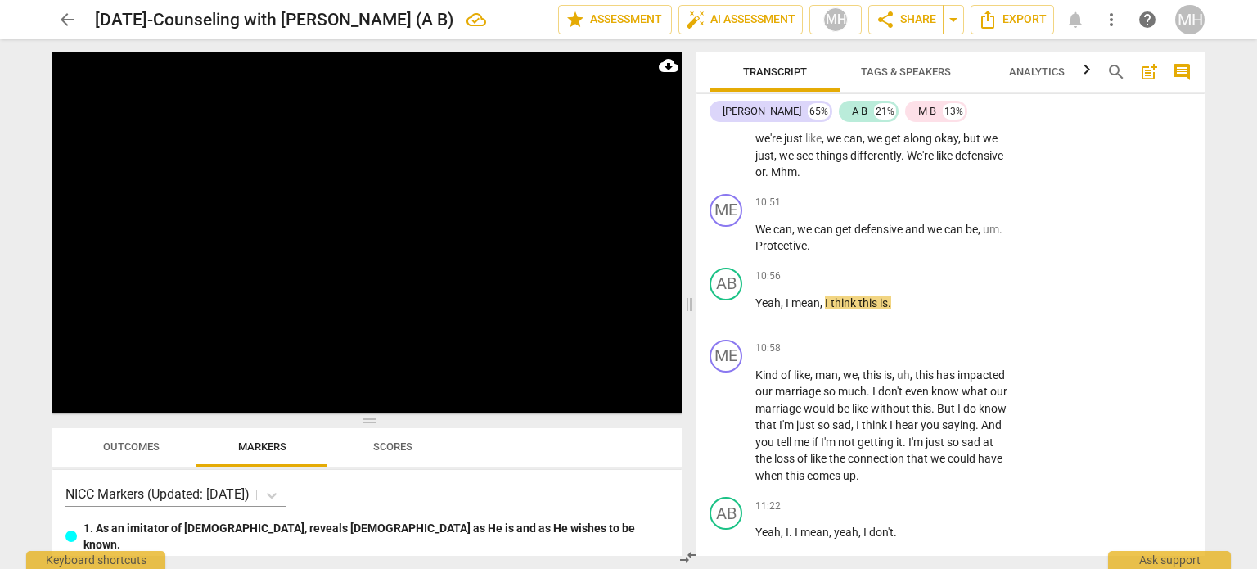
scroll to position [5237, 0]
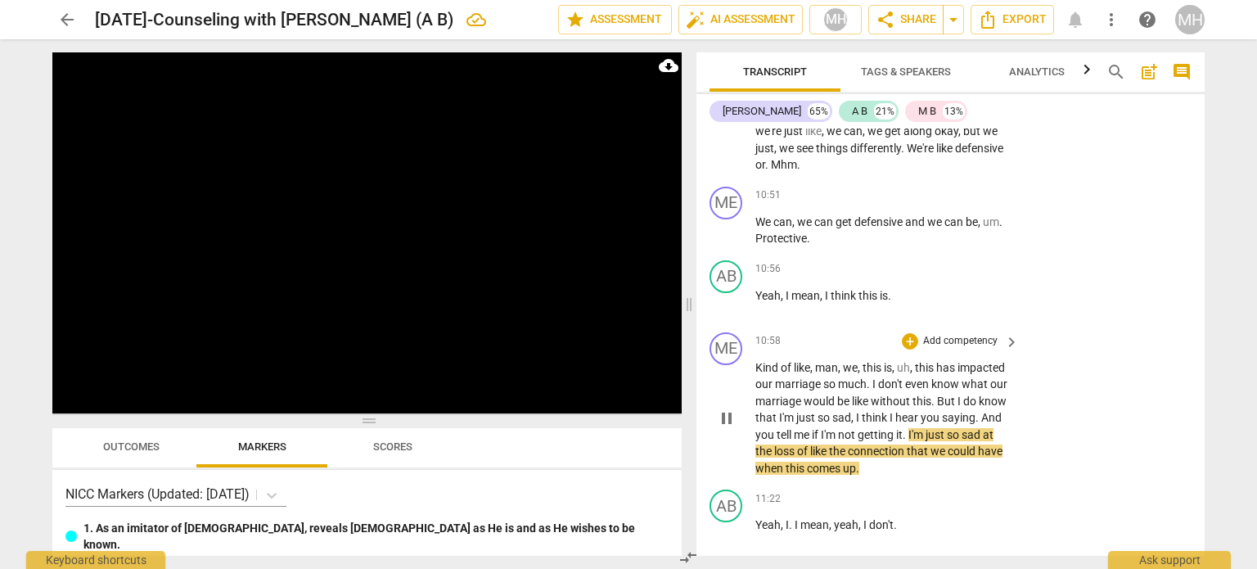
click at [974, 343] on p "Add competency" at bounding box center [960, 341] width 78 height 15
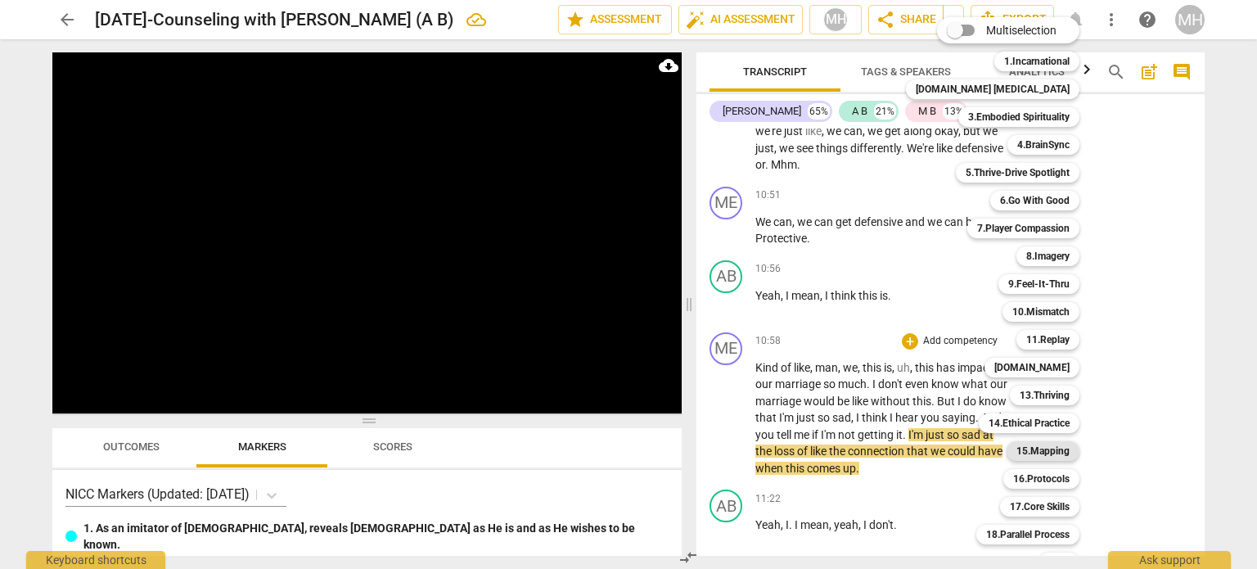
scroll to position [48, 0]
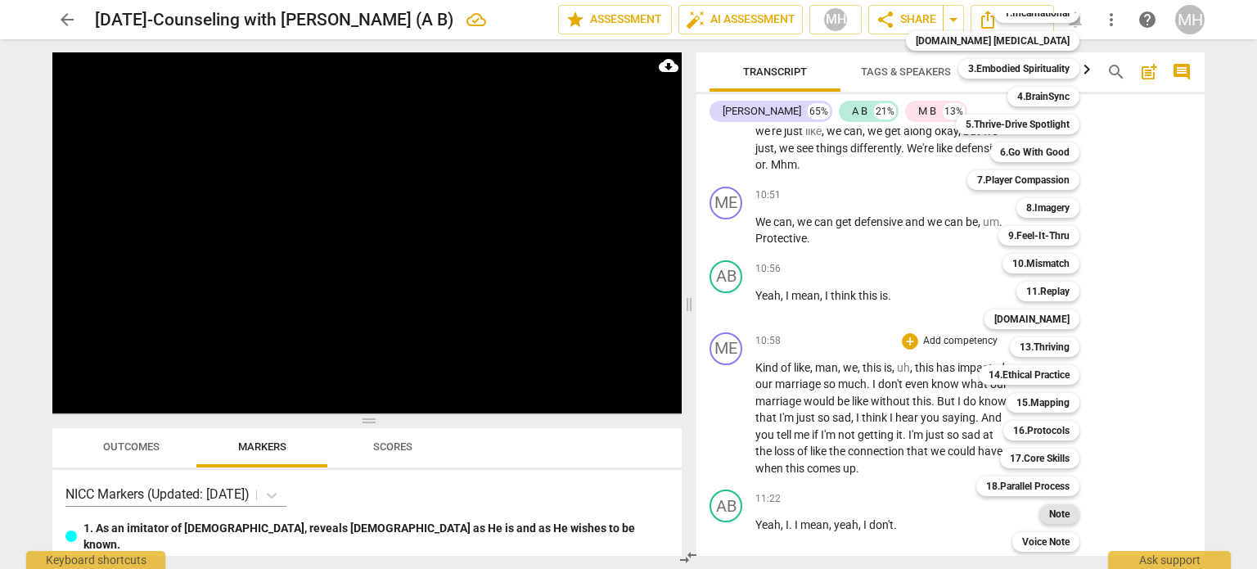
click at [1039, 518] on div "Note" at bounding box center [1059, 514] width 40 height 20
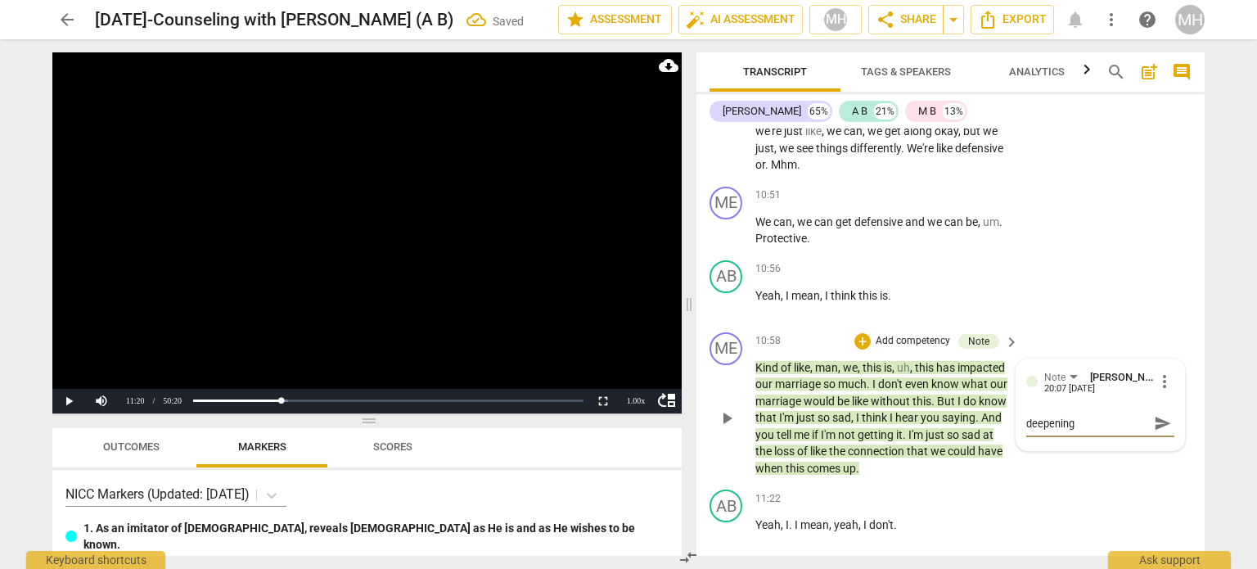
click at [1157, 424] on span "send" at bounding box center [1162, 423] width 18 height 18
click at [913, 343] on p "Add competency" at bounding box center [913, 341] width 78 height 15
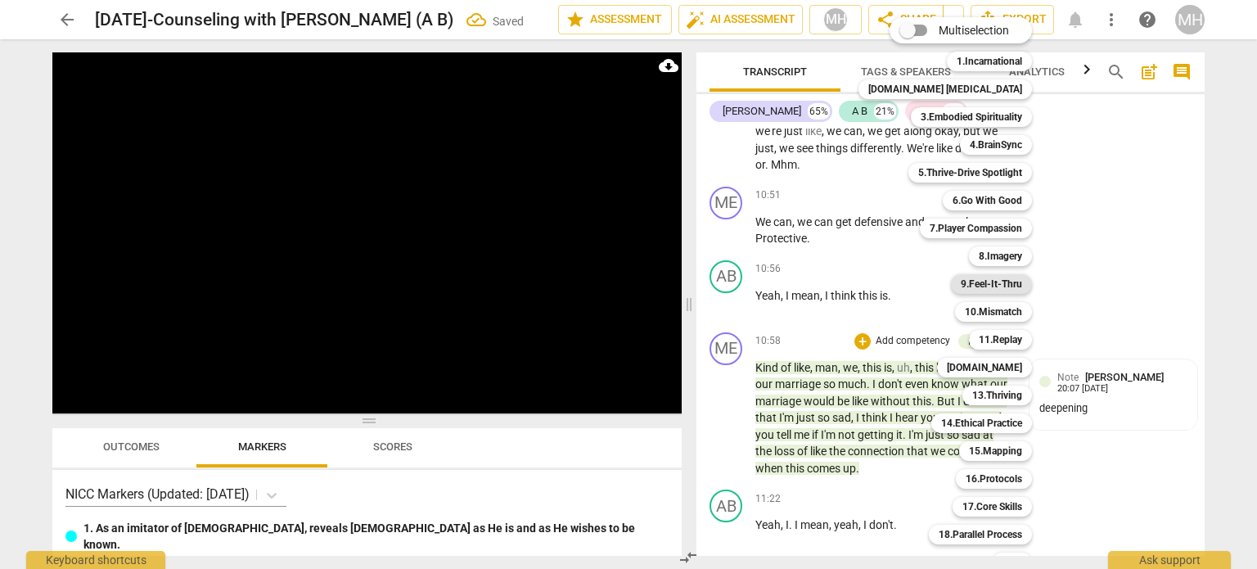
click at [978, 277] on b "9.Feel-It-Thru" at bounding box center [990, 284] width 61 height 20
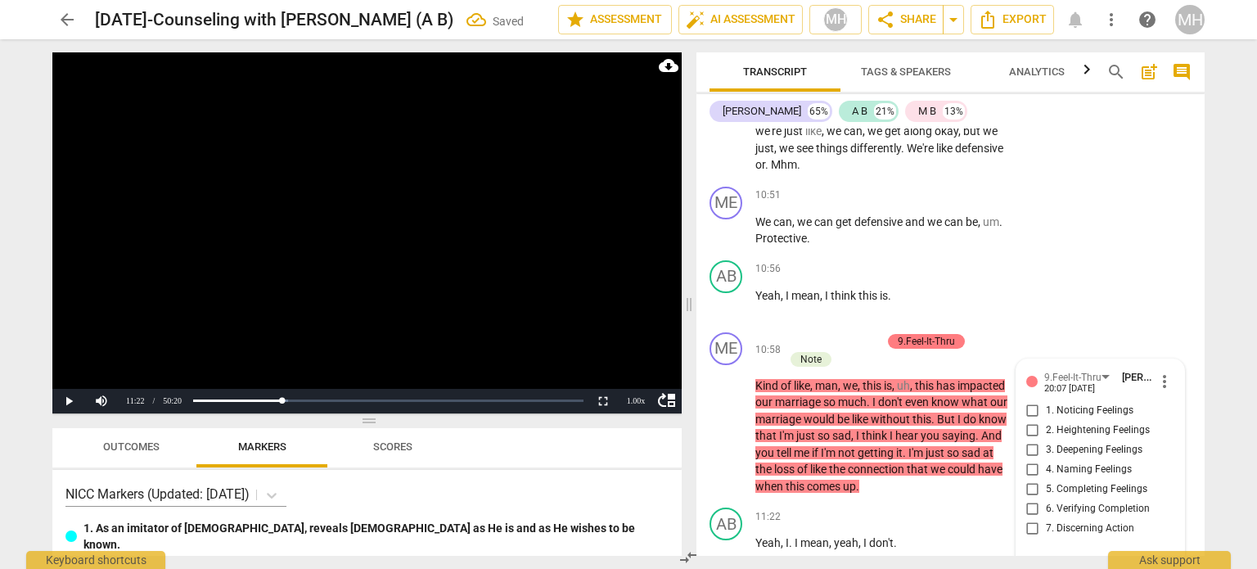
scroll to position [5466, 0]
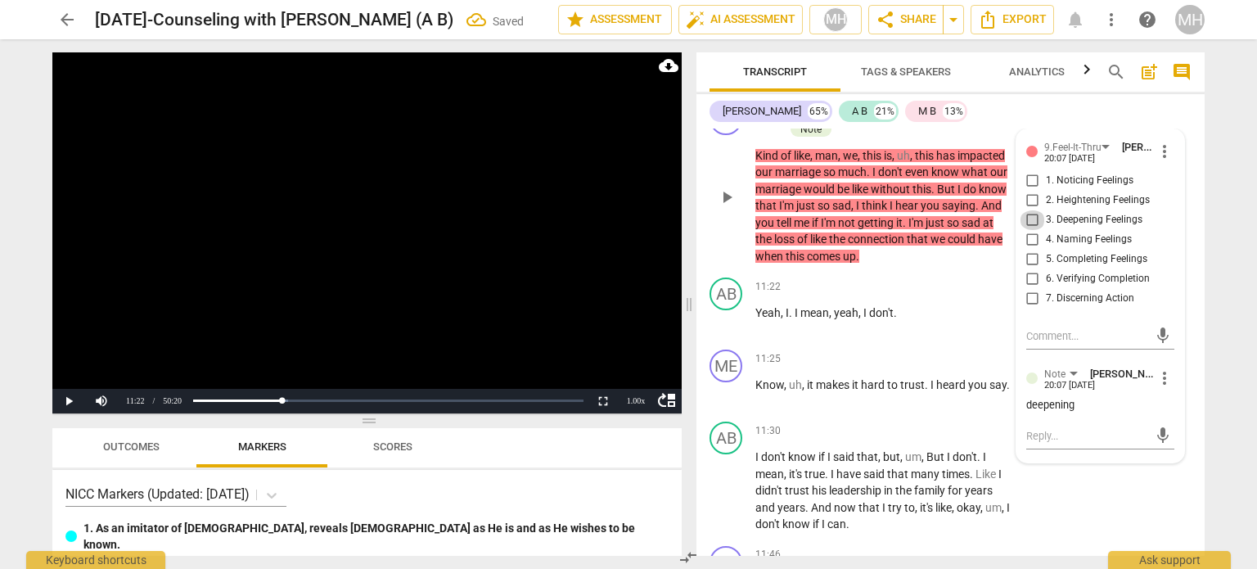
click at [1033, 224] on input "3. Deepening Feelings" at bounding box center [1032, 220] width 26 height 20
click at [592, 253] on video at bounding box center [366, 232] width 629 height 361
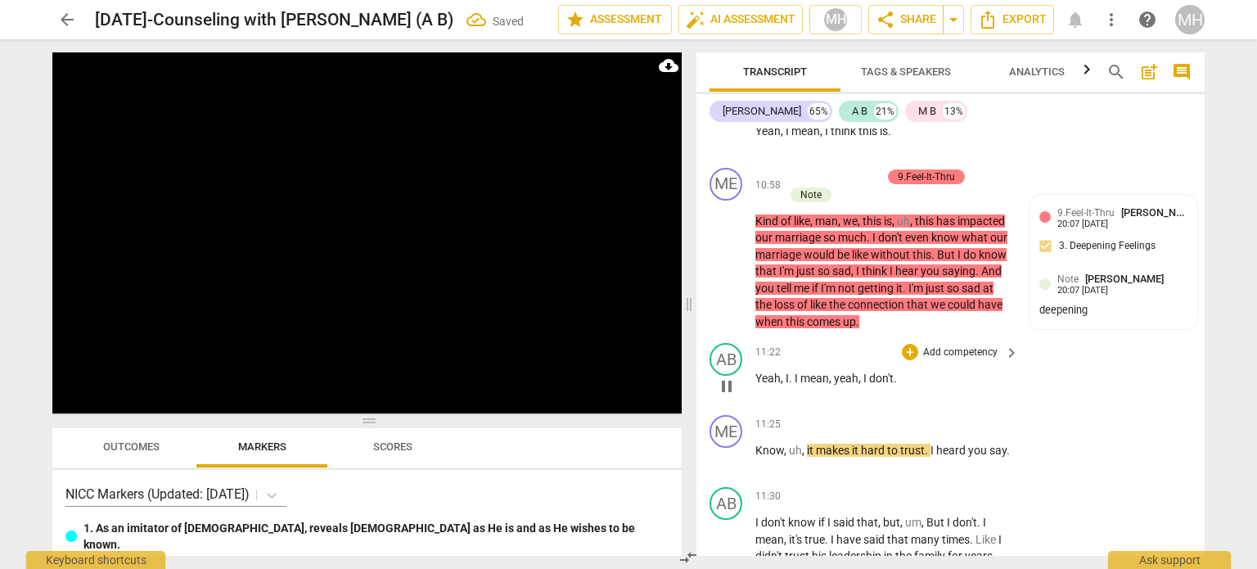
scroll to position [5399, 0]
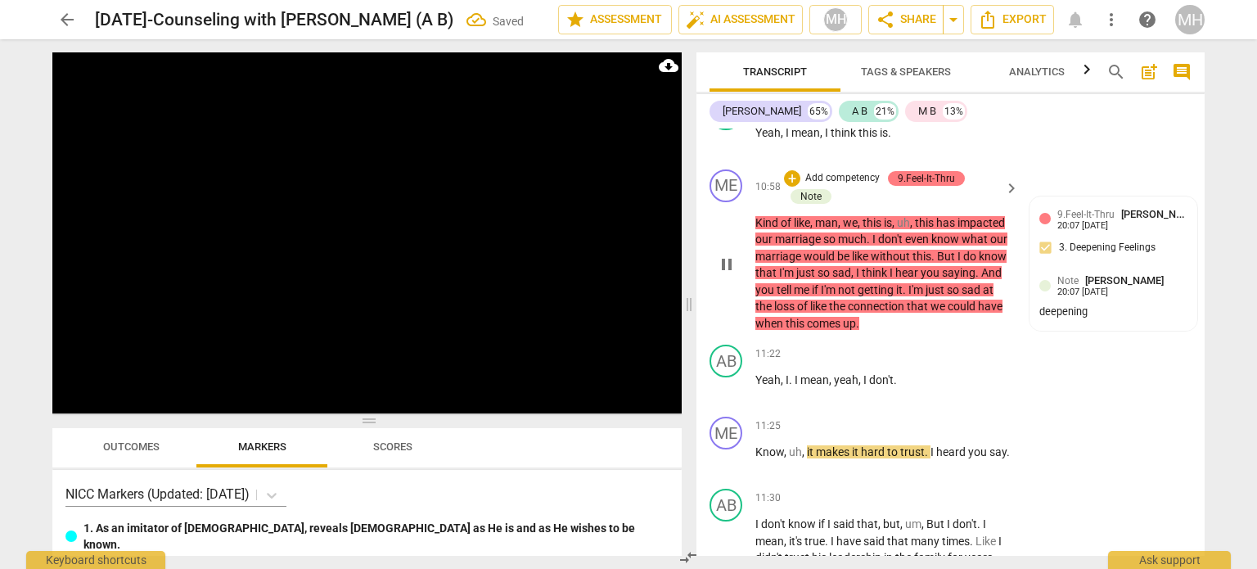
click at [853, 179] on p "Add competency" at bounding box center [842, 178] width 78 height 15
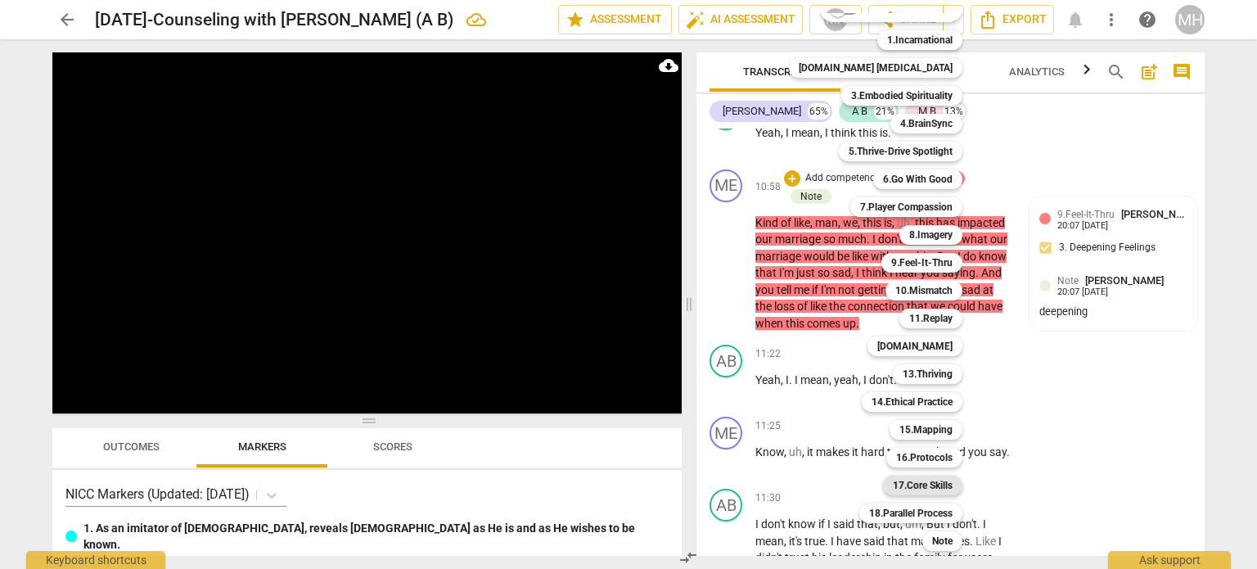
scroll to position [46, 0]
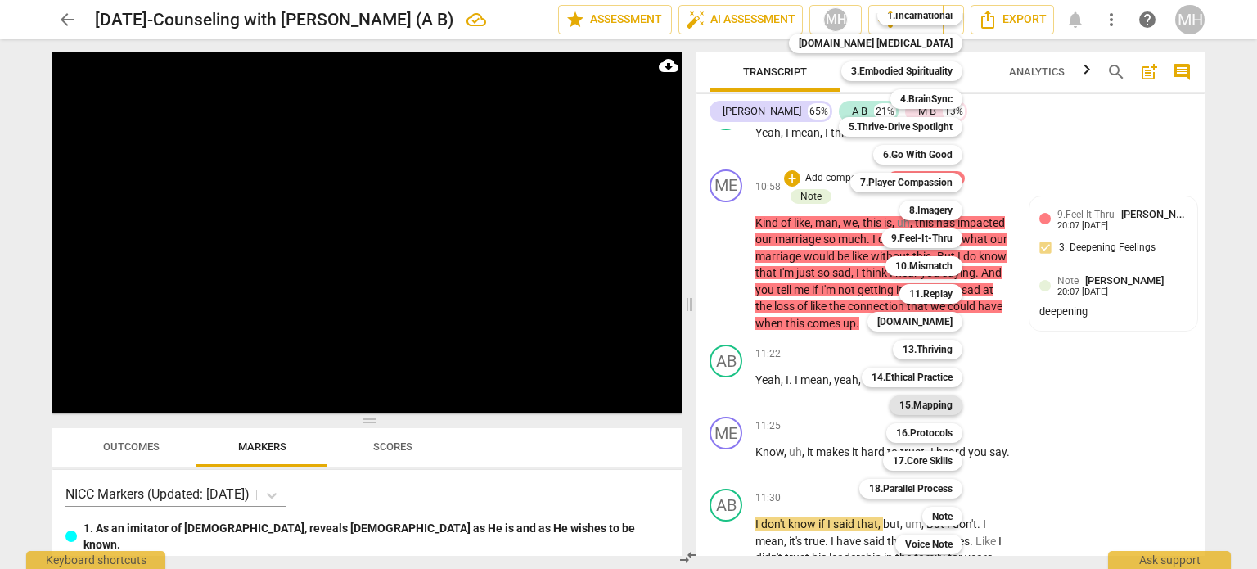
click at [901, 411] on b "15.Mapping" at bounding box center [925, 405] width 53 height 20
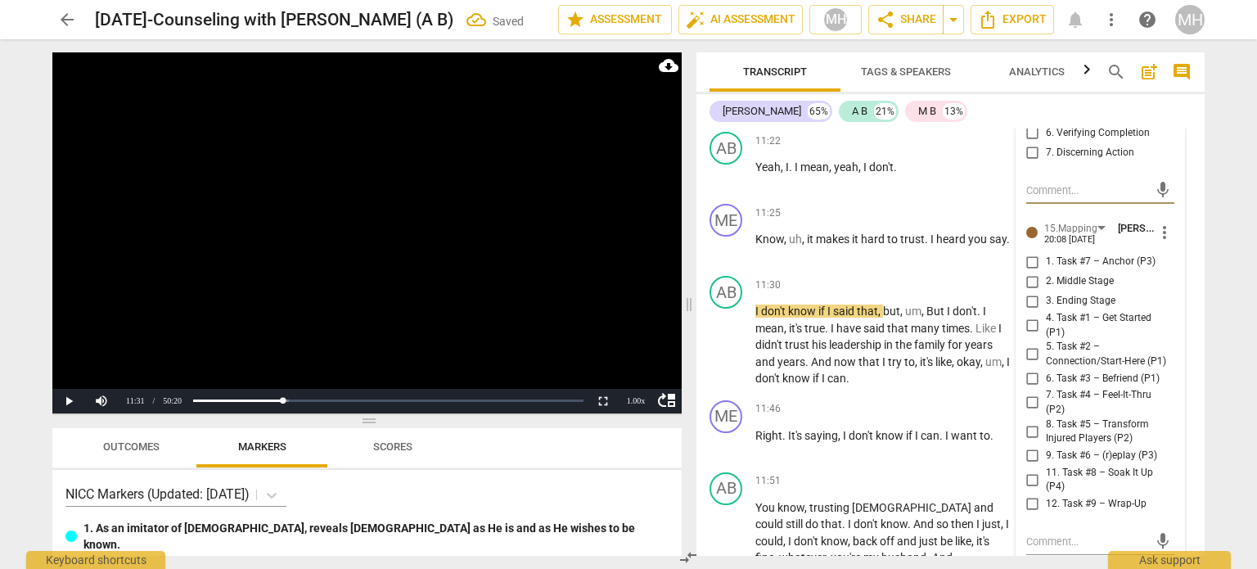
scroll to position [5614, 0]
click at [945, 196] on div "AB play_arrow pause 11:22 + Add competency keyboard_arrow_right Yeah , I . I me…" at bounding box center [950, 160] width 508 height 72
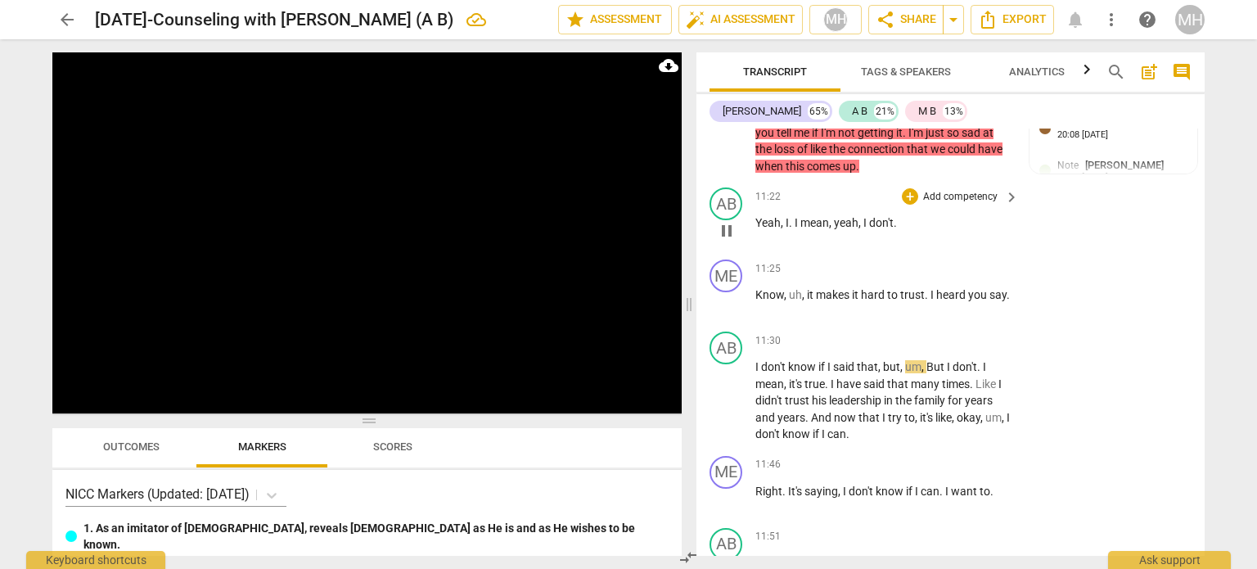
scroll to position [5511, 0]
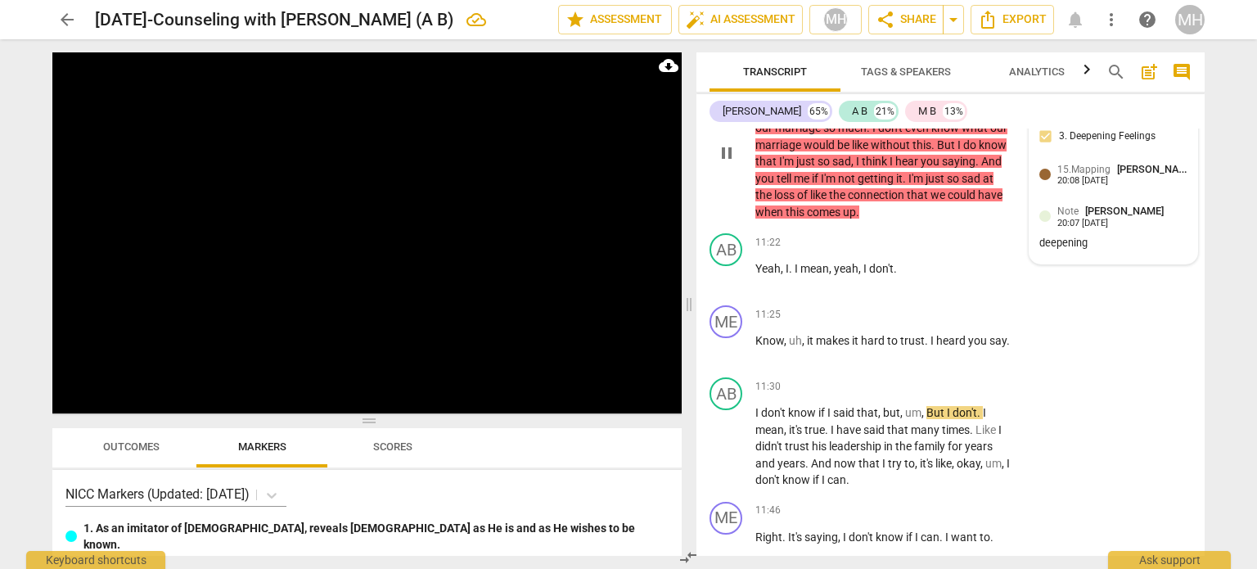
click at [1095, 175] on span "15.Mapping" at bounding box center [1083, 169] width 53 height 11
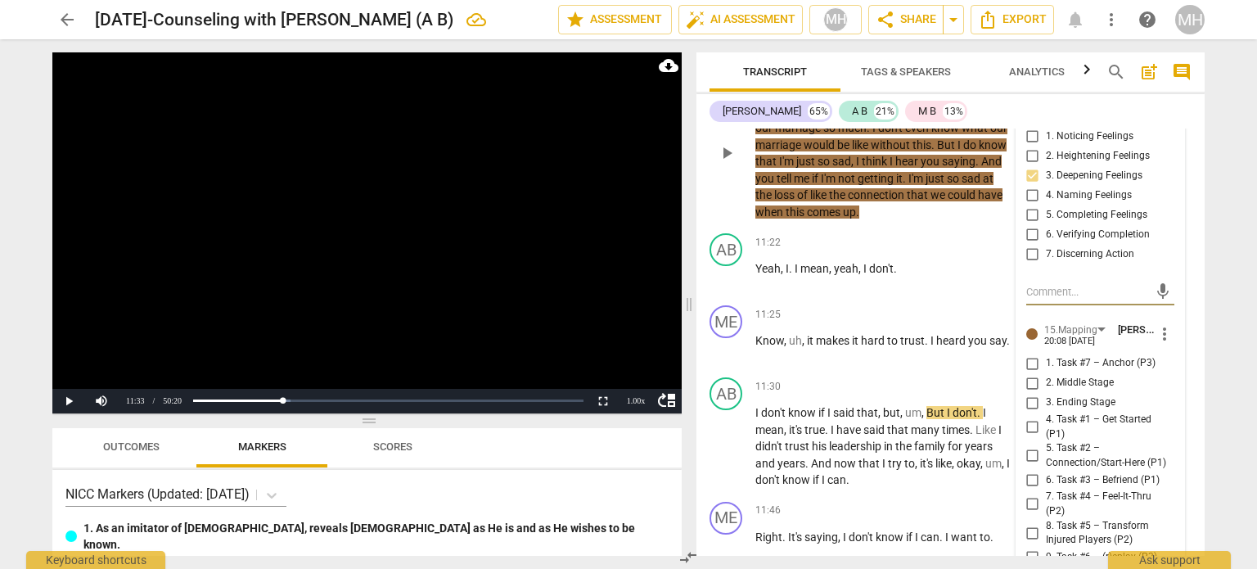
click at [1165, 336] on span "more_vert" at bounding box center [1164, 334] width 20 height 20
click at [1175, 372] on li "Delete" at bounding box center [1177, 372] width 56 height 31
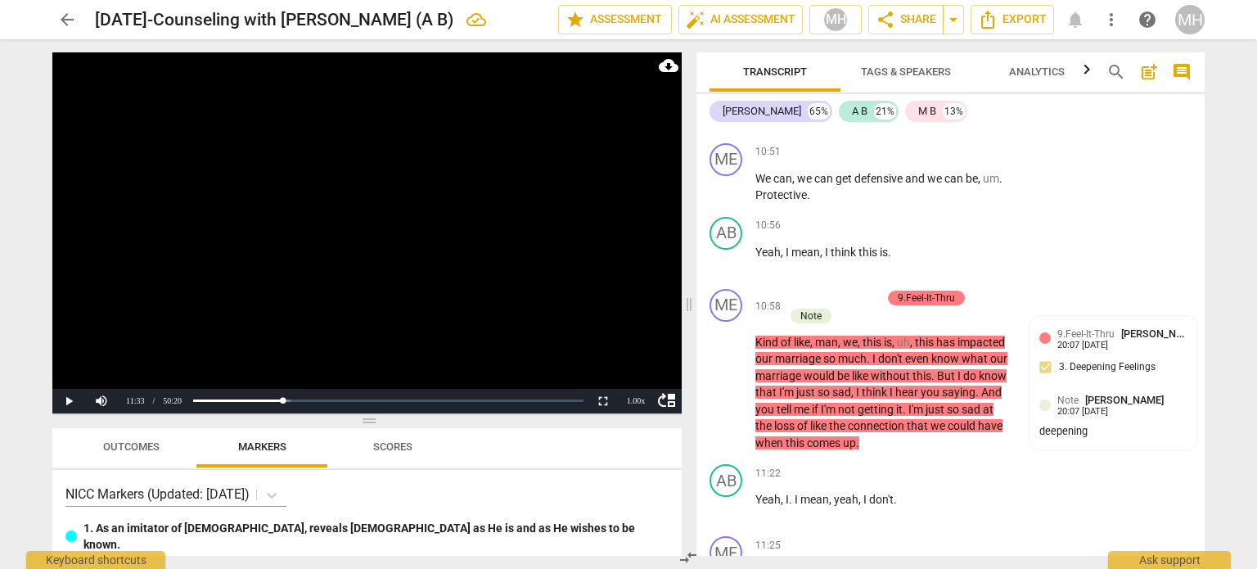
scroll to position [5281, 0]
click at [489, 232] on video at bounding box center [366, 232] width 629 height 361
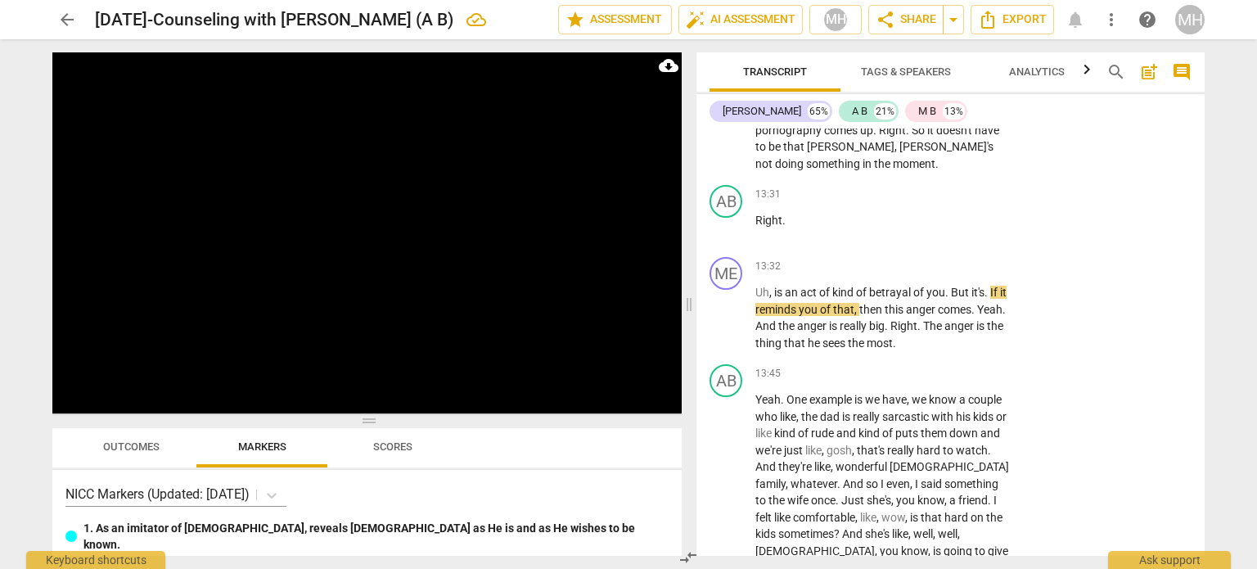
scroll to position [6734, 0]
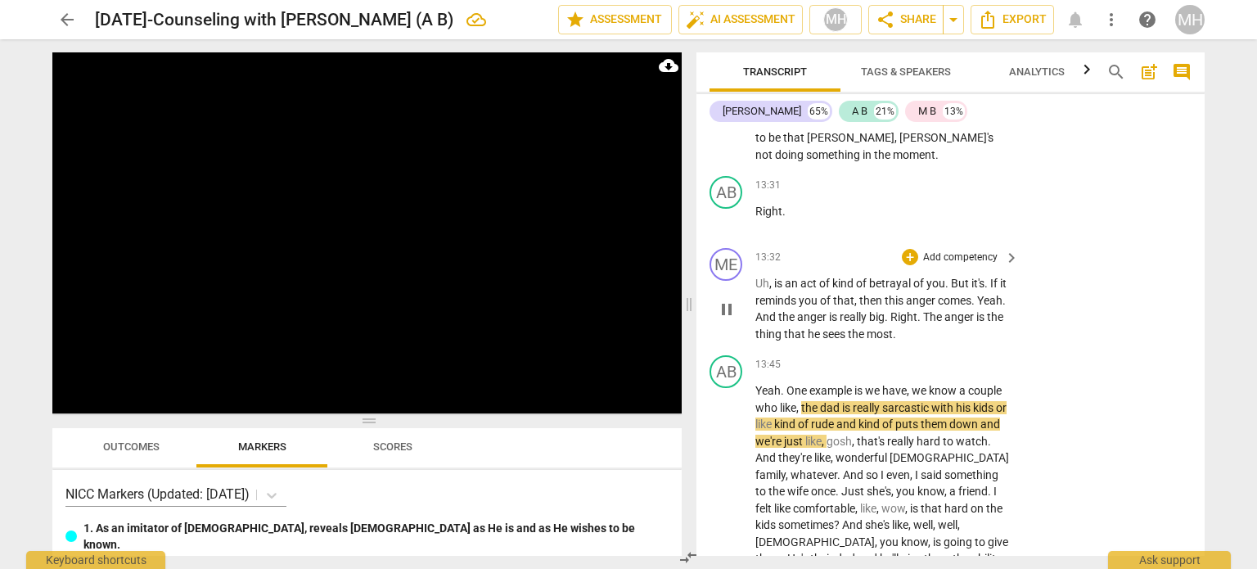
click at [938, 265] on p "Add competency" at bounding box center [960, 257] width 78 height 15
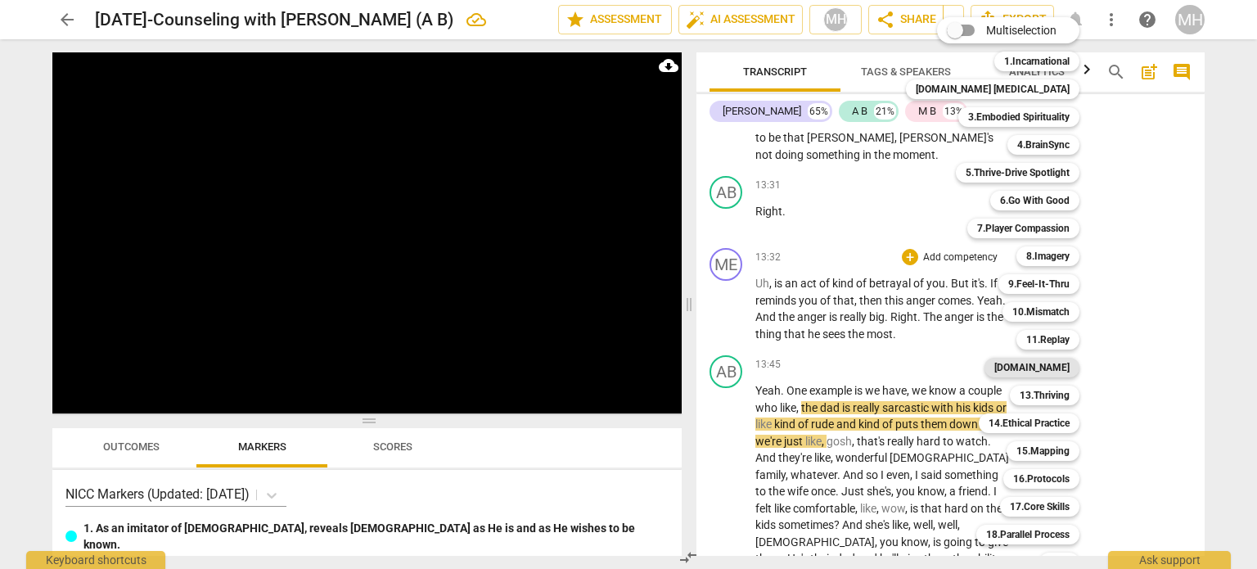
scroll to position [48, 0]
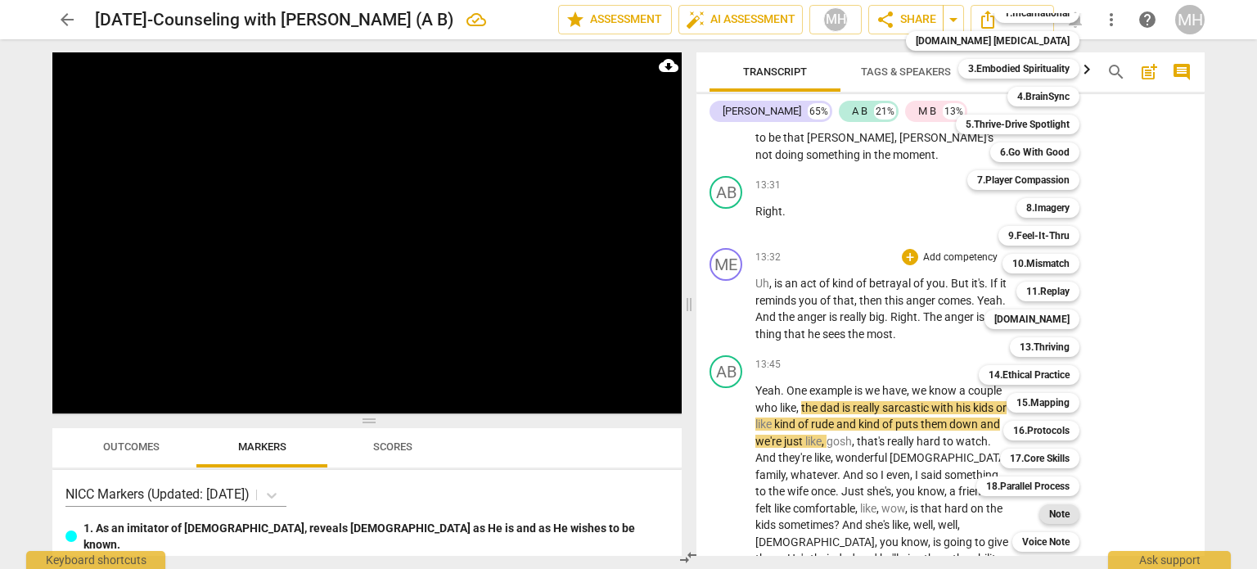
click at [1049, 519] on b "Note" at bounding box center [1059, 514] width 20 height 20
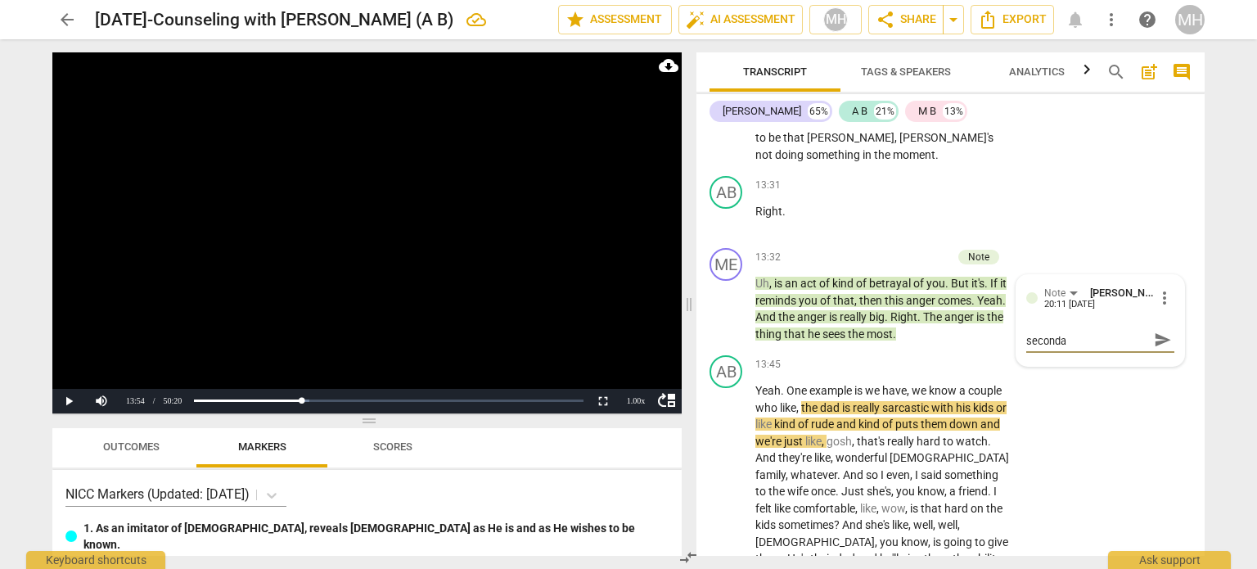
scroll to position [0, 0]
click at [1153, 356] on span "send" at bounding box center [1162, 347] width 18 height 18
click at [432, 245] on video at bounding box center [366, 232] width 629 height 361
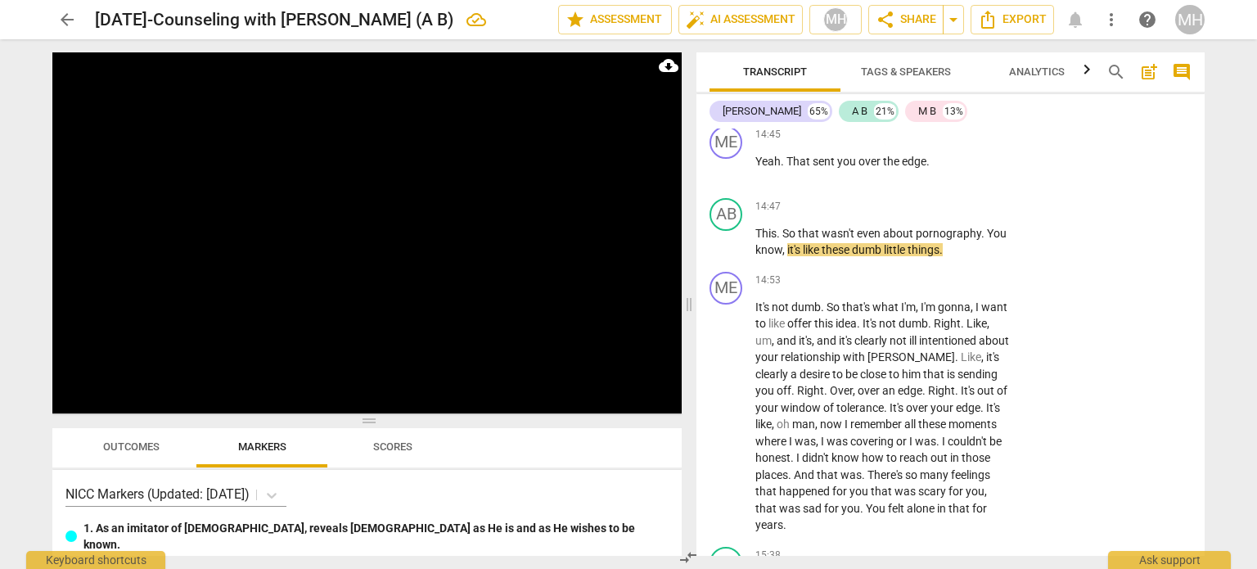
scroll to position [7764, 0]
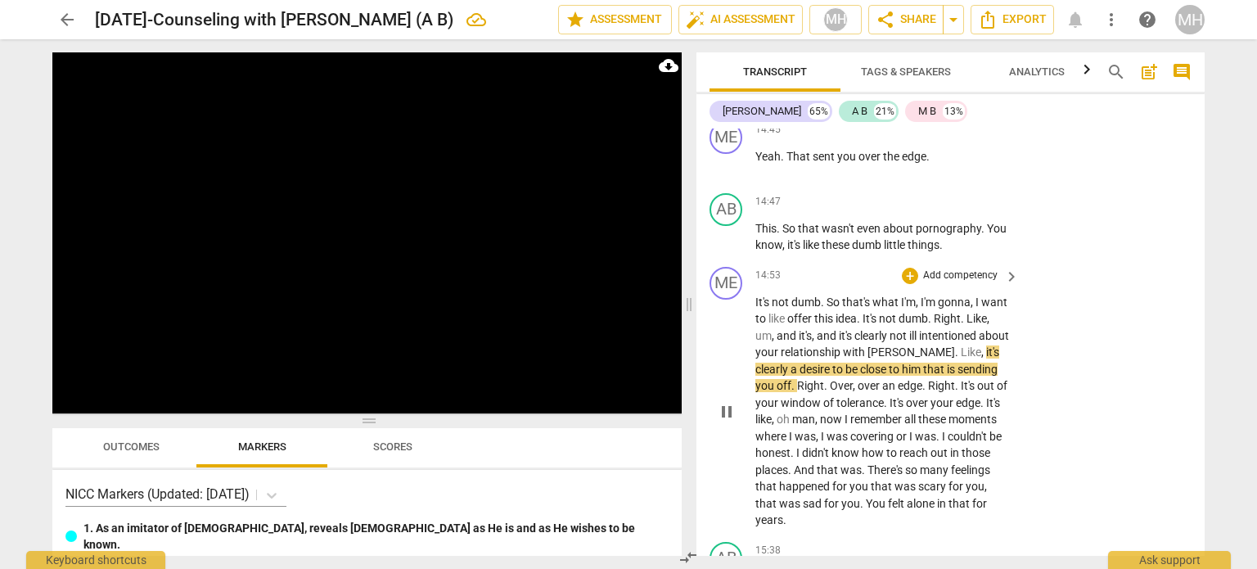
click at [976, 283] on p "Add competency" at bounding box center [960, 275] width 78 height 15
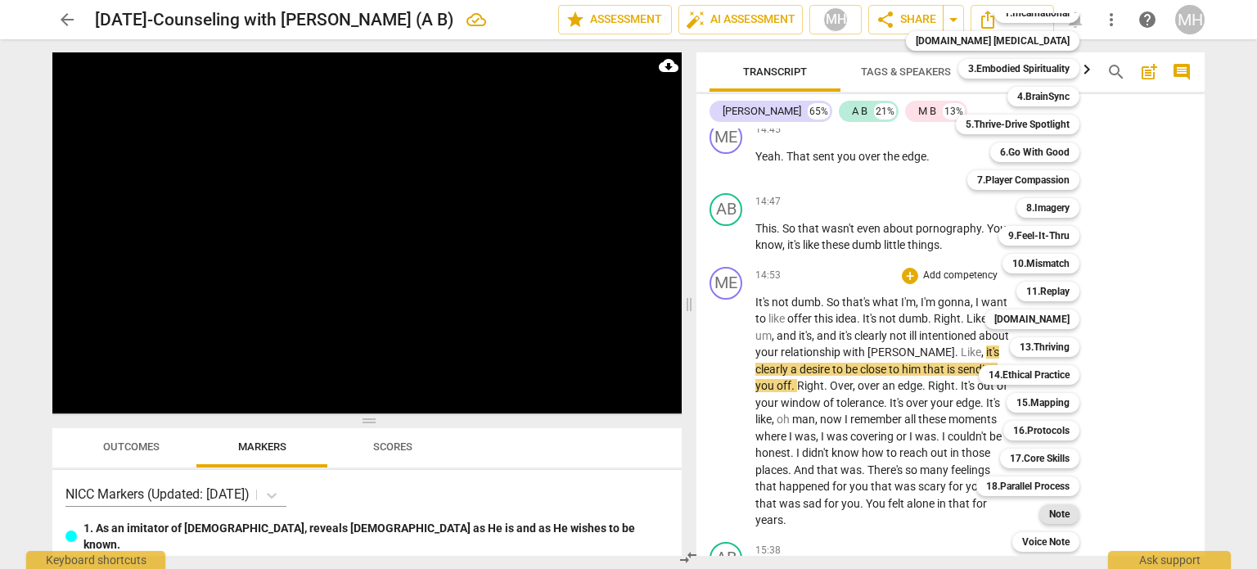
scroll to position [47, 0]
click at [1049, 519] on b "Note" at bounding box center [1059, 515] width 20 height 20
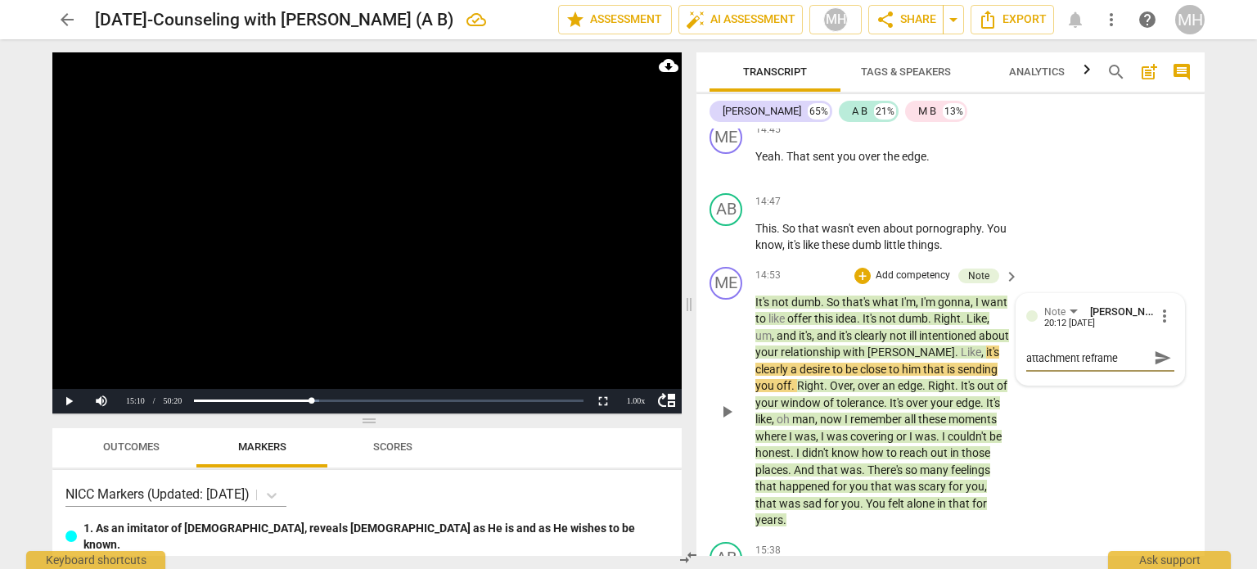
click at [1153, 367] on span "send" at bounding box center [1162, 358] width 18 height 18
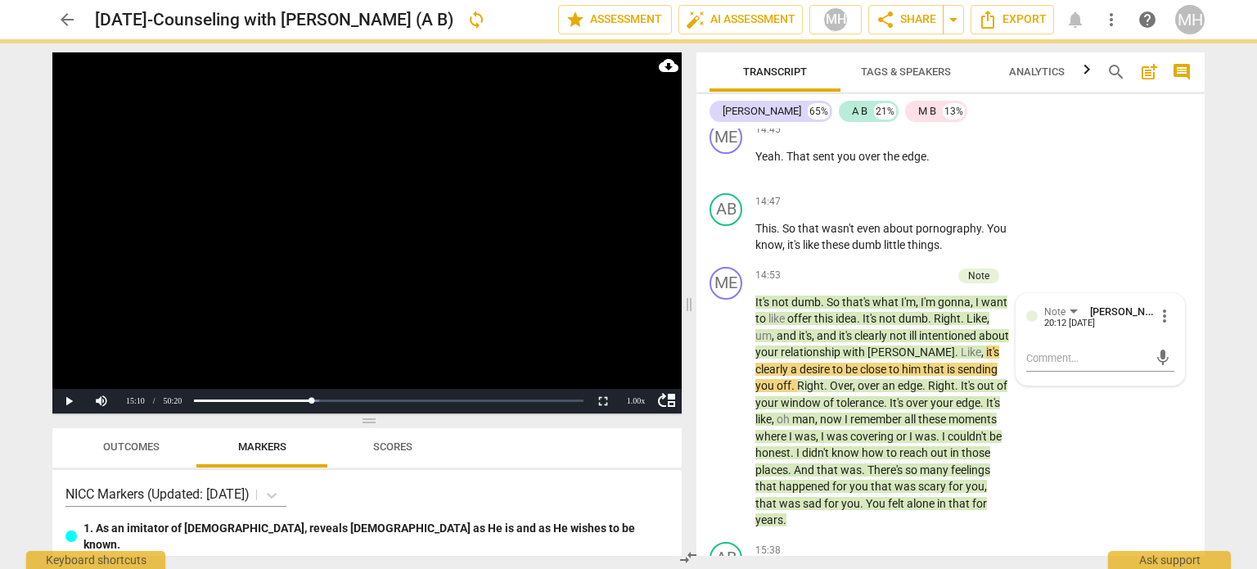
click at [517, 333] on video at bounding box center [366, 232] width 629 height 361
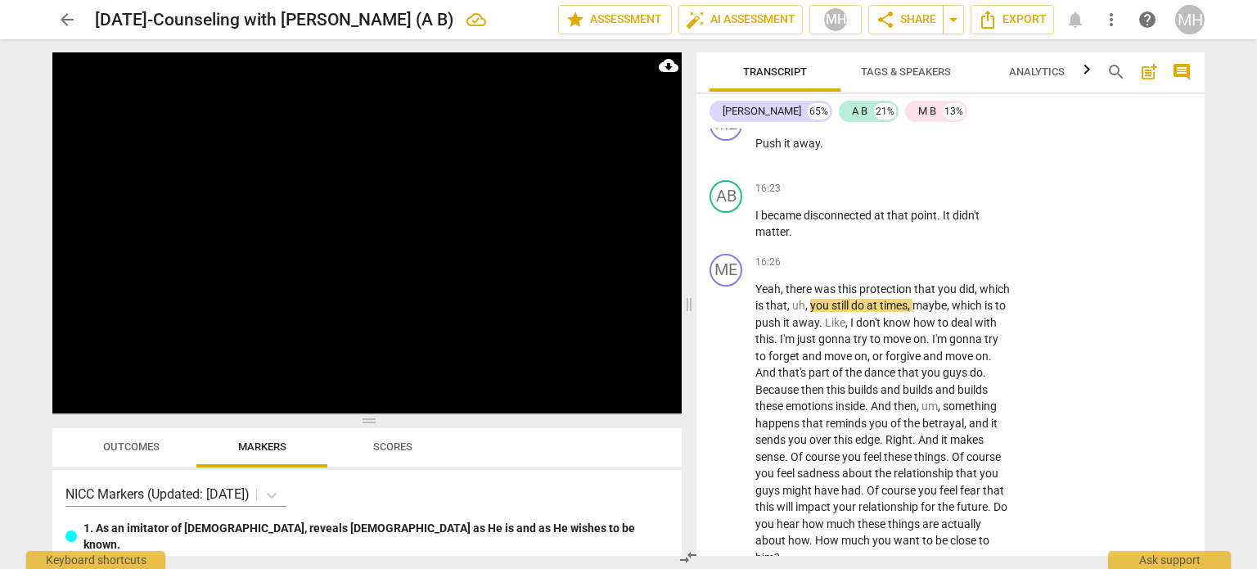
scroll to position [8623, 0]
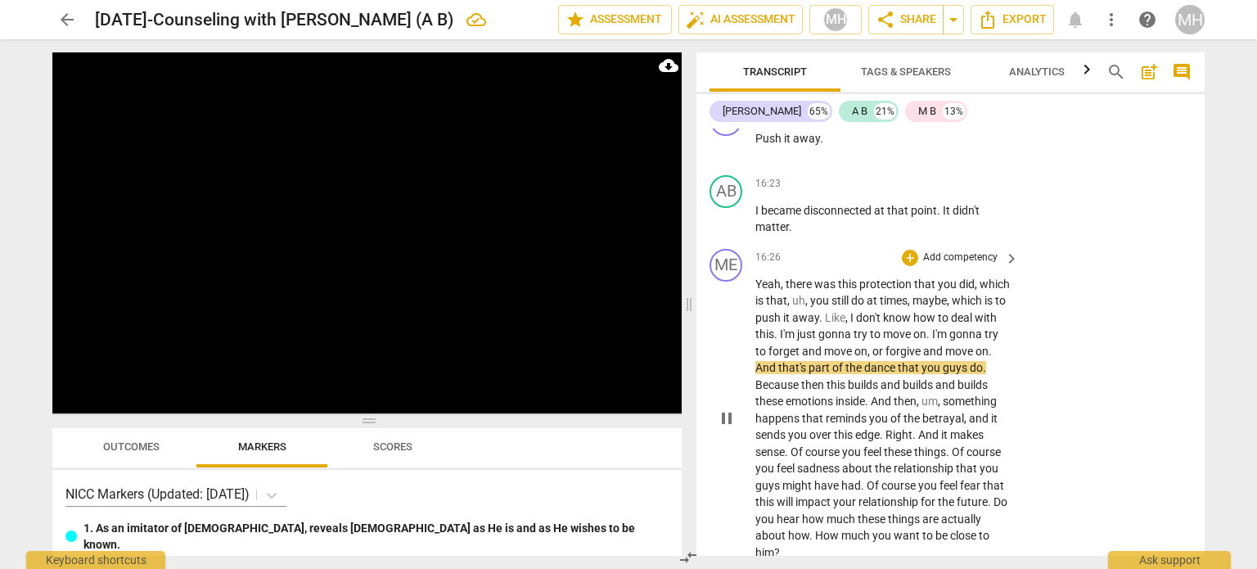
click at [951, 256] on p "Add competency" at bounding box center [960, 257] width 78 height 15
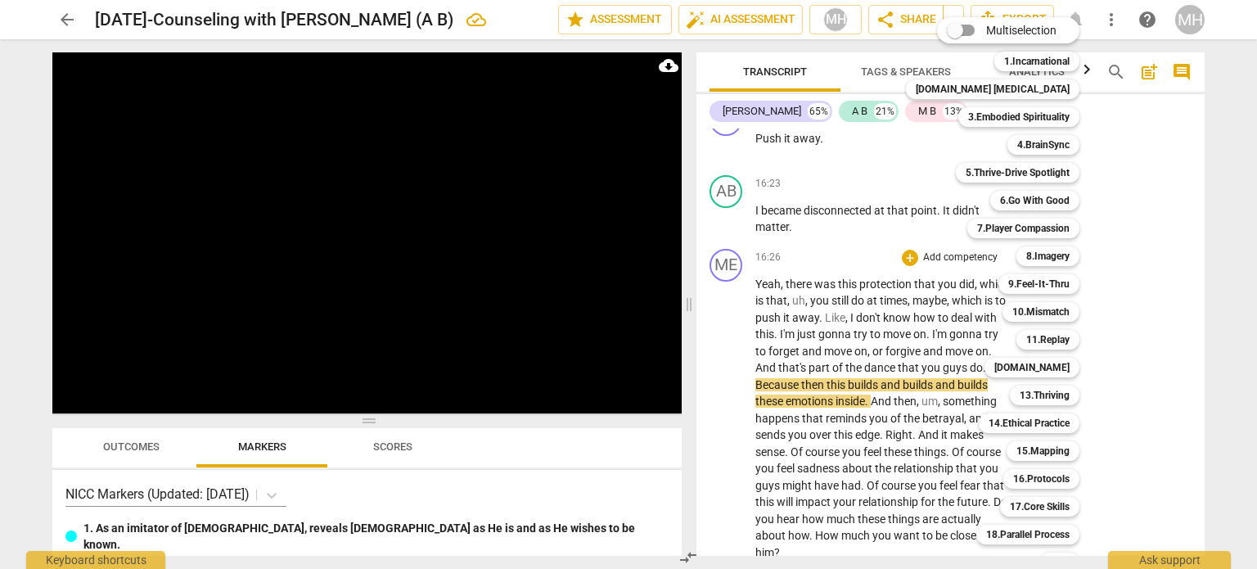
scroll to position [48, 0]
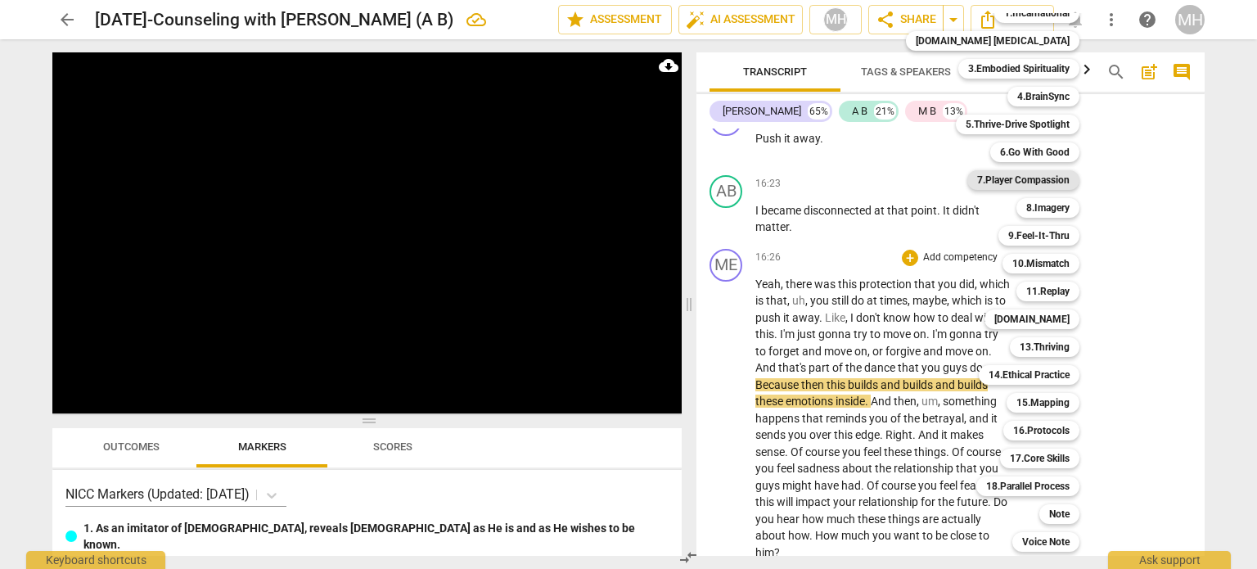
click at [1014, 179] on b "7.Player Compassion" at bounding box center [1023, 180] width 92 height 20
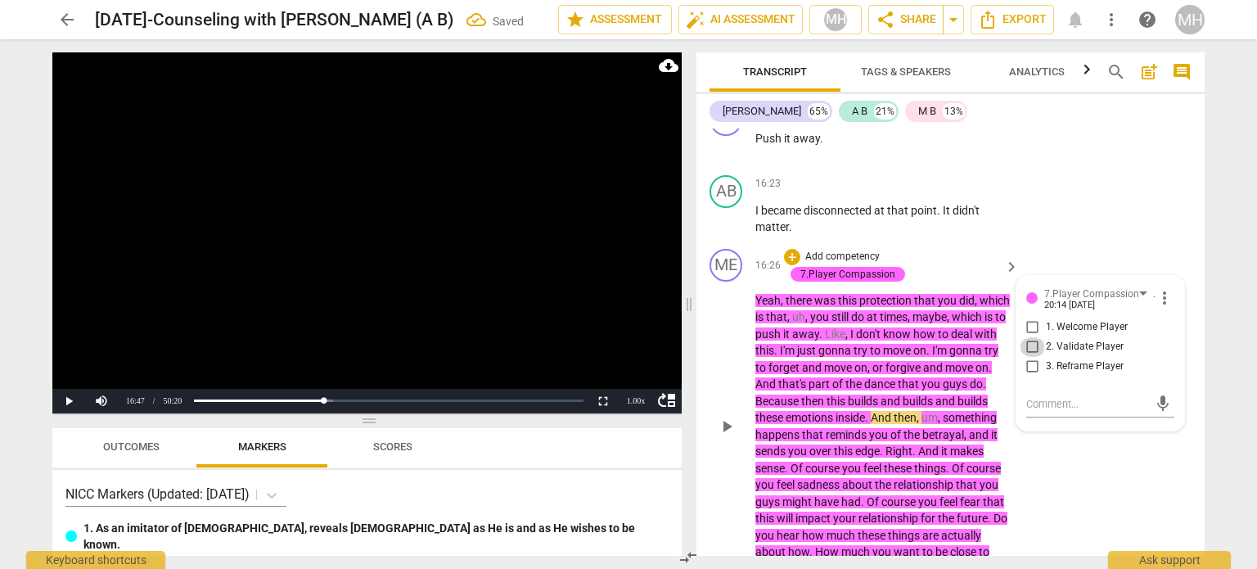
click at [1026, 344] on input "2. Validate Player" at bounding box center [1032, 347] width 26 height 20
click at [396, 282] on video at bounding box center [366, 232] width 629 height 361
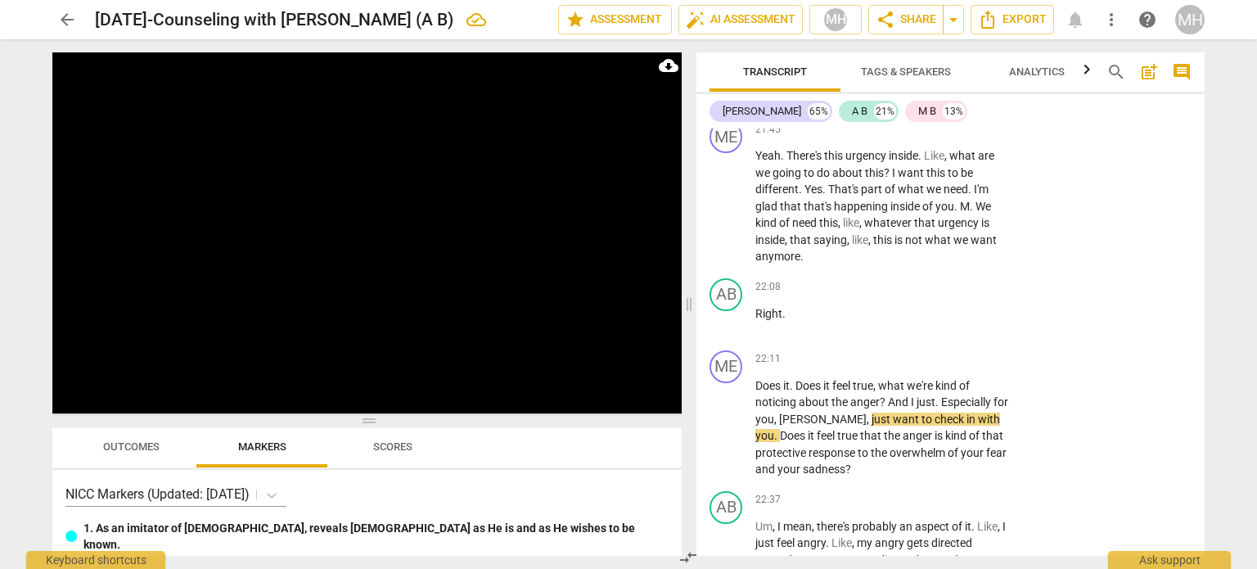
scroll to position [11476, 0]
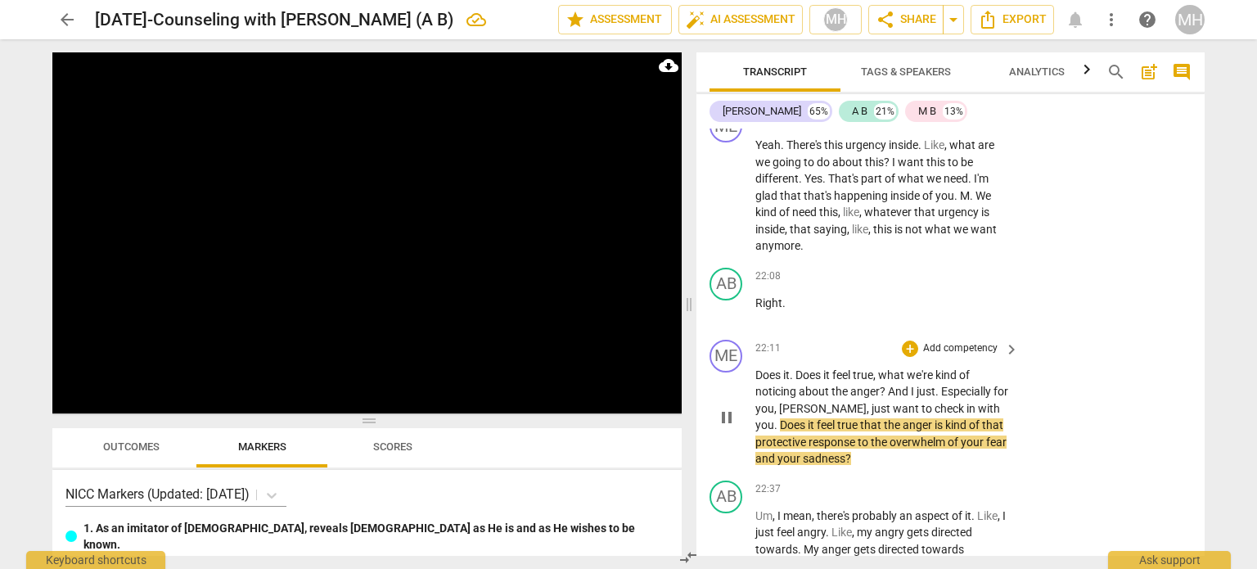
click at [962, 341] on p "Add competency" at bounding box center [960, 348] width 78 height 15
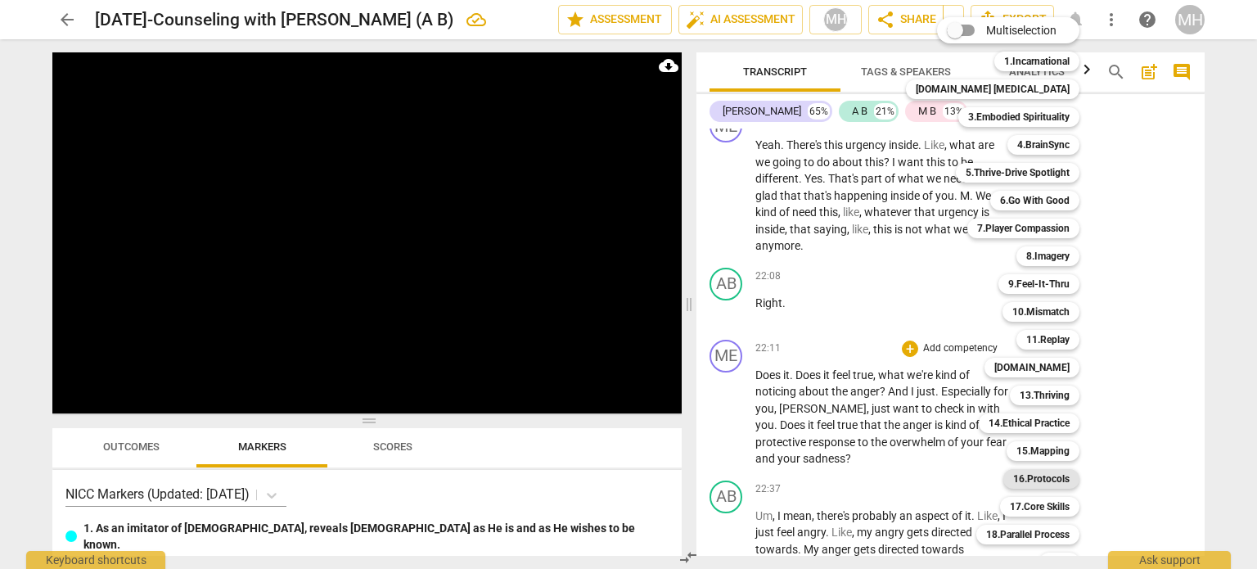
scroll to position [48, 0]
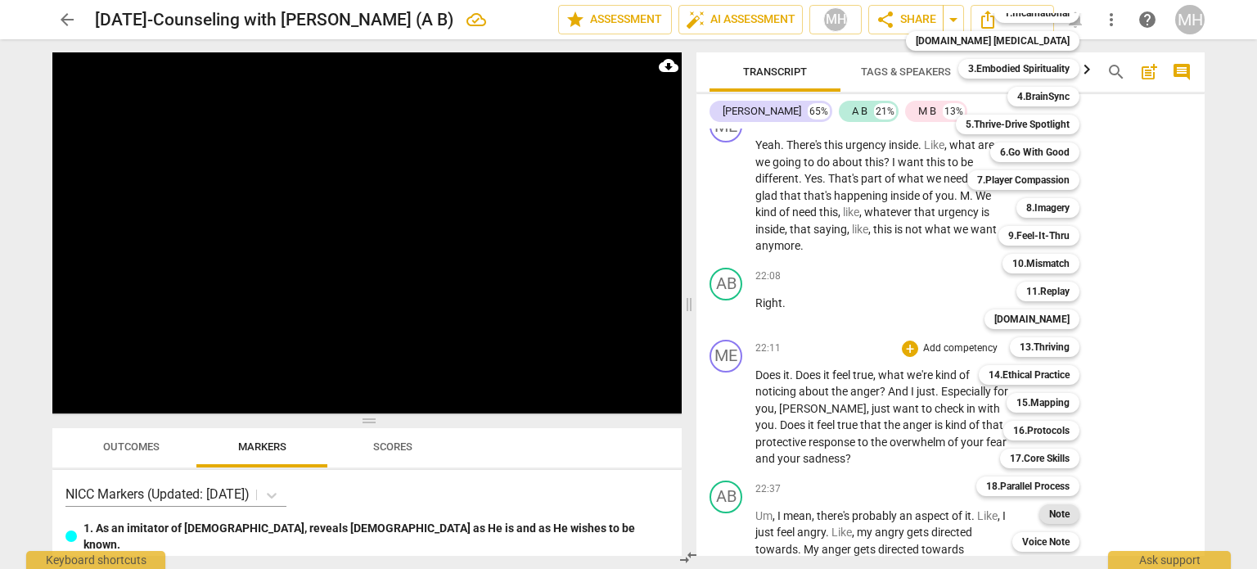
click at [1049, 512] on b "Note" at bounding box center [1059, 514] width 20 height 20
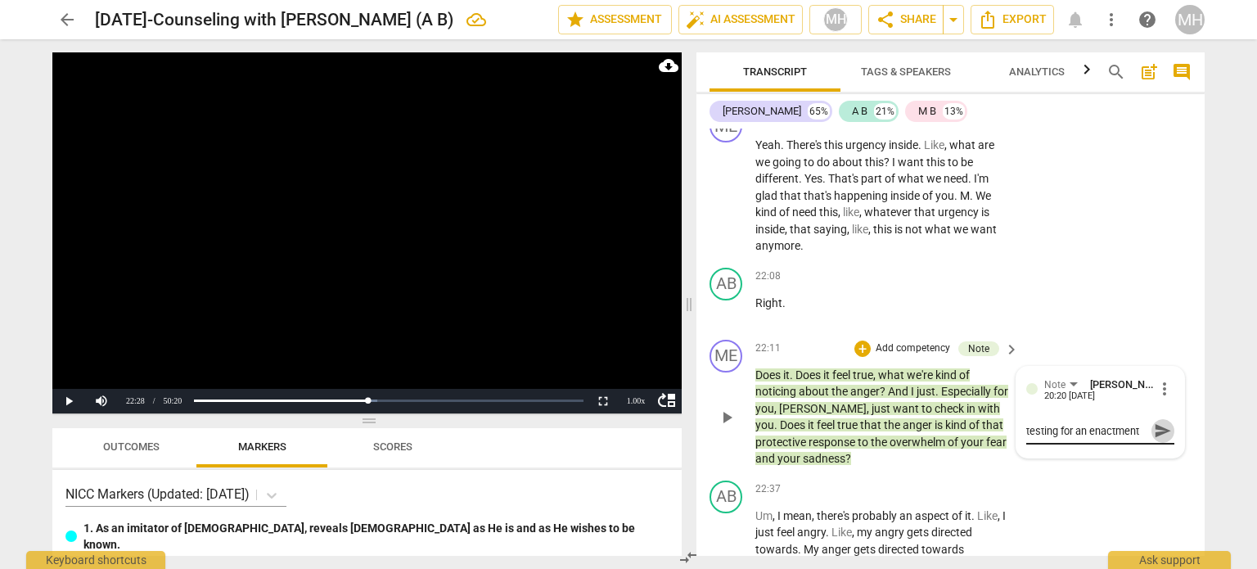
click at [1161, 421] on span "send" at bounding box center [1162, 430] width 18 height 18
click at [450, 231] on video at bounding box center [366, 232] width 629 height 361
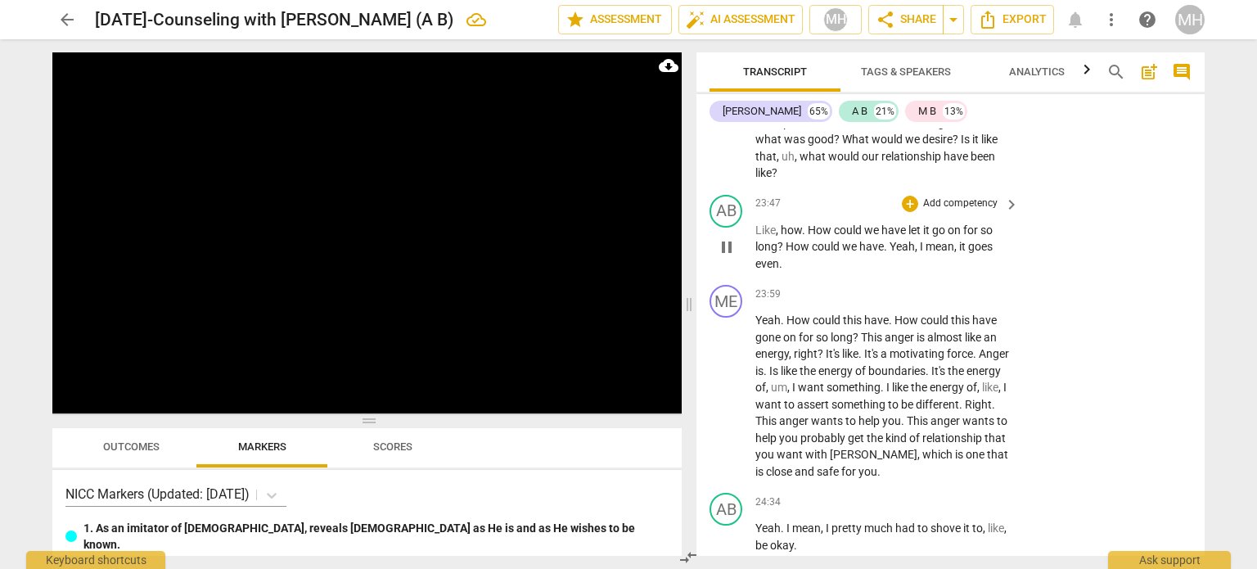
scroll to position [11863, 0]
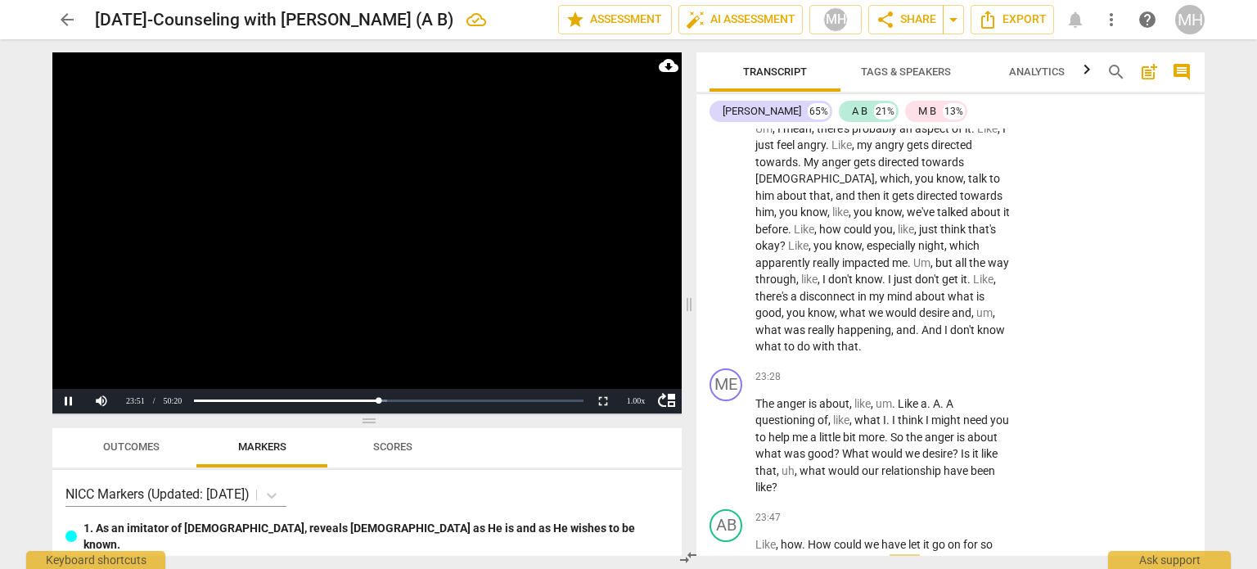
click at [383, 281] on video at bounding box center [366, 232] width 629 height 361
click at [65, 399] on button "Play" at bounding box center [68, 401] width 33 height 25
click at [638, 407] on div "1.00 x" at bounding box center [635, 401] width 33 height 25
click at [636, 377] on li "2x" at bounding box center [635, 380] width 33 height 18
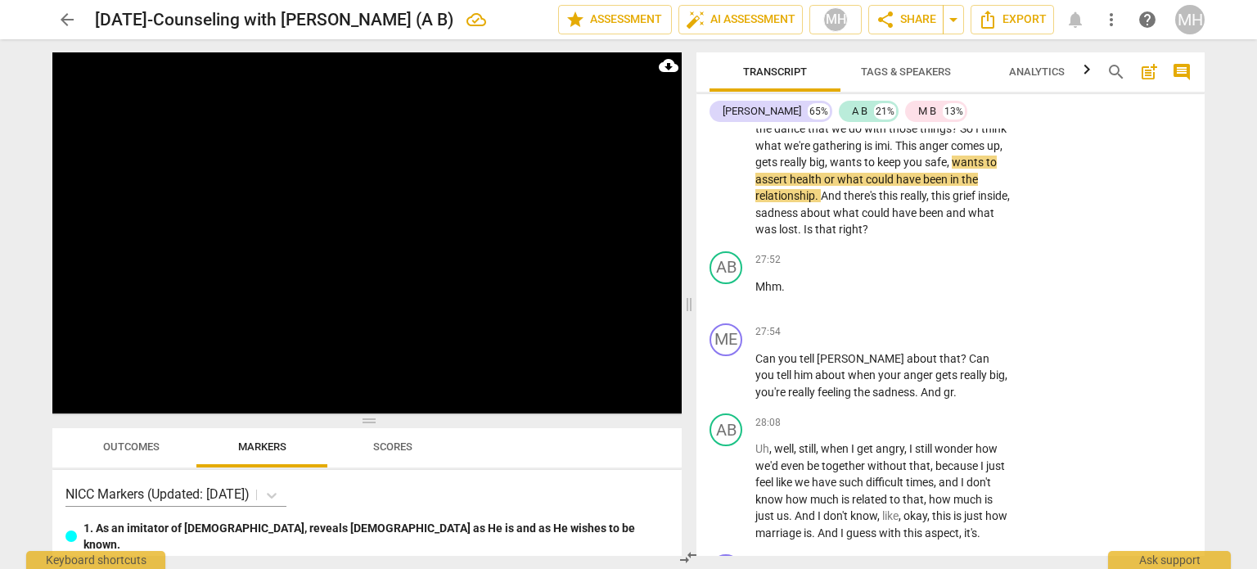
scroll to position [14047, 0]
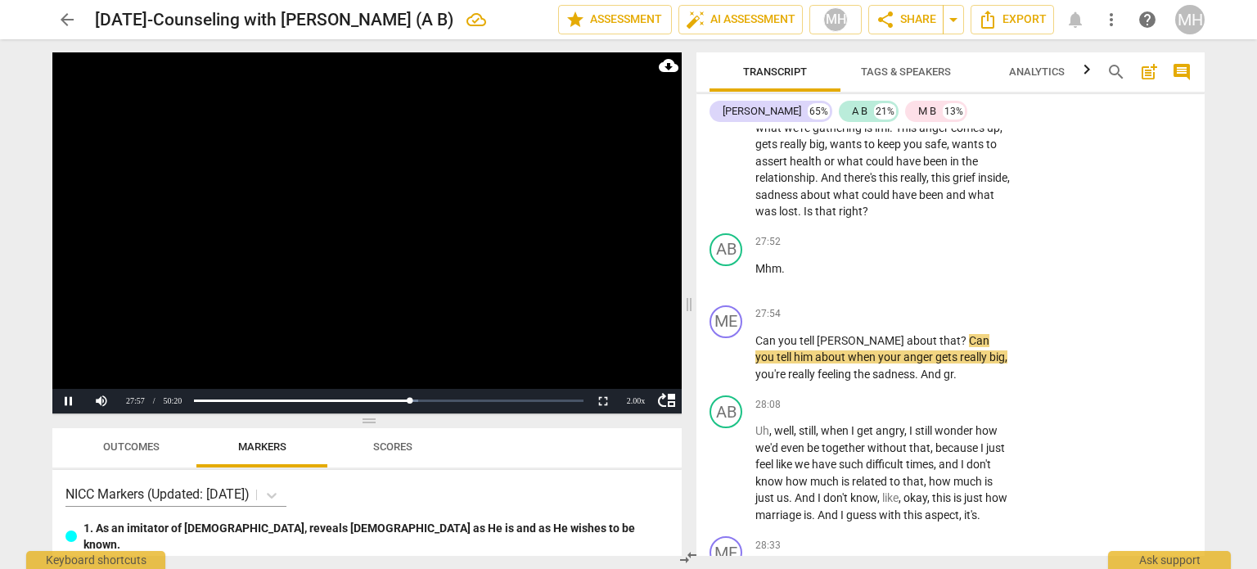
click at [317, 266] on video at bounding box center [366, 232] width 629 height 361
click at [963, 321] on p "Add competency" at bounding box center [960, 314] width 78 height 15
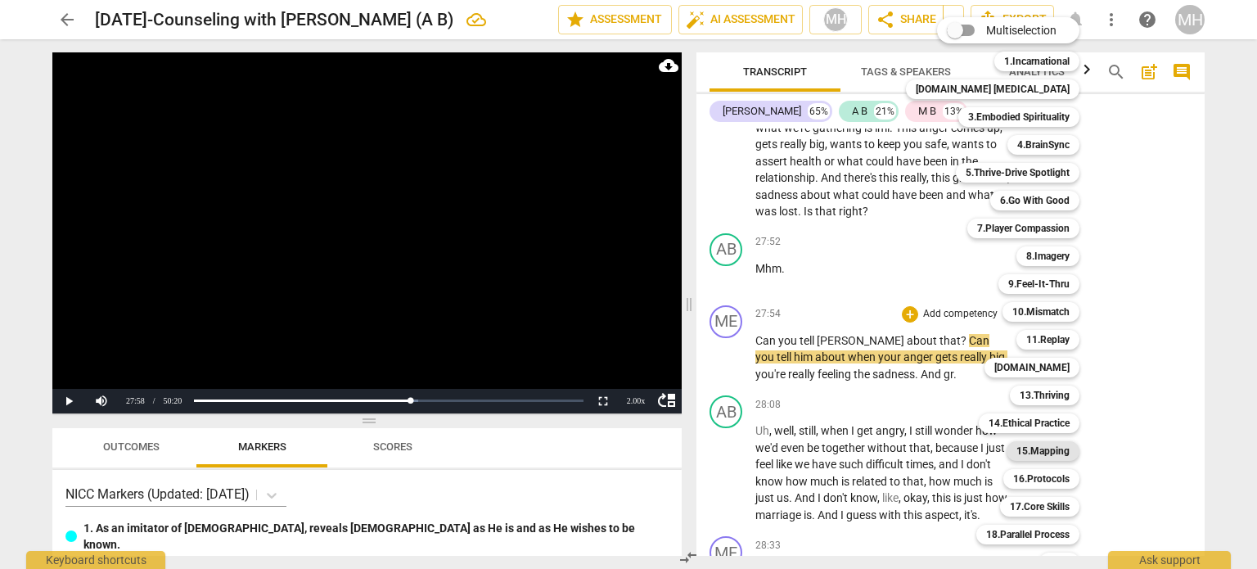
scroll to position [48, 0]
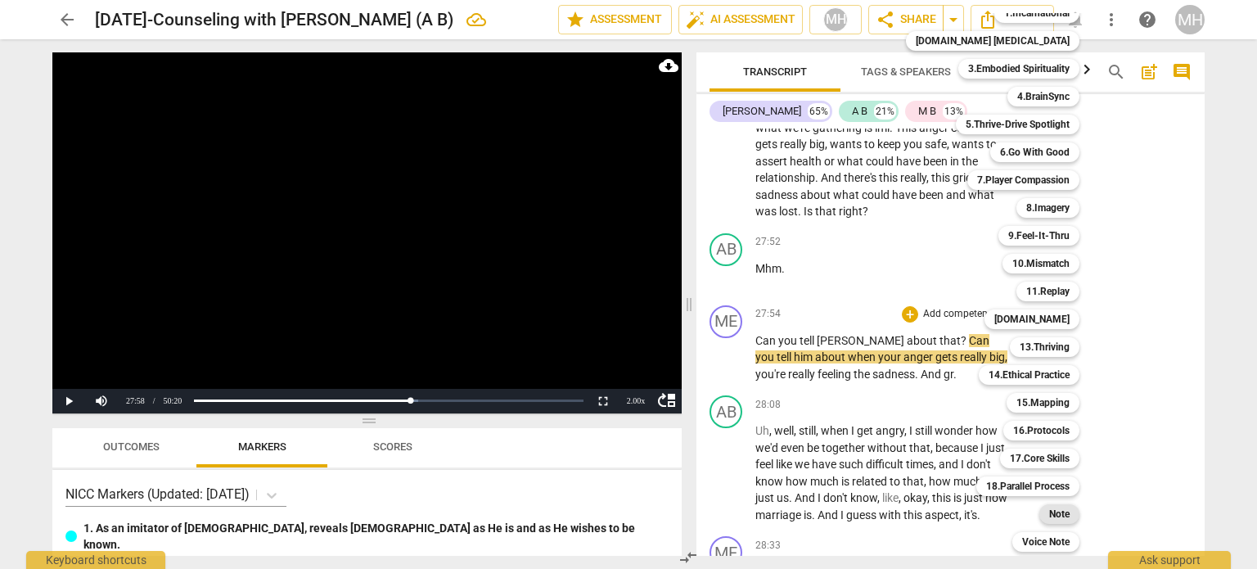
click at [1049, 507] on b "Note" at bounding box center [1059, 514] width 20 height 20
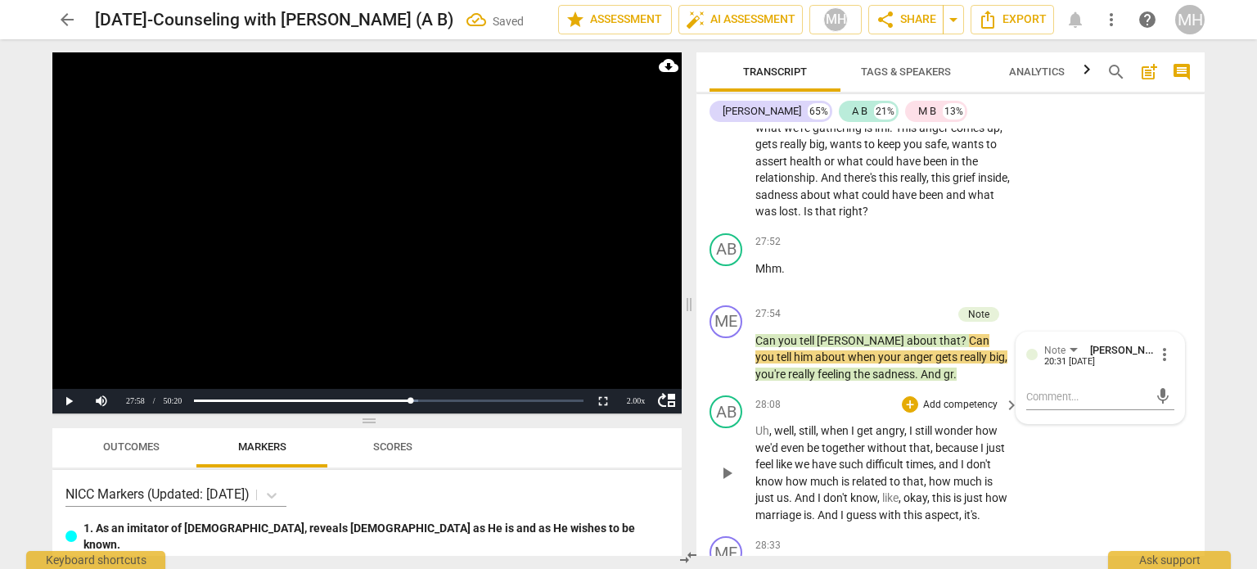
drag, startPoint x: 1034, startPoint y: 507, endPoint x: 1034, endPoint y: 496, distance: 11.5
click at [1034, 496] on div "AB play_arrow pause 28:08 + Add competency keyboard_arrow_right Uh , well , sti…" at bounding box center [950, 459] width 508 height 141
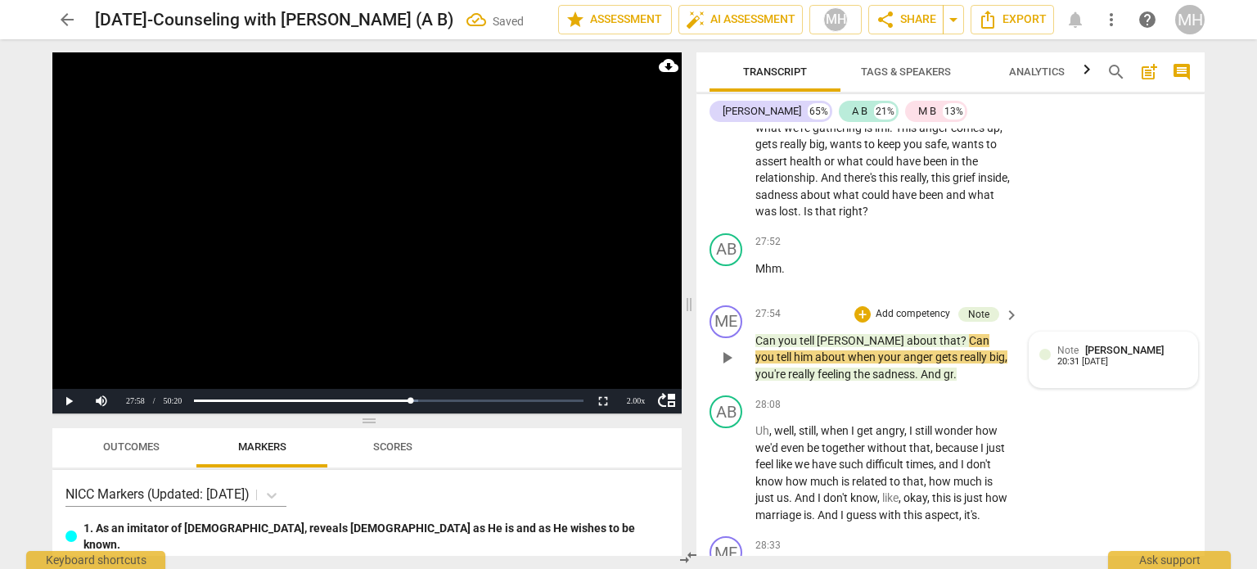
click at [1073, 367] on div "20:31 [DATE]" at bounding box center [1082, 362] width 51 height 11
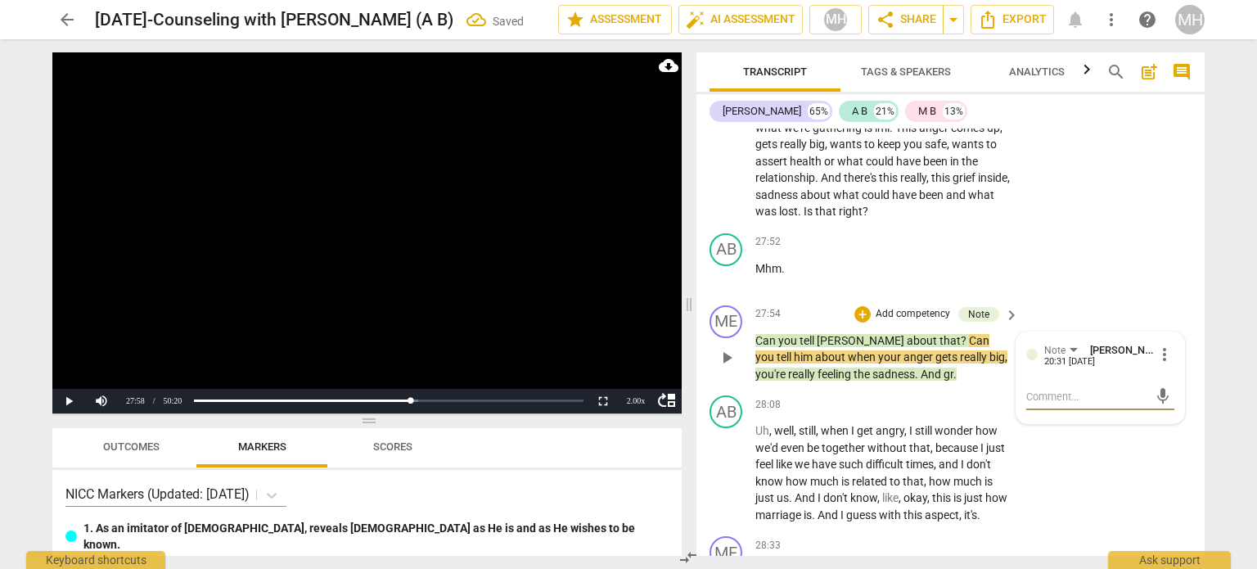
drag, startPoint x: 1073, startPoint y: 367, endPoint x: 1069, endPoint y: 392, distance: 25.6
click at [1069, 392] on div "Note [PERSON_NAME] 20:31 [DATE] more_vert mic" at bounding box center [1100, 377] width 148 height 71
click at [1162, 413] on span "send" at bounding box center [1162, 404] width 18 height 18
click at [363, 244] on video at bounding box center [366, 232] width 629 height 361
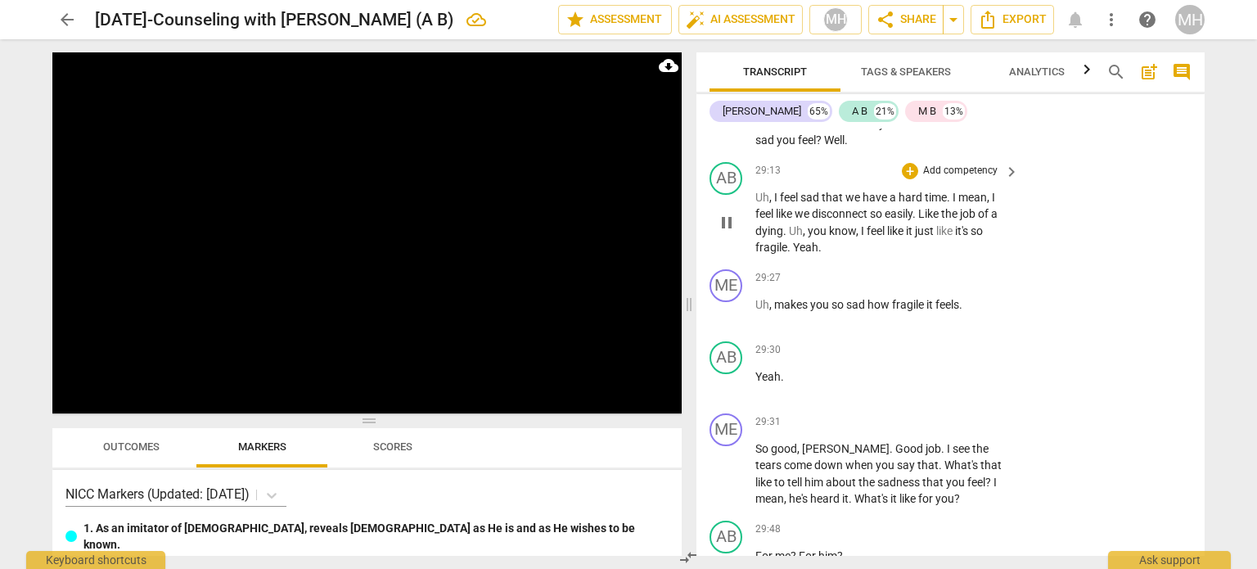
scroll to position [14806, 0]
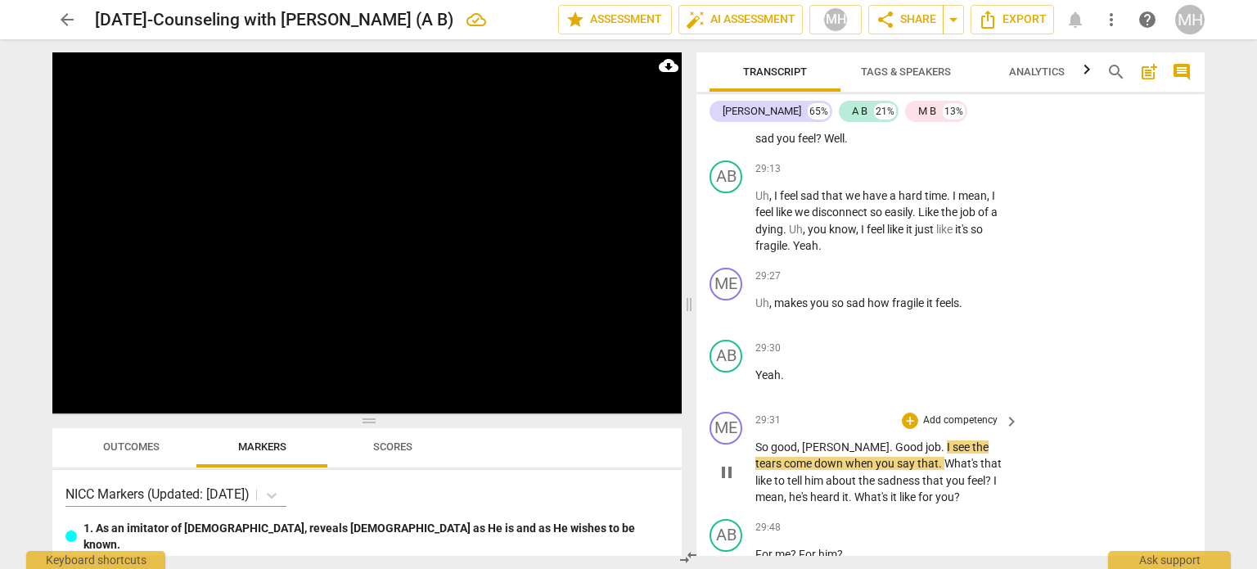
click at [961, 420] on p "Add competency" at bounding box center [960, 420] width 78 height 15
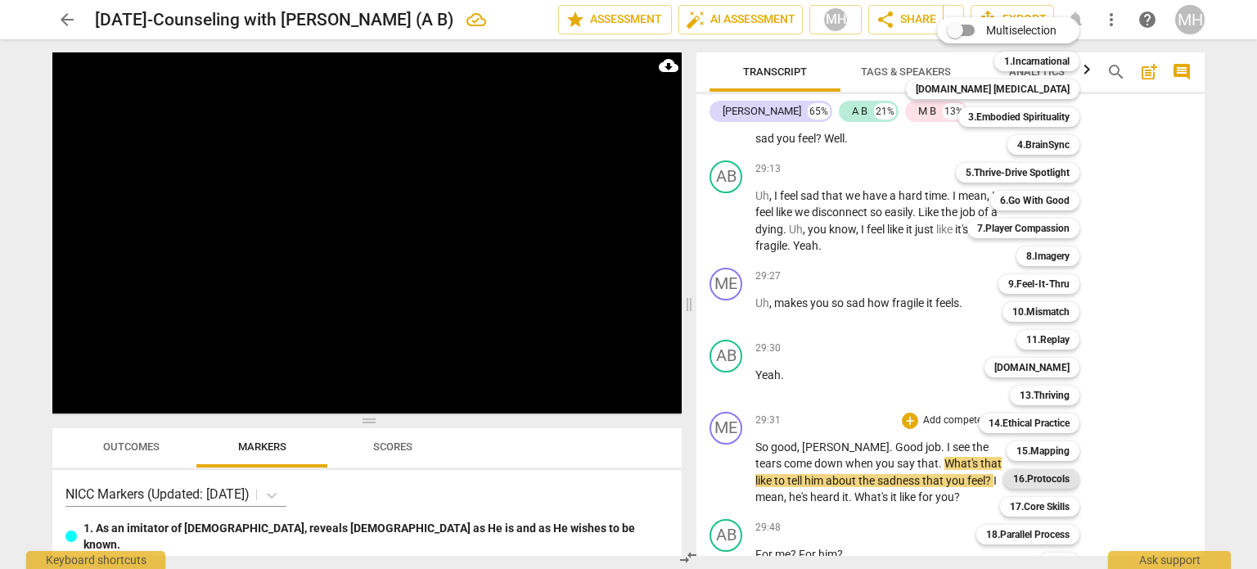
scroll to position [48, 0]
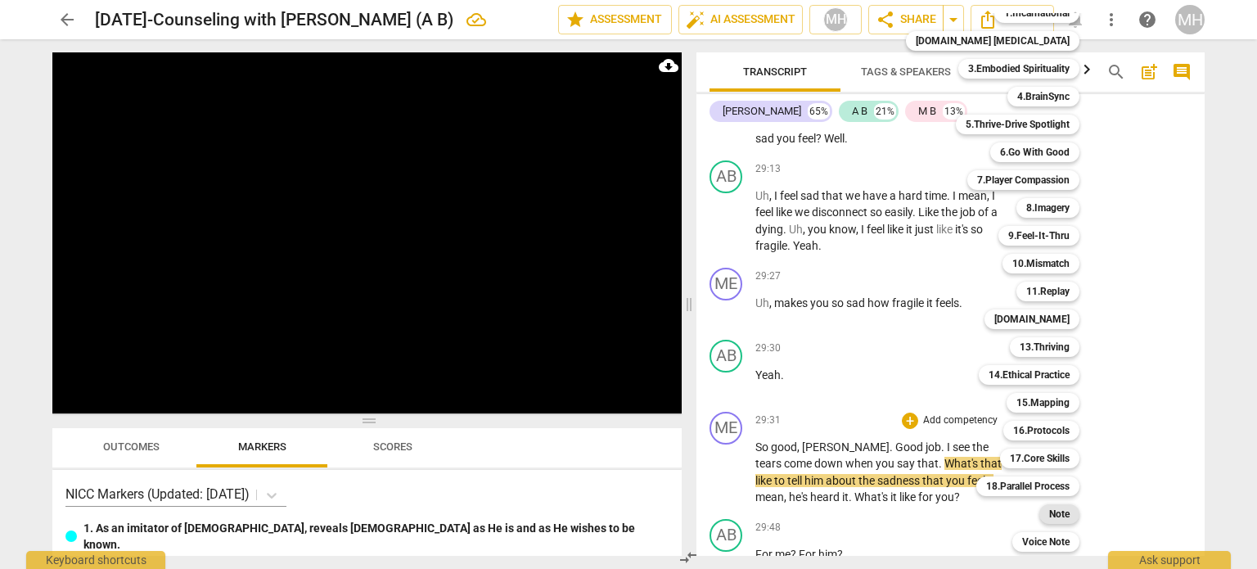
click at [1049, 514] on b "Note" at bounding box center [1059, 514] width 20 height 20
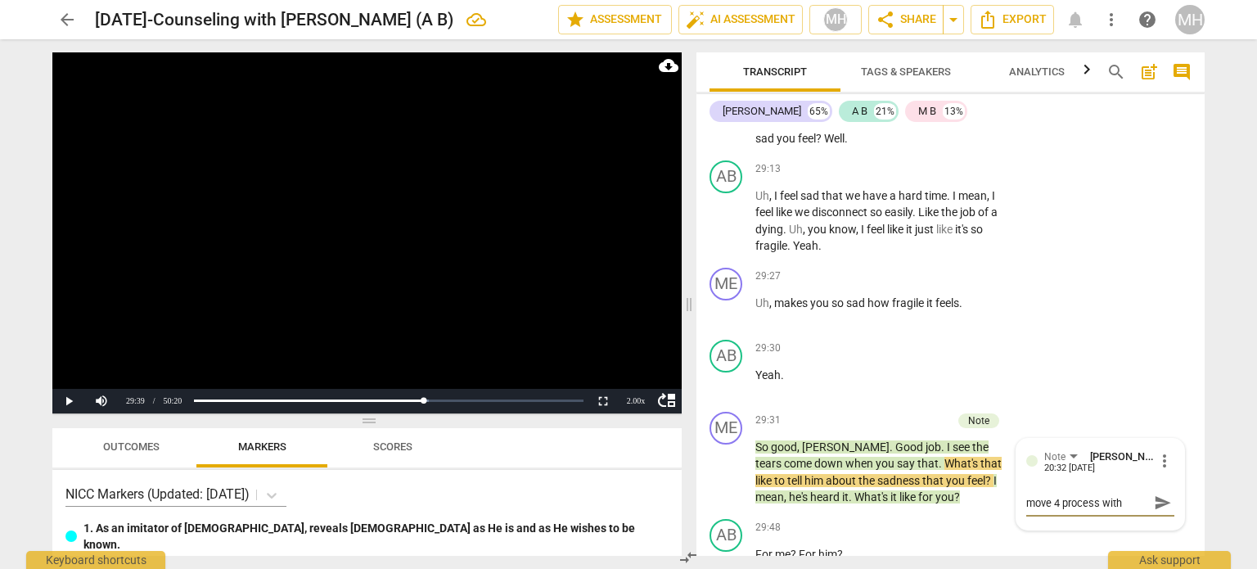
scroll to position [13, 0]
click at [1160, 503] on span "send" at bounding box center [1162, 502] width 18 height 18
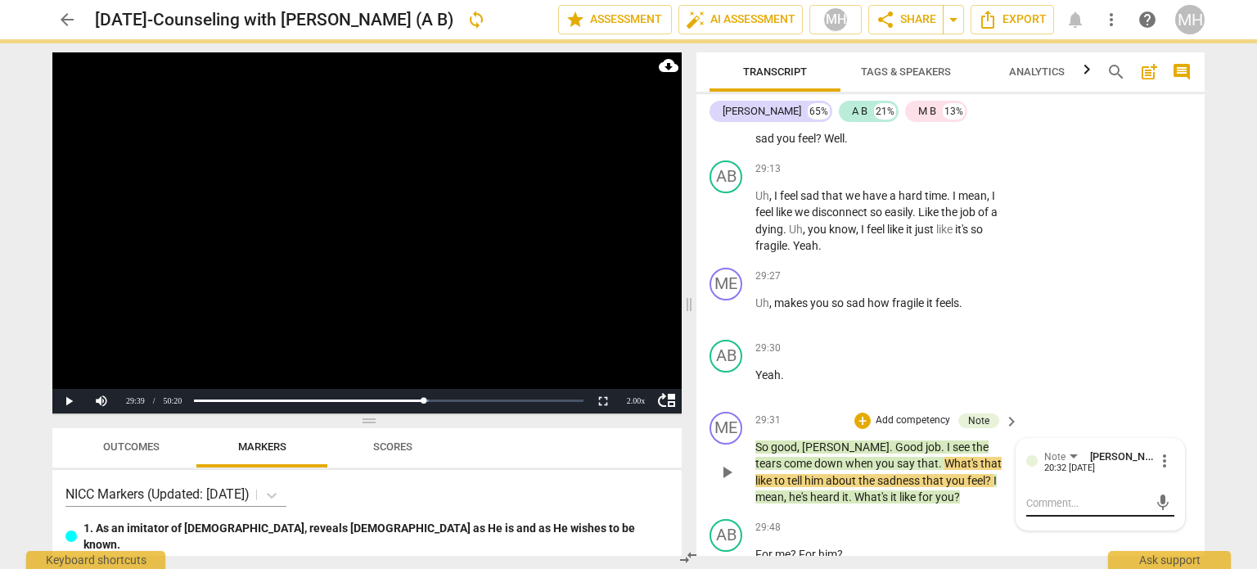
scroll to position [0, 0]
click at [471, 248] on video at bounding box center [366, 232] width 629 height 361
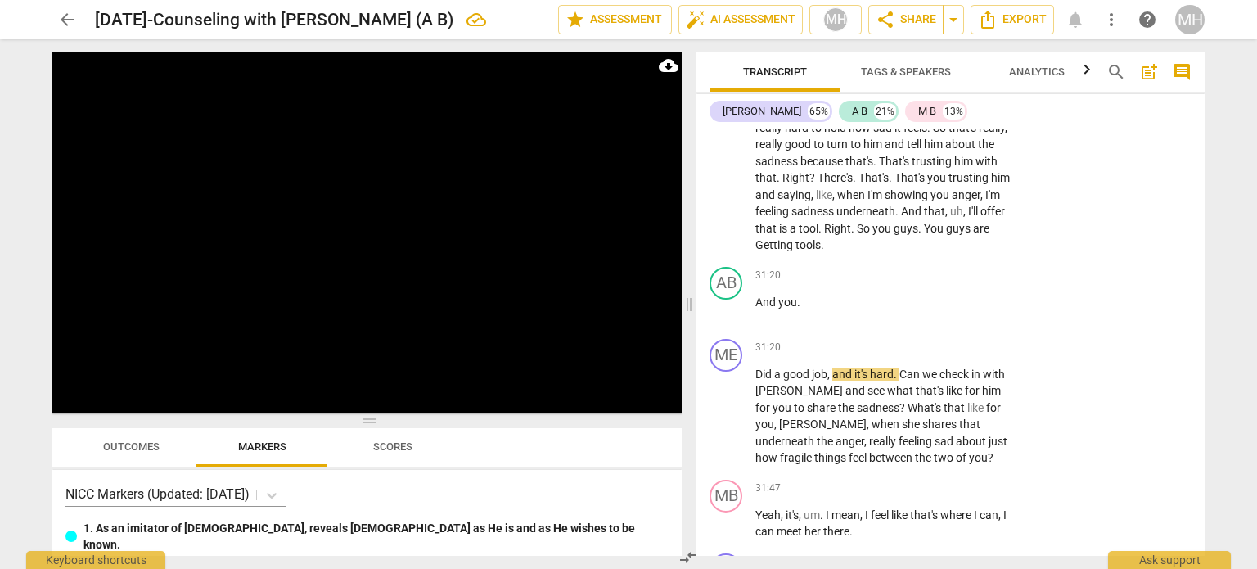
scroll to position [15621, 0]
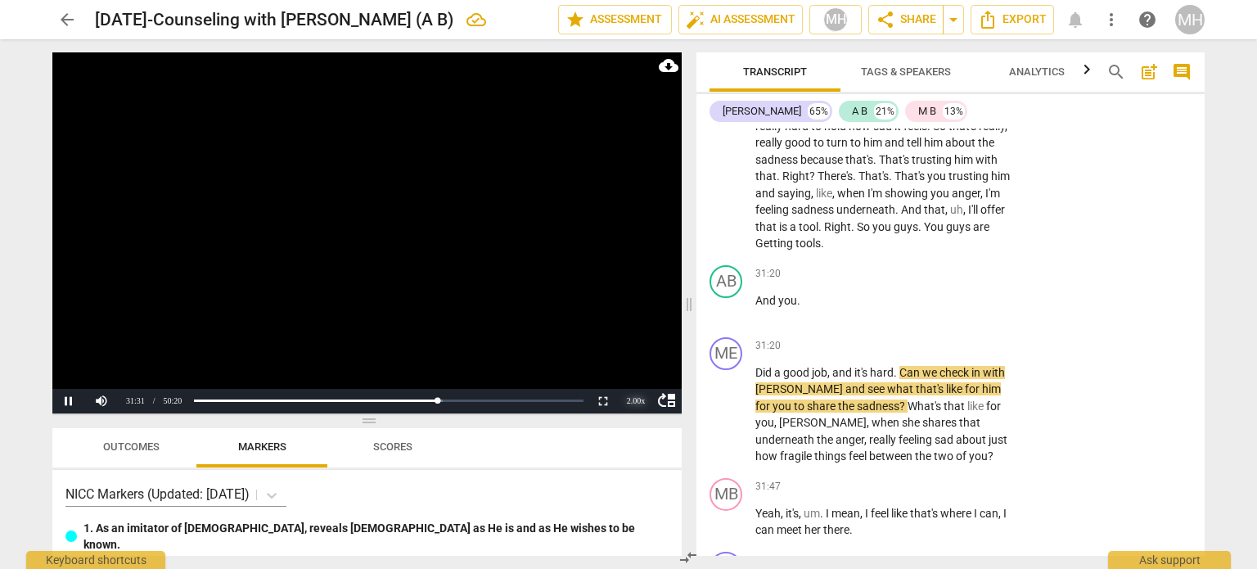
click at [628, 401] on div "2.00 x" at bounding box center [635, 401] width 33 height 25
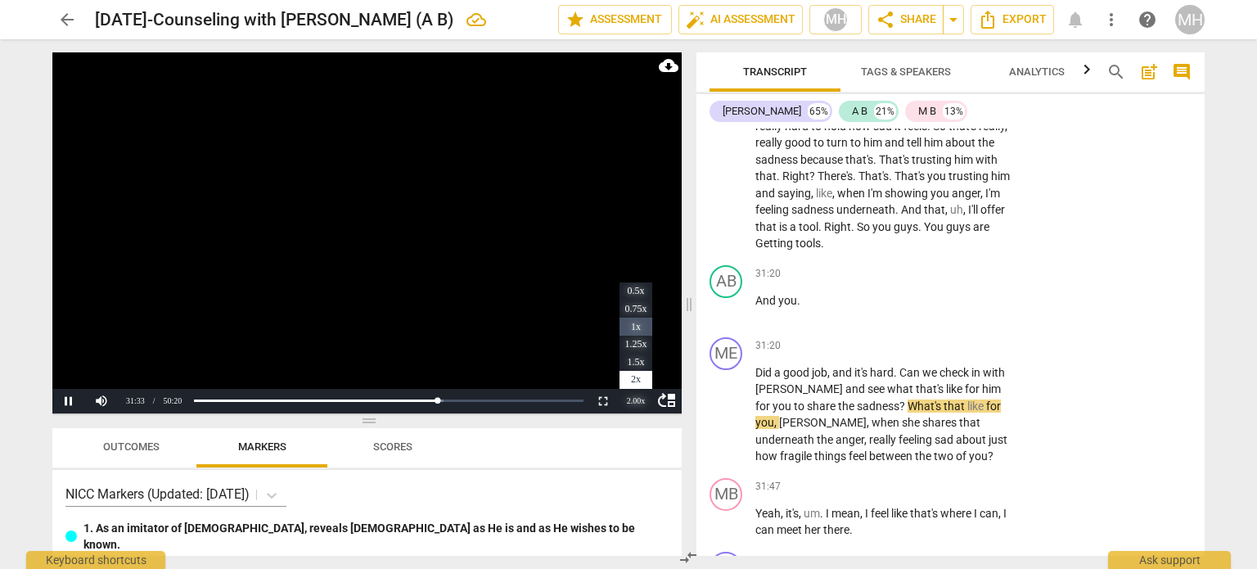
click at [633, 323] on li "1x" at bounding box center [635, 326] width 33 height 18
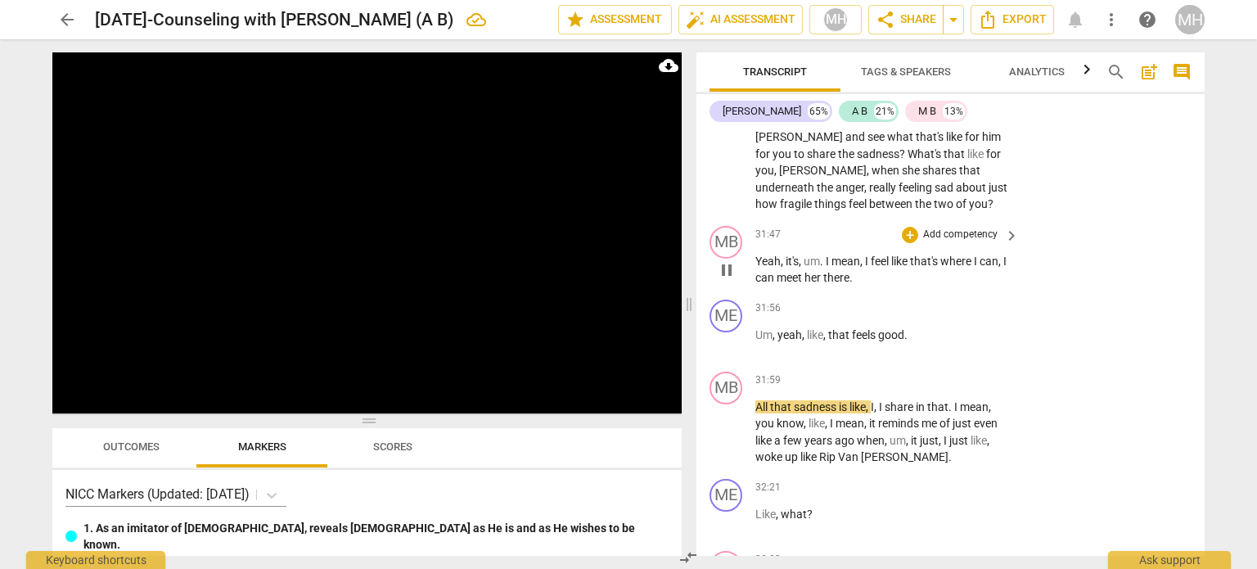
scroll to position [15907, 0]
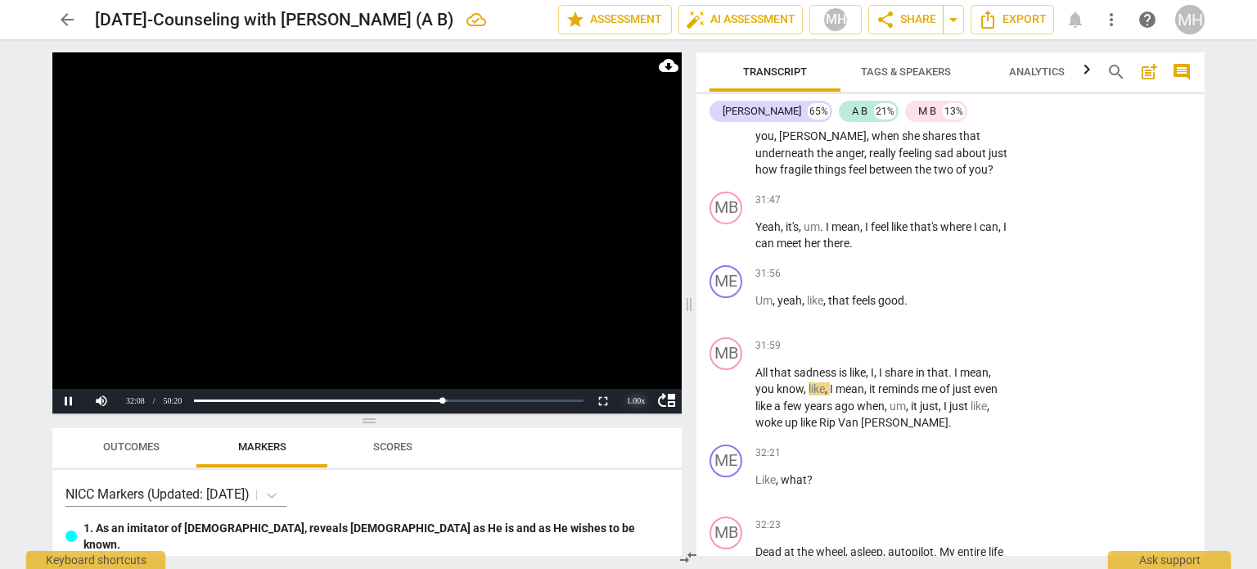
click at [641, 404] on div "1.00 x" at bounding box center [635, 401] width 33 height 25
click at [628, 374] on li "2x" at bounding box center [635, 380] width 33 height 18
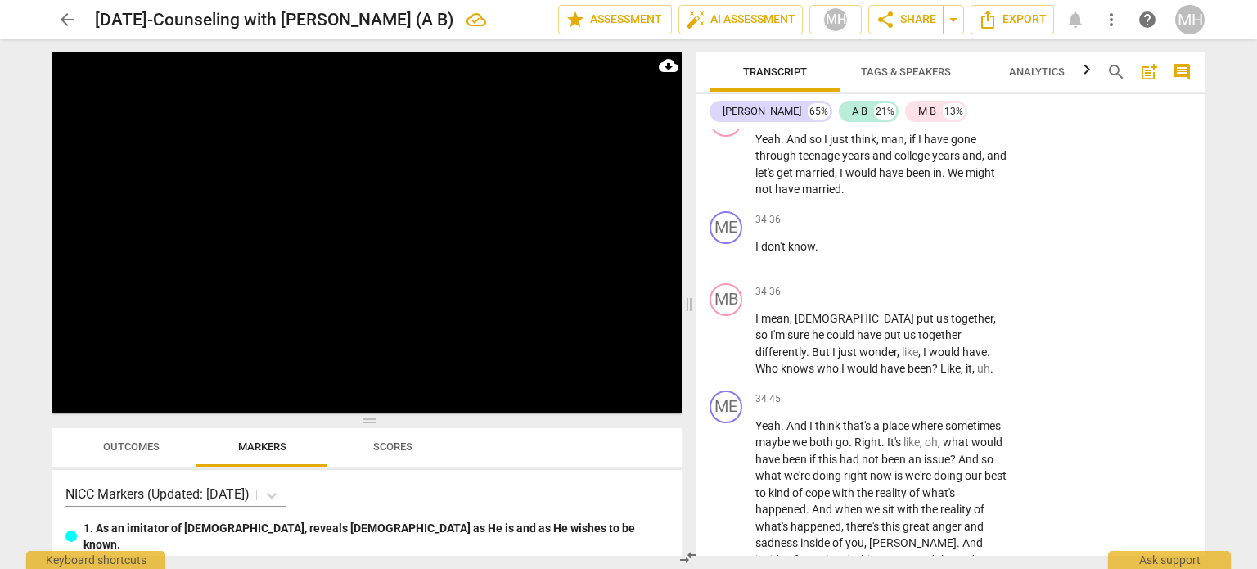
scroll to position [17935, 0]
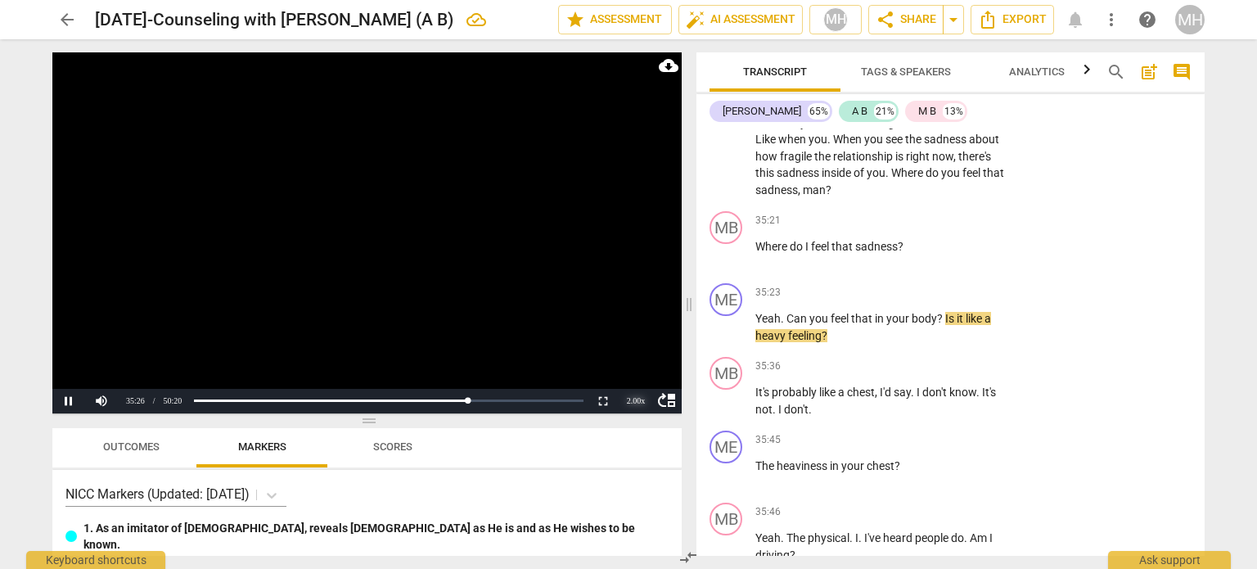
click at [632, 395] on div "2.00 x" at bounding box center [635, 401] width 33 height 25
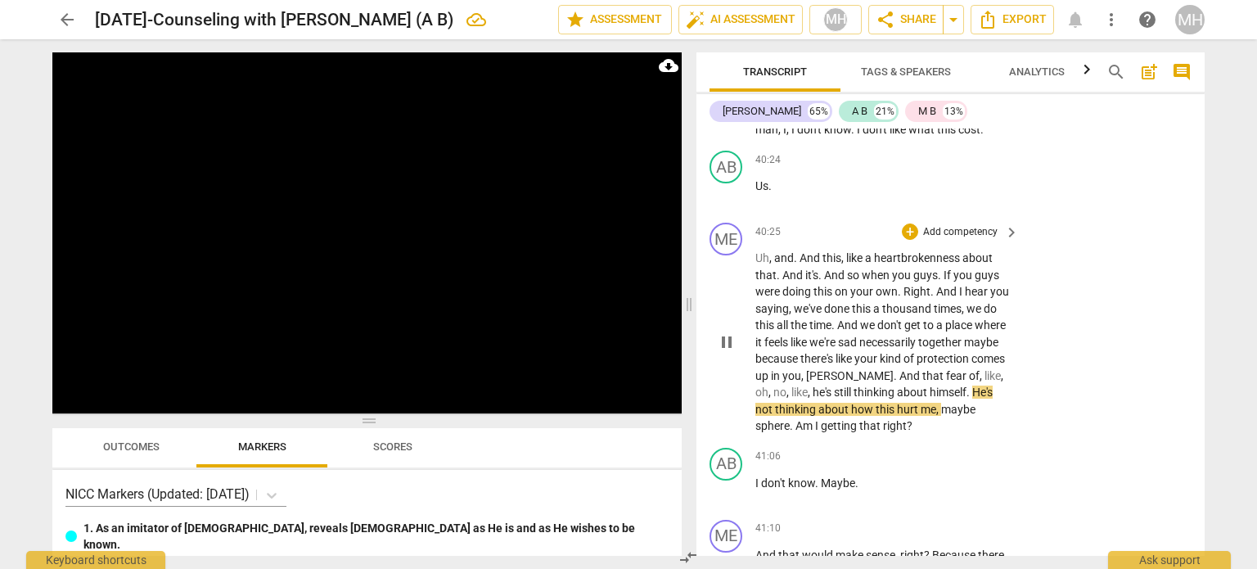
scroll to position [20914, 0]
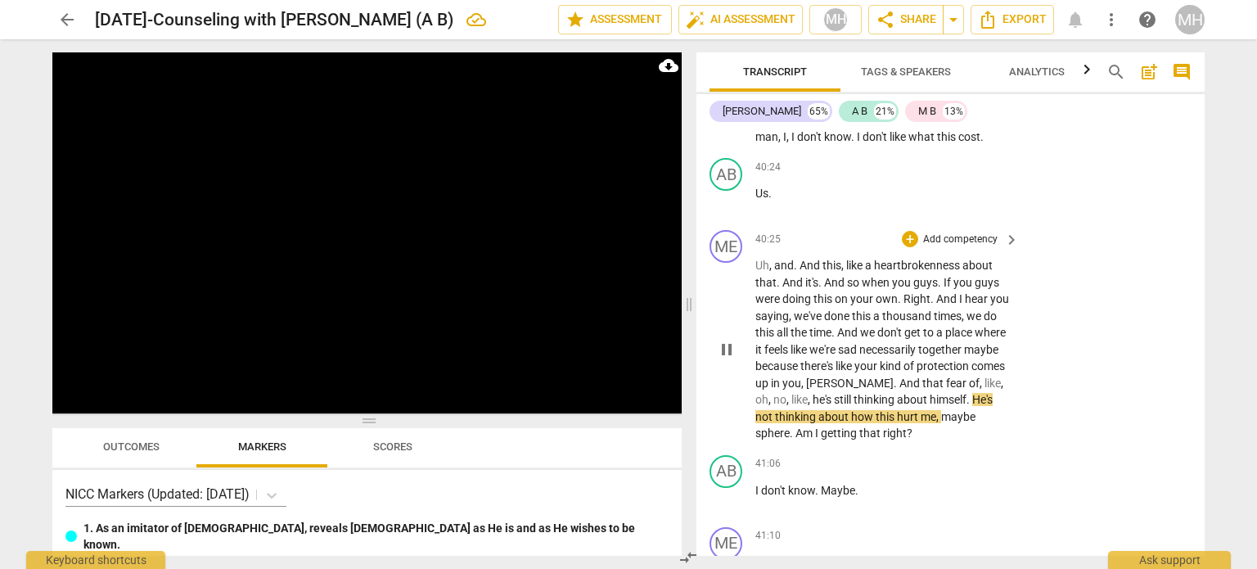
click at [963, 232] on p "Add competency" at bounding box center [960, 239] width 78 height 15
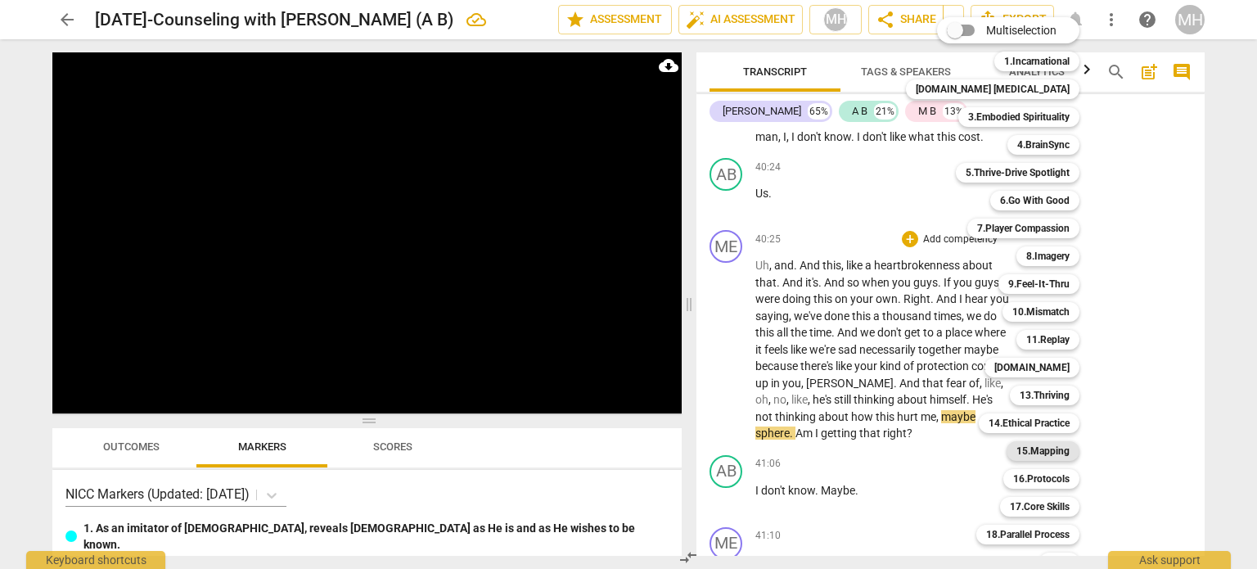
scroll to position [48, 0]
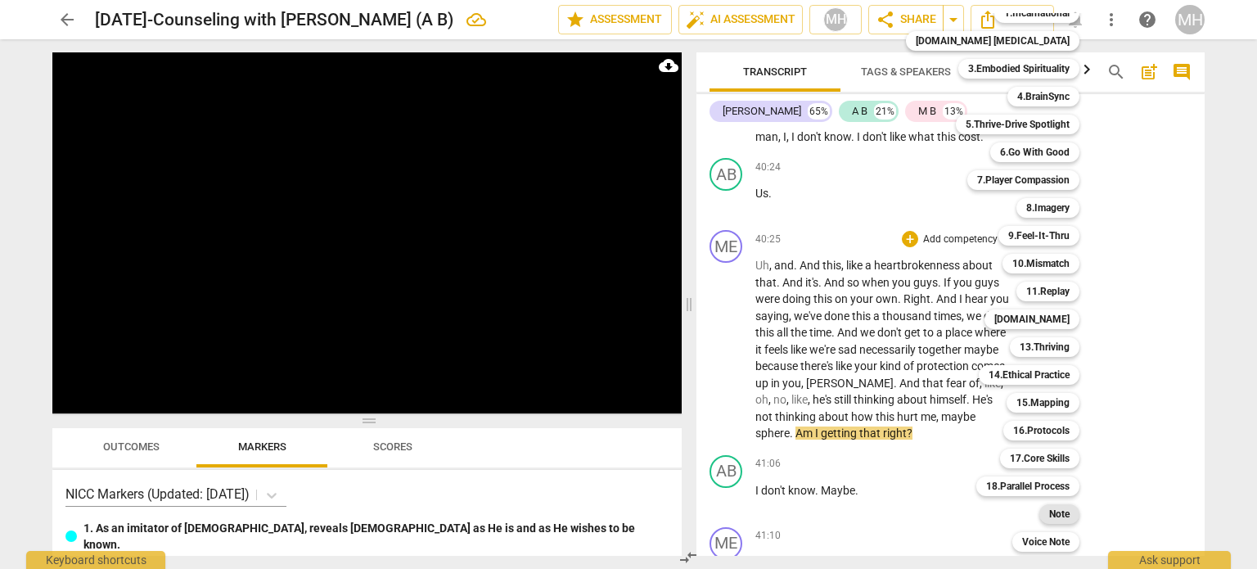
click at [1049, 513] on b "Note" at bounding box center [1059, 514] width 20 height 20
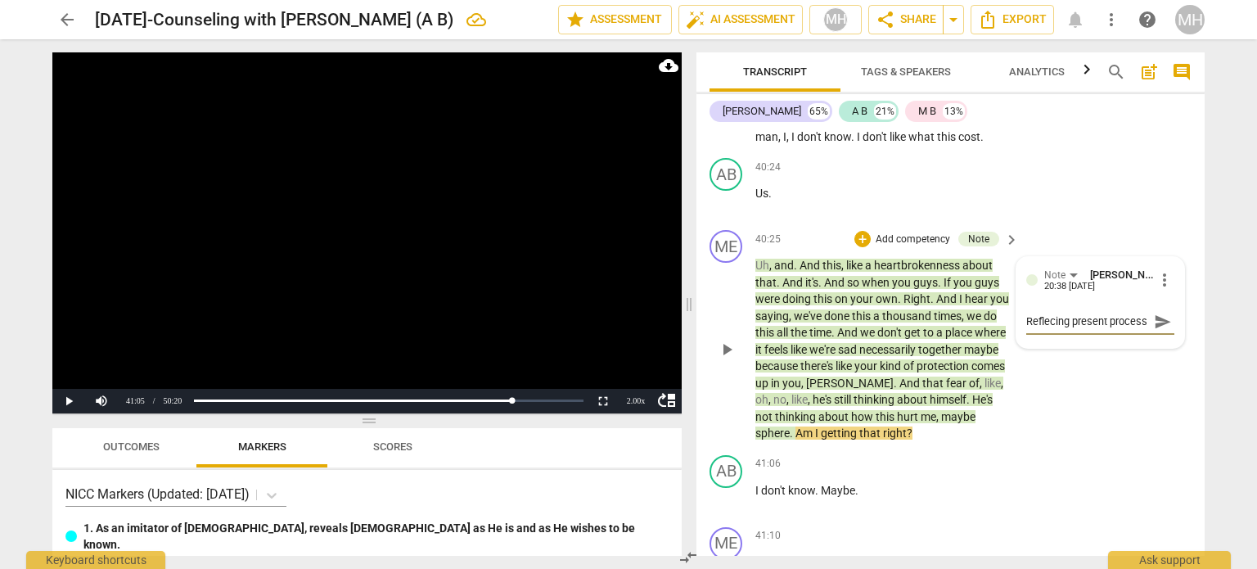
scroll to position [0, 0]
click at [1054, 313] on textarea "Reflecing present process" at bounding box center [1087, 321] width 122 height 16
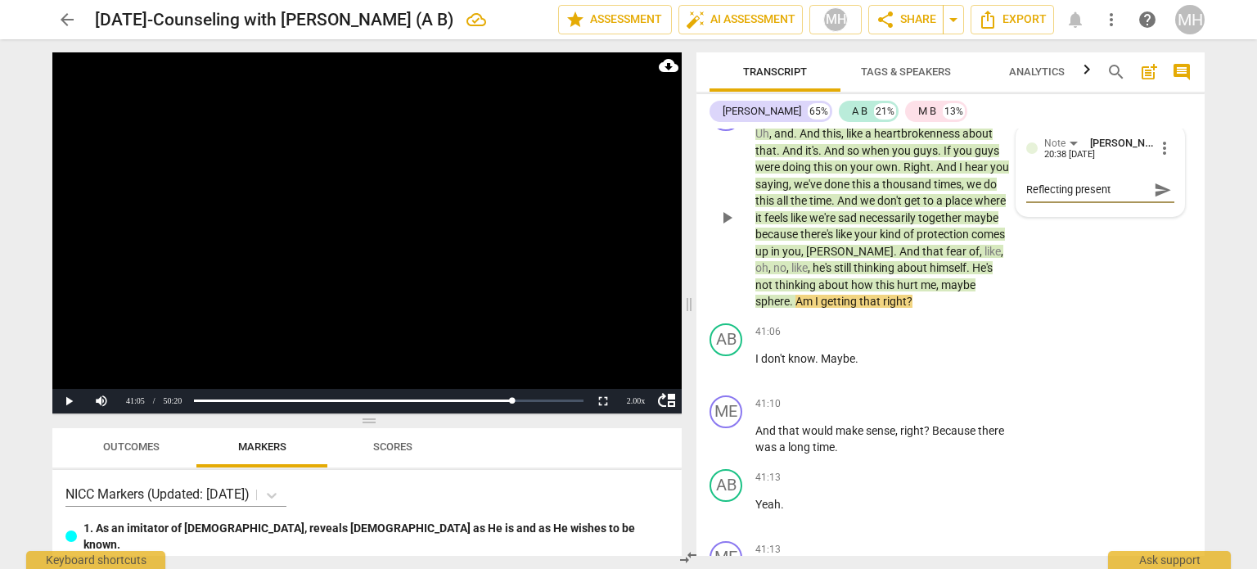
scroll to position [21044, 0]
click at [1078, 182] on textarea "Reflecting present process" at bounding box center [1087, 190] width 122 height 16
click at [1080, 192] on textarea "Reflecting present process, and organizing for them" at bounding box center [1087, 197] width 122 height 31
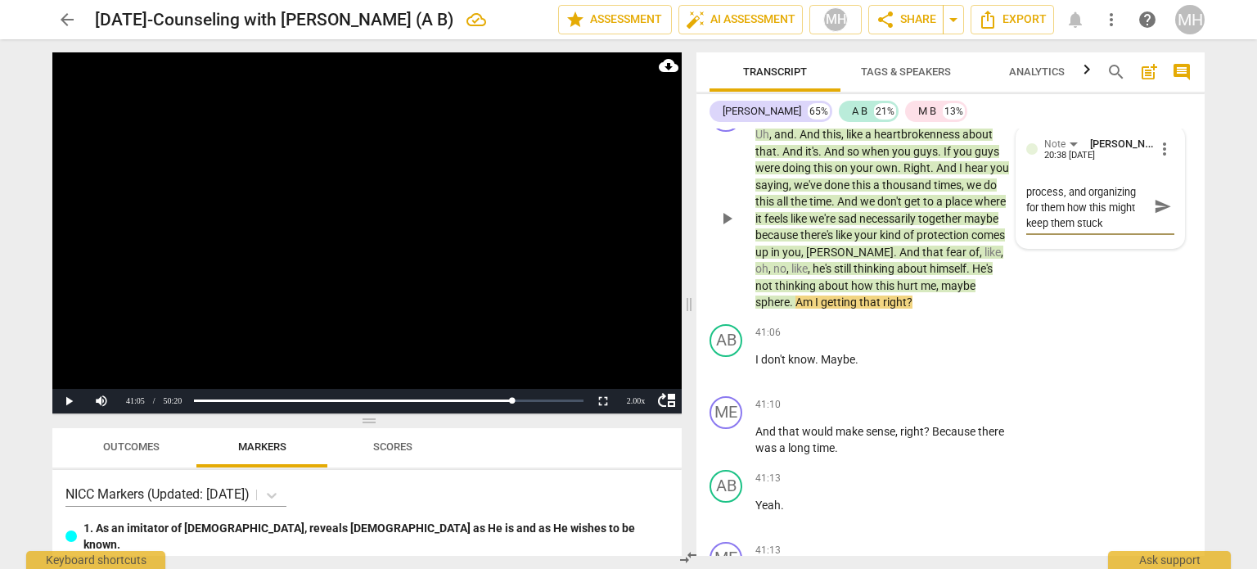
click at [1153, 197] on span "send" at bounding box center [1162, 206] width 18 height 18
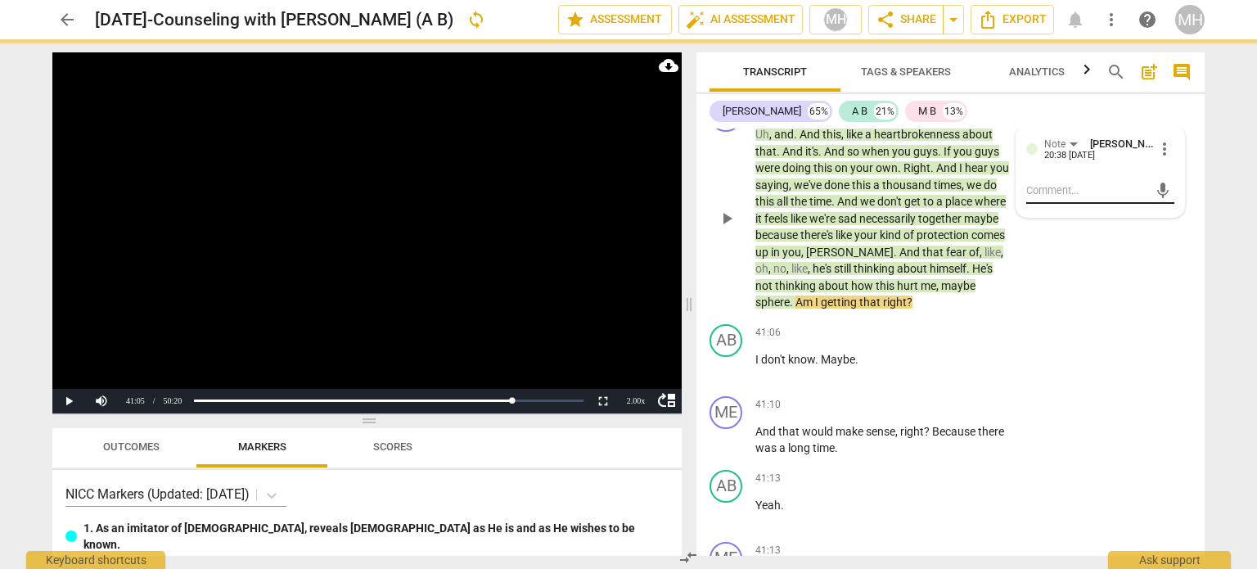
scroll to position [0, 0]
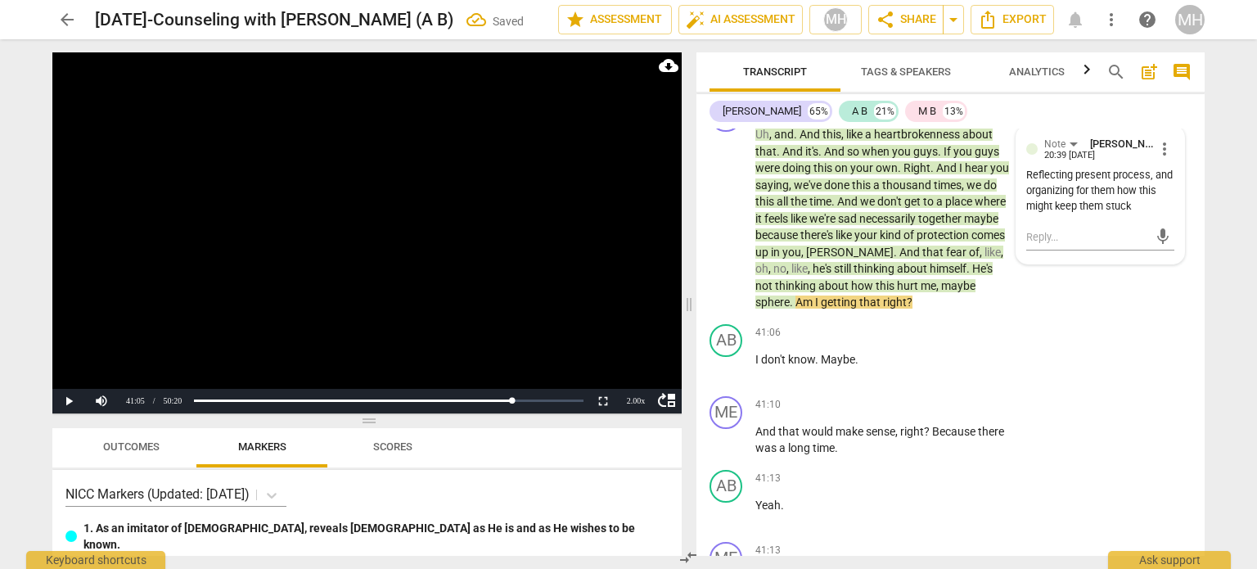
click at [497, 212] on video at bounding box center [366, 232] width 629 height 361
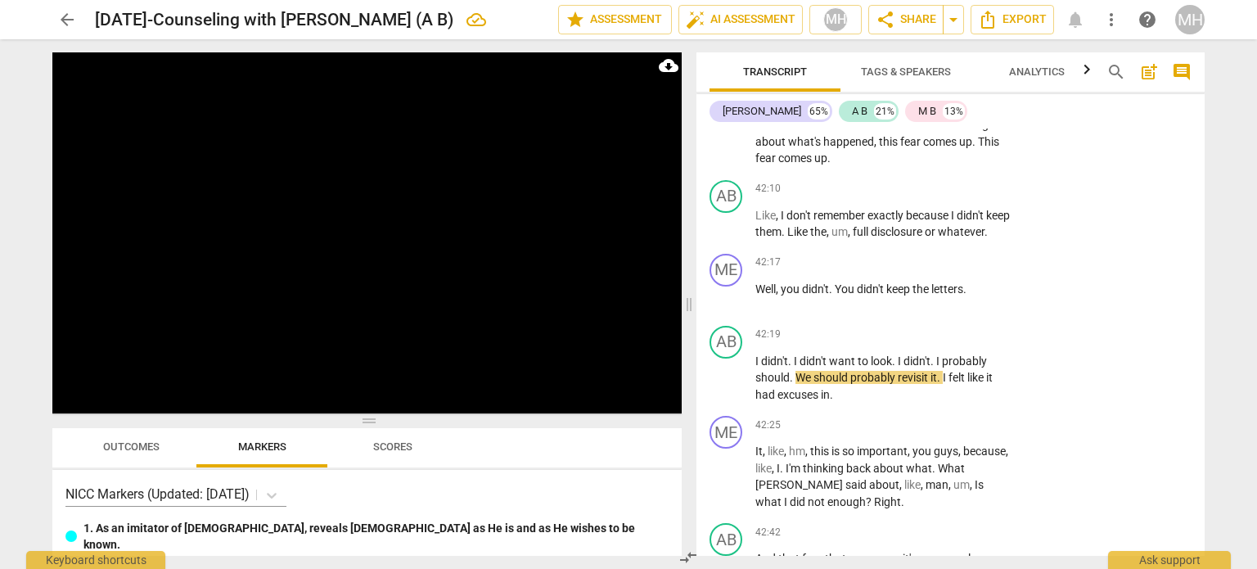
scroll to position [21974, 0]
click at [929, 331] on p "Add competency" at bounding box center [960, 334] width 78 height 15
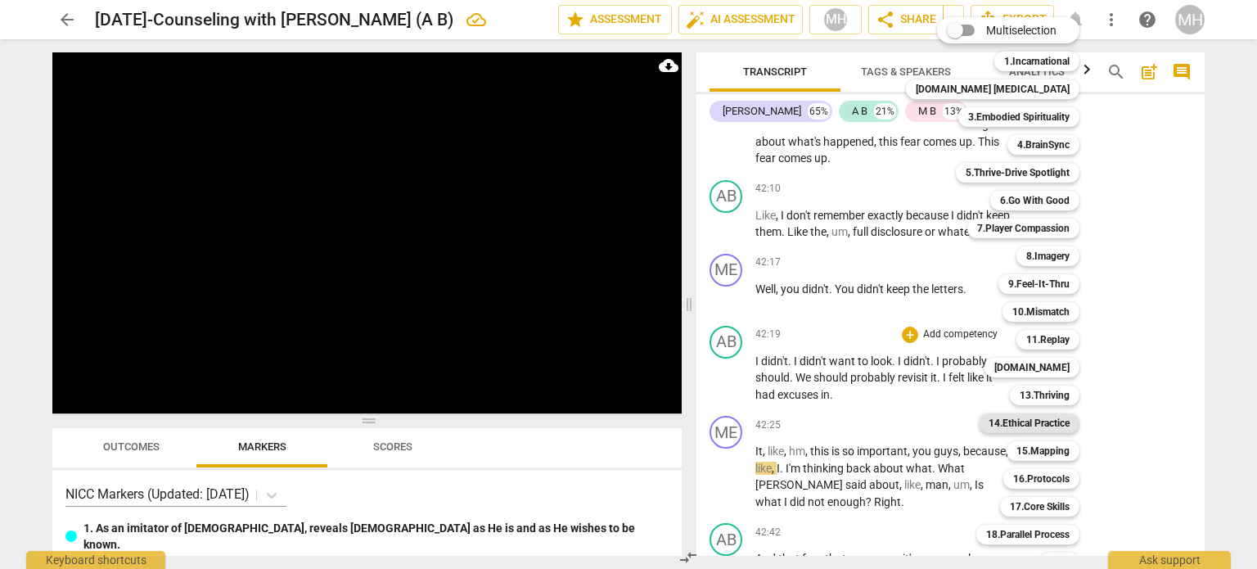
scroll to position [48, 0]
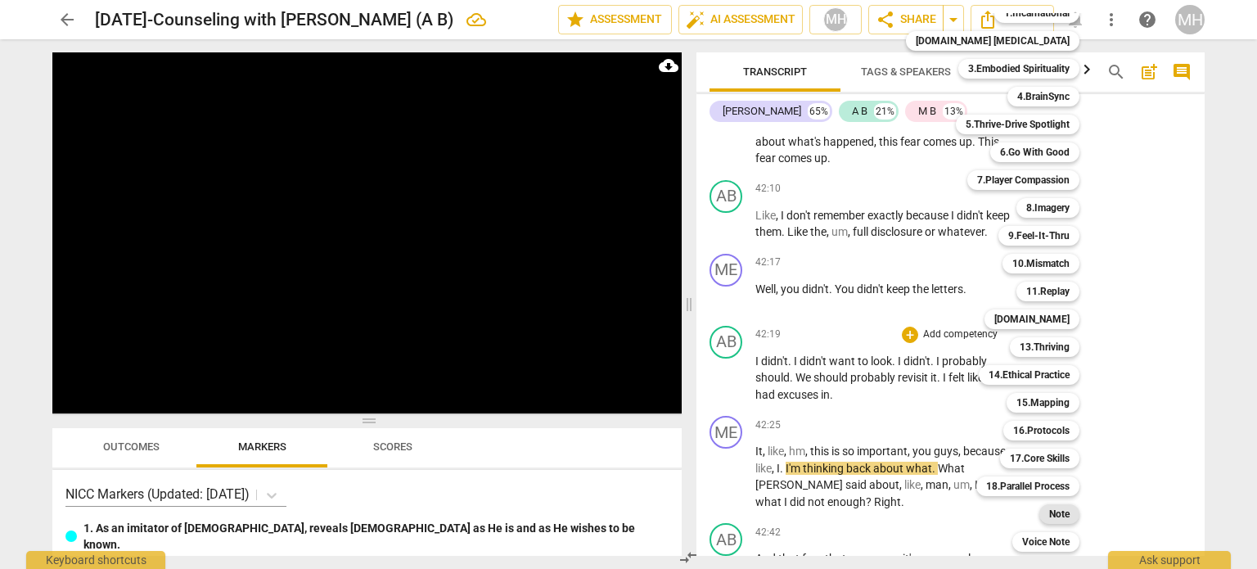
click at [1049, 519] on b "Note" at bounding box center [1059, 514] width 20 height 20
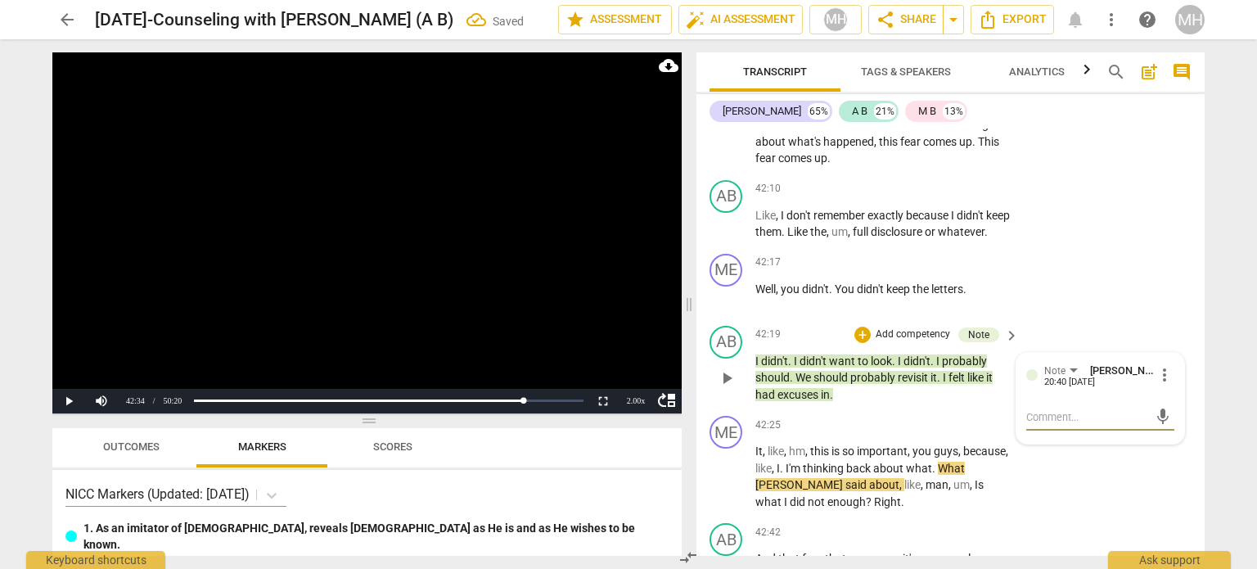
click at [1155, 376] on span "more_vert" at bounding box center [1164, 375] width 20 height 20
click at [1162, 405] on li "Delete" at bounding box center [1177, 406] width 56 height 31
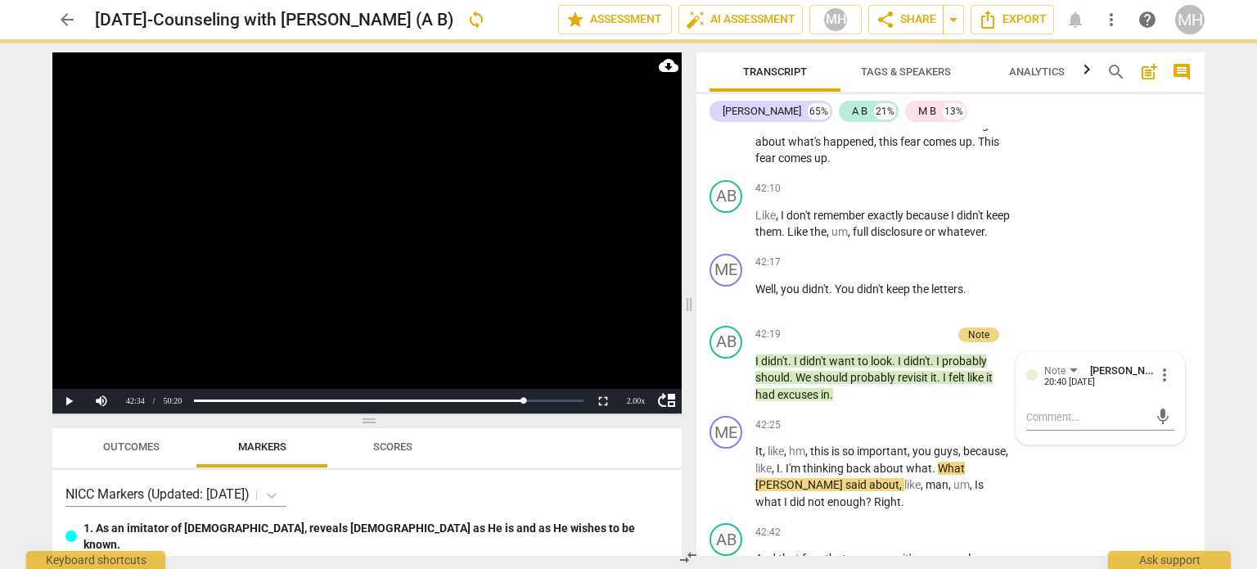
click at [340, 268] on video at bounding box center [366, 232] width 629 height 361
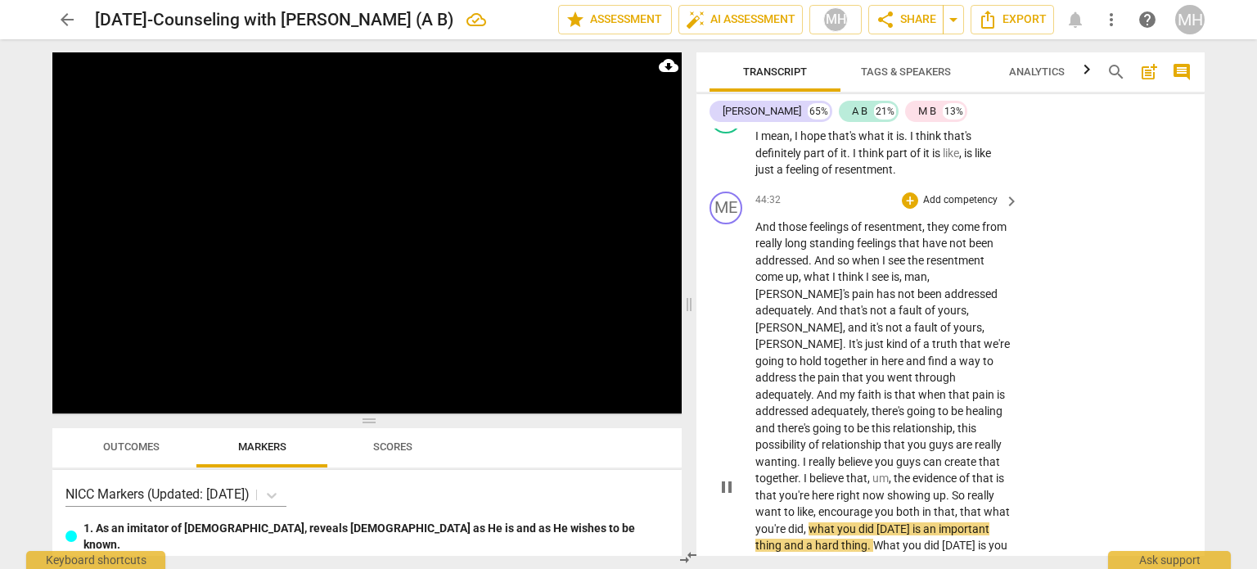
scroll to position [23023, 0]
click at [964, 209] on p "Add competency" at bounding box center [960, 201] width 78 height 15
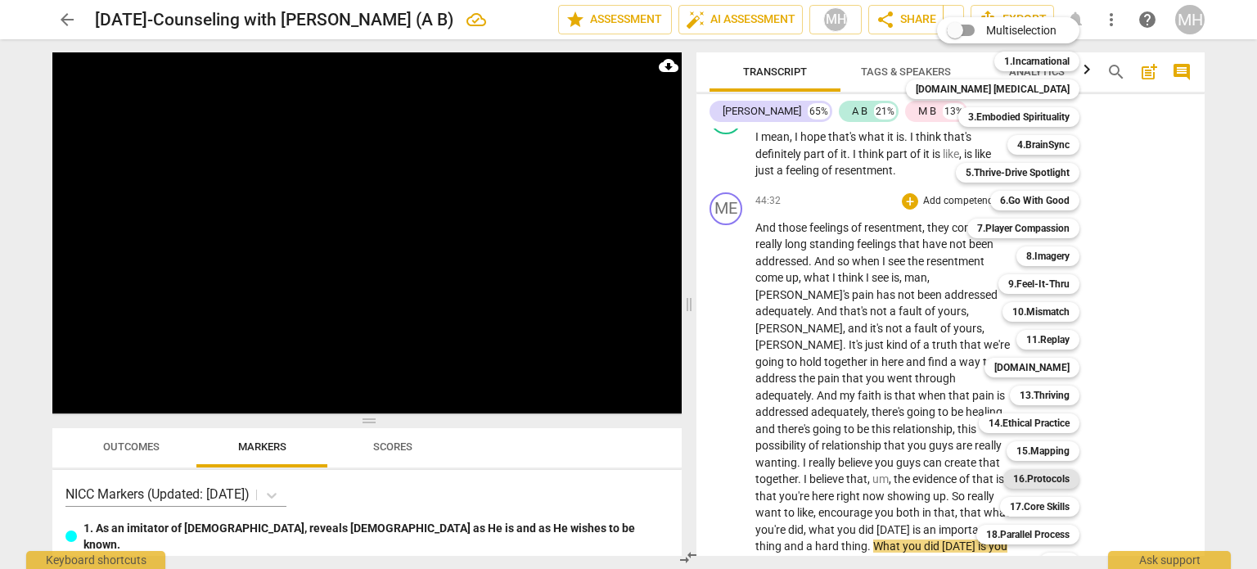
scroll to position [48, 0]
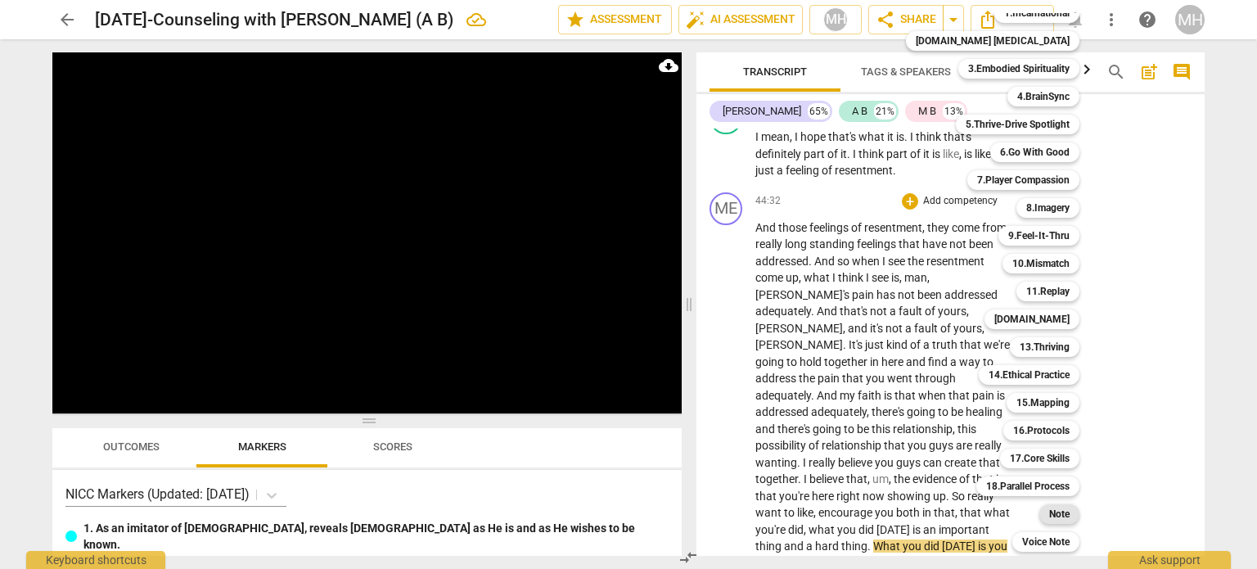
click at [1049, 516] on b "Note" at bounding box center [1059, 514] width 20 height 20
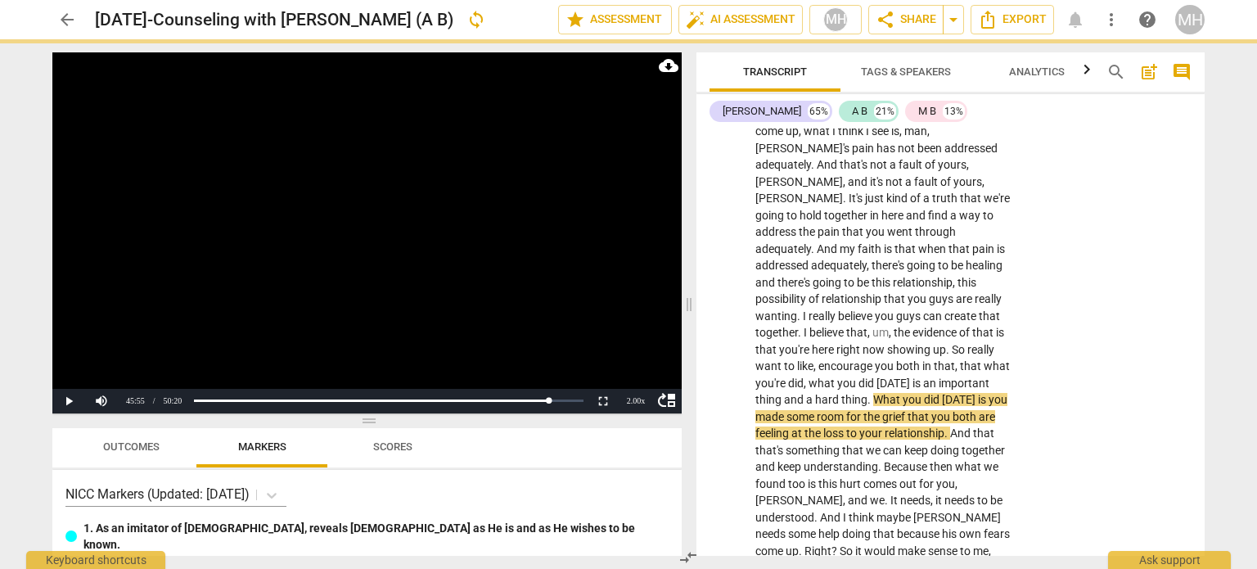
scroll to position [23172, 0]
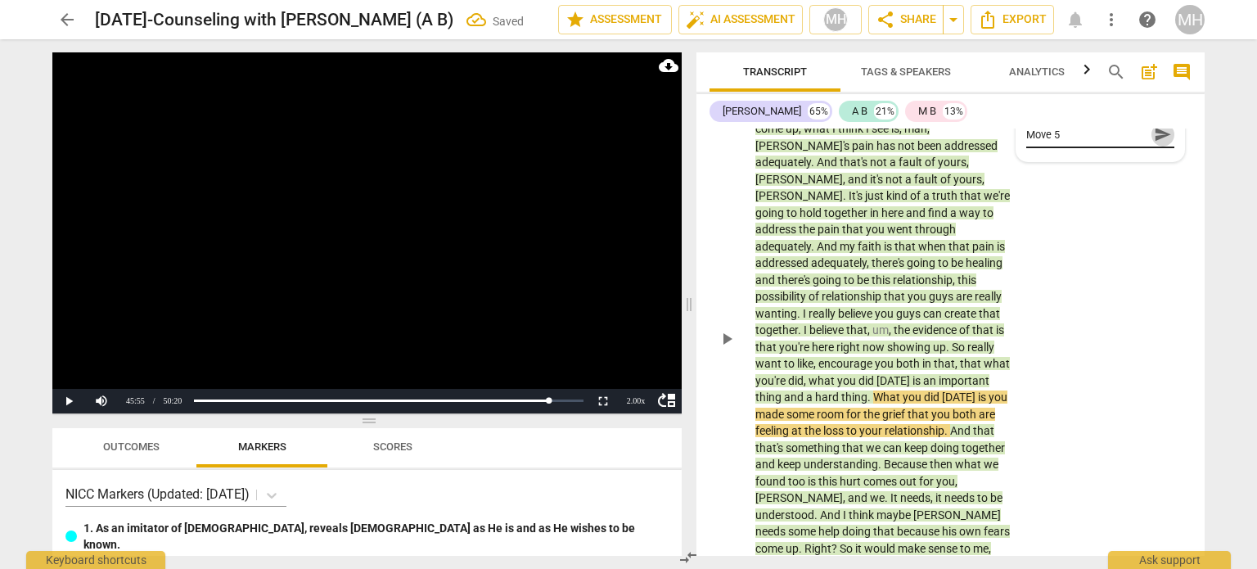
click at [1162, 143] on span "send" at bounding box center [1162, 134] width 18 height 18
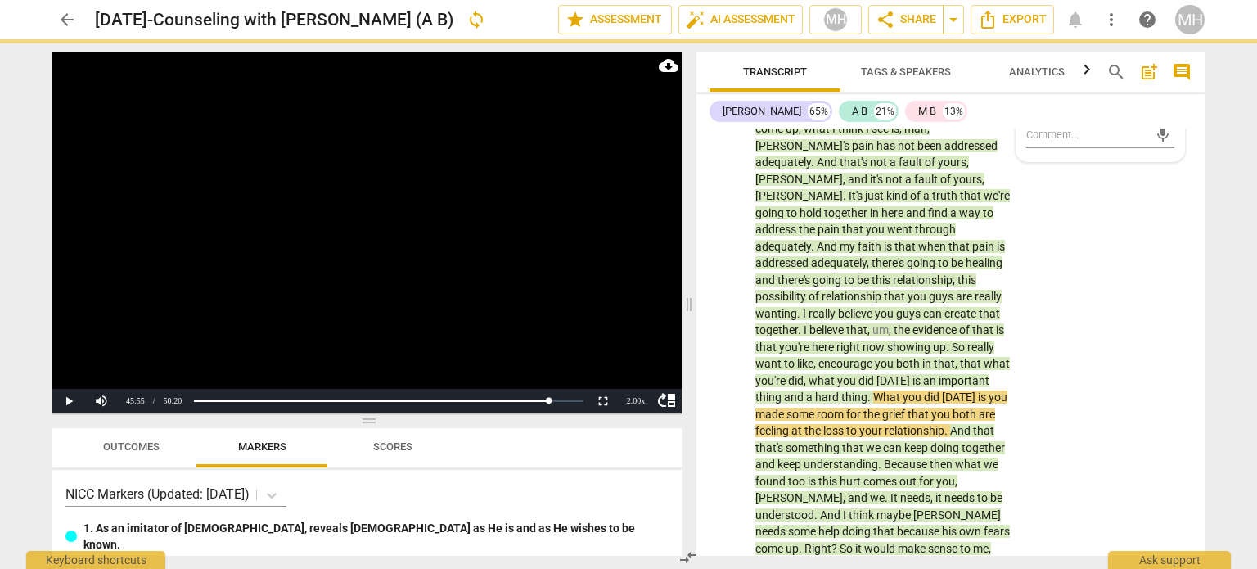
click at [498, 223] on video at bounding box center [366, 232] width 629 height 361
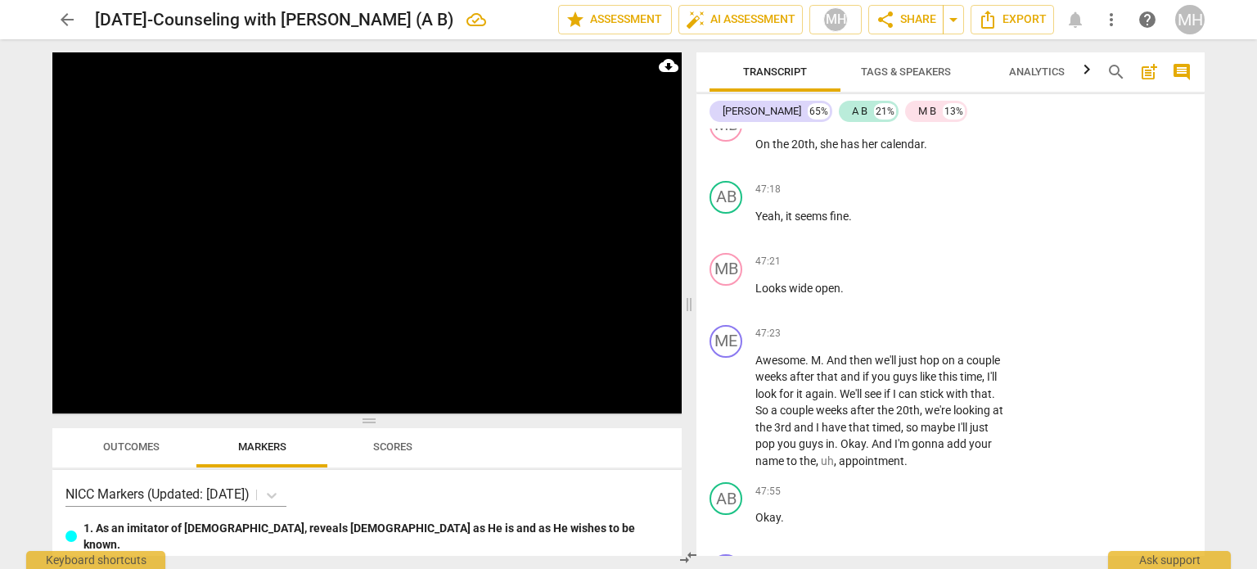
scroll to position [24080, 0]
